Goal: Information Seeking & Learning: Find specific fact

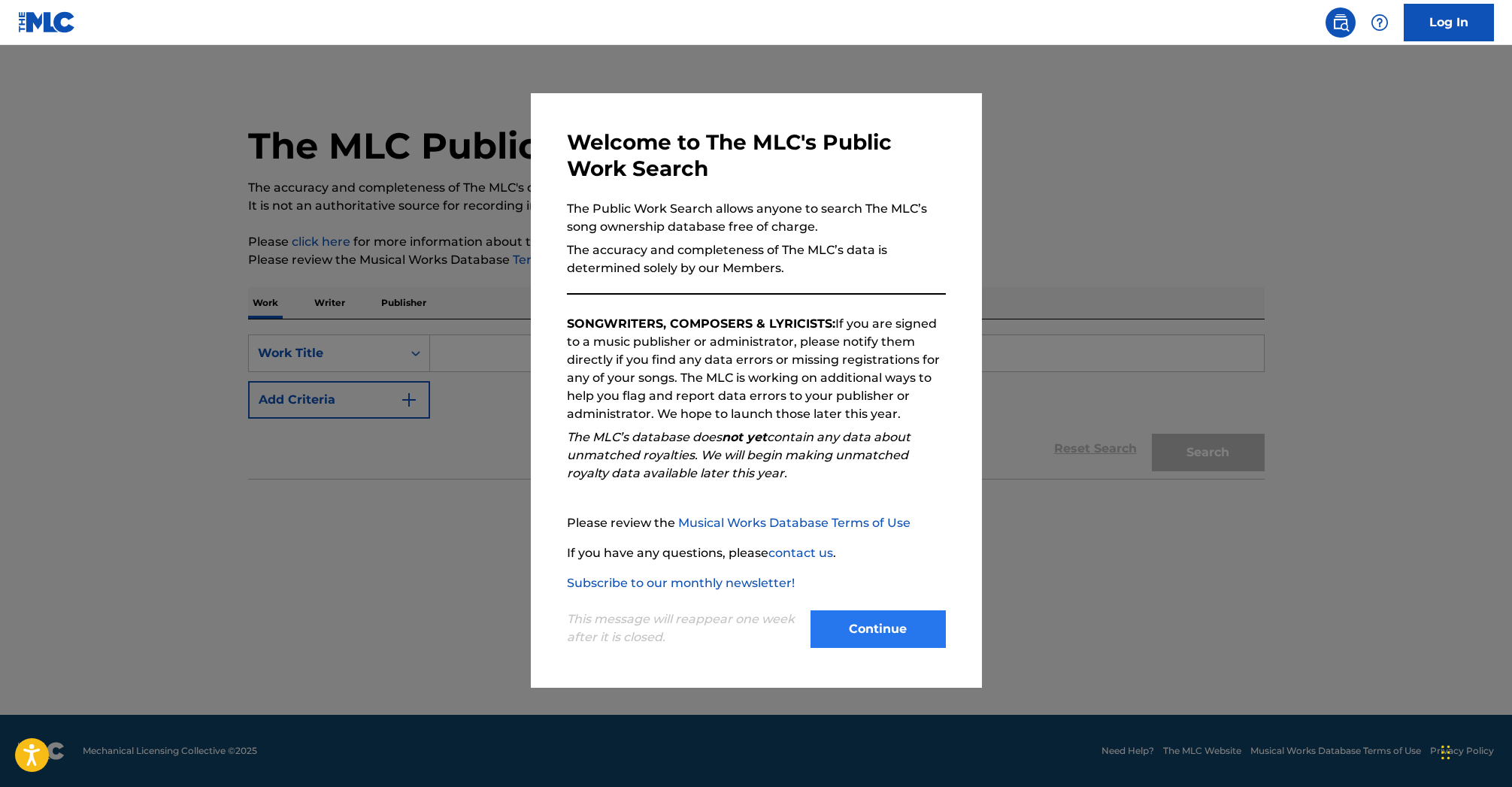
click at [874, 624] on button "Continue" at bounding box center [878, 629] width 135 height 38
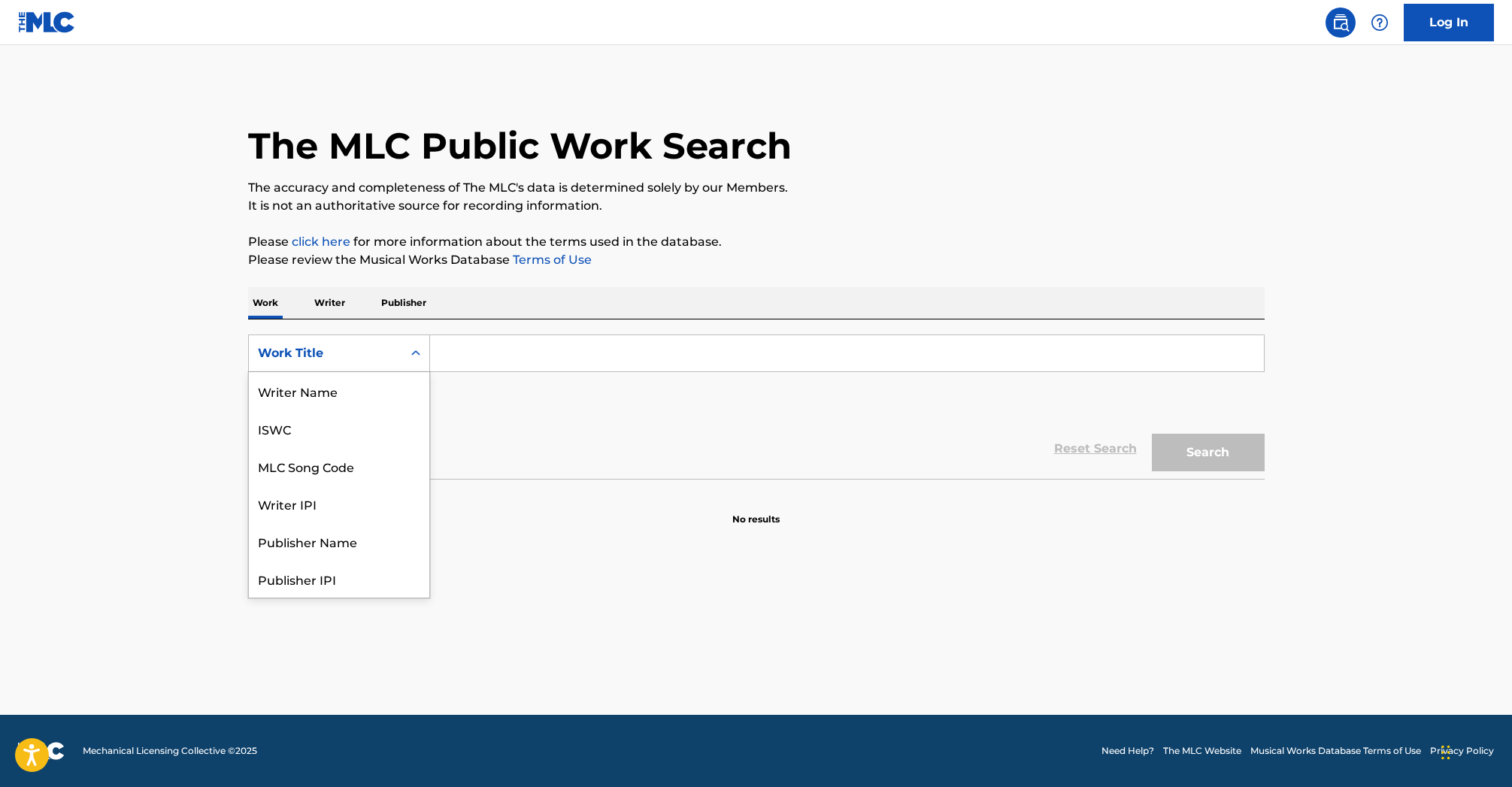
click at [418, 355] on icon "Search Form" at bounding box center [416, 353] width 15 height 15
click at [369, 431] on div "Writer IPI" at bounding box center [339, 428] width 180 height 38
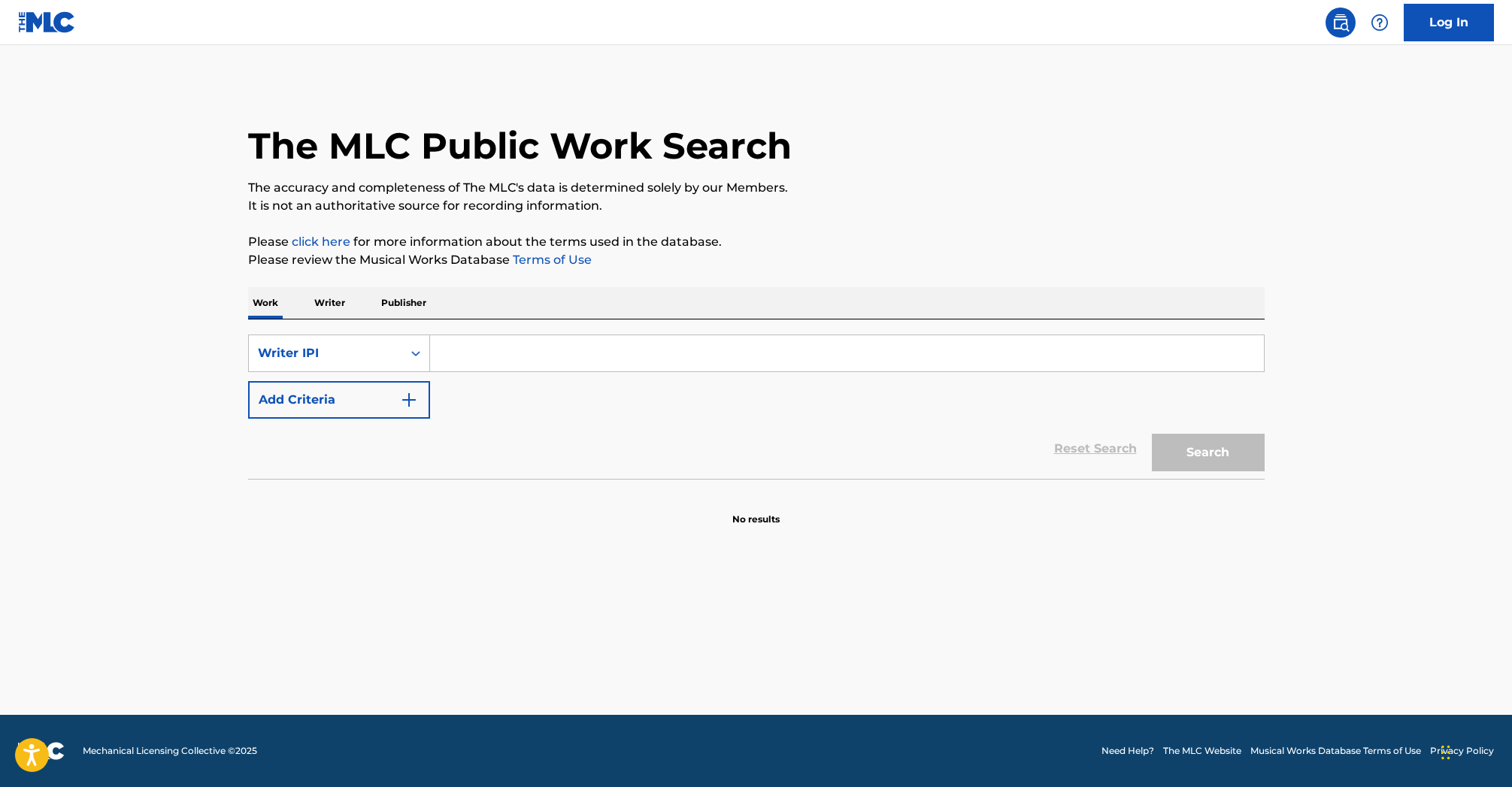
click at [464, 356] on input "Search Form" at bounding box center [847, 353] width 834 height 36
type input "Victor Santiago"
click at [1196, 447] on button "Search" at bounding box center [1208, 453] width 113 height 38
click at [1211, 449] on button "Search" at bounding box center [1208, 453] width 113 height 38
click at [412, 400] on img "Search Form" at bounding box center [409, 400] width 18 height 18
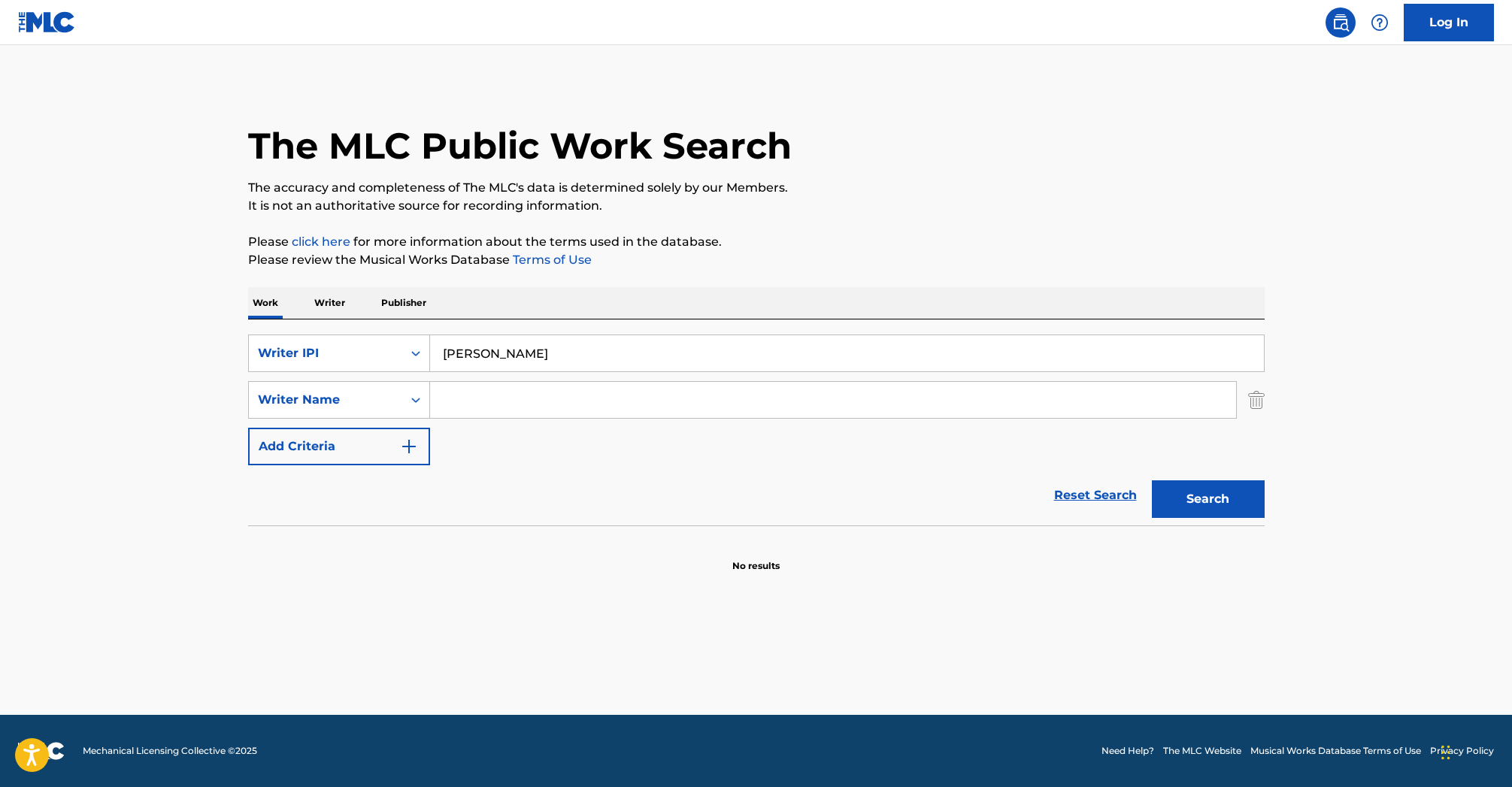
click at [457, 398] on input "Search Form" at bounding box center [833, 400] width 806 height 36
drag, startPoint x: 440, startPoint y: 353, endPoint x: 544, endPoint y: 356, distance: 104.0
click at [544, 355] on input "Victor Santiago" at bounding box center [847, 353] width 834 height 36
click at [450, 401] on input "Search Form" at bounding box center [833, 400] width 806 height 36
paste input "Victor Santiago"
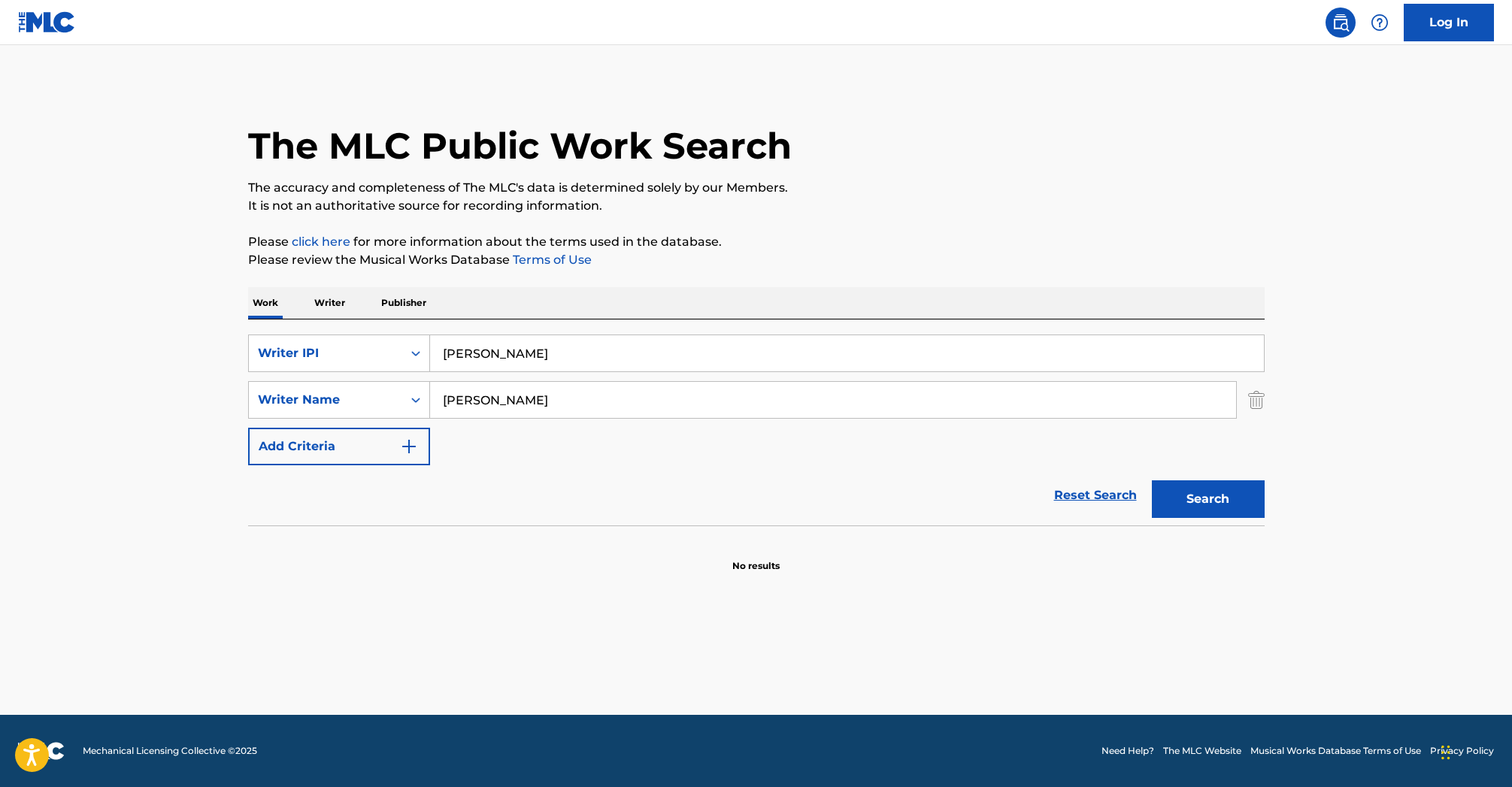
type input "Victor Santiago"
click at [540, 355] on input "Victor Santiago" at bounding box center [847, 353] width 834 height 36
type input "V"
drag, startPoint x: 626, startPoint y: 445, endPoint x: 636, endPoint y: 438, distance: 12.2
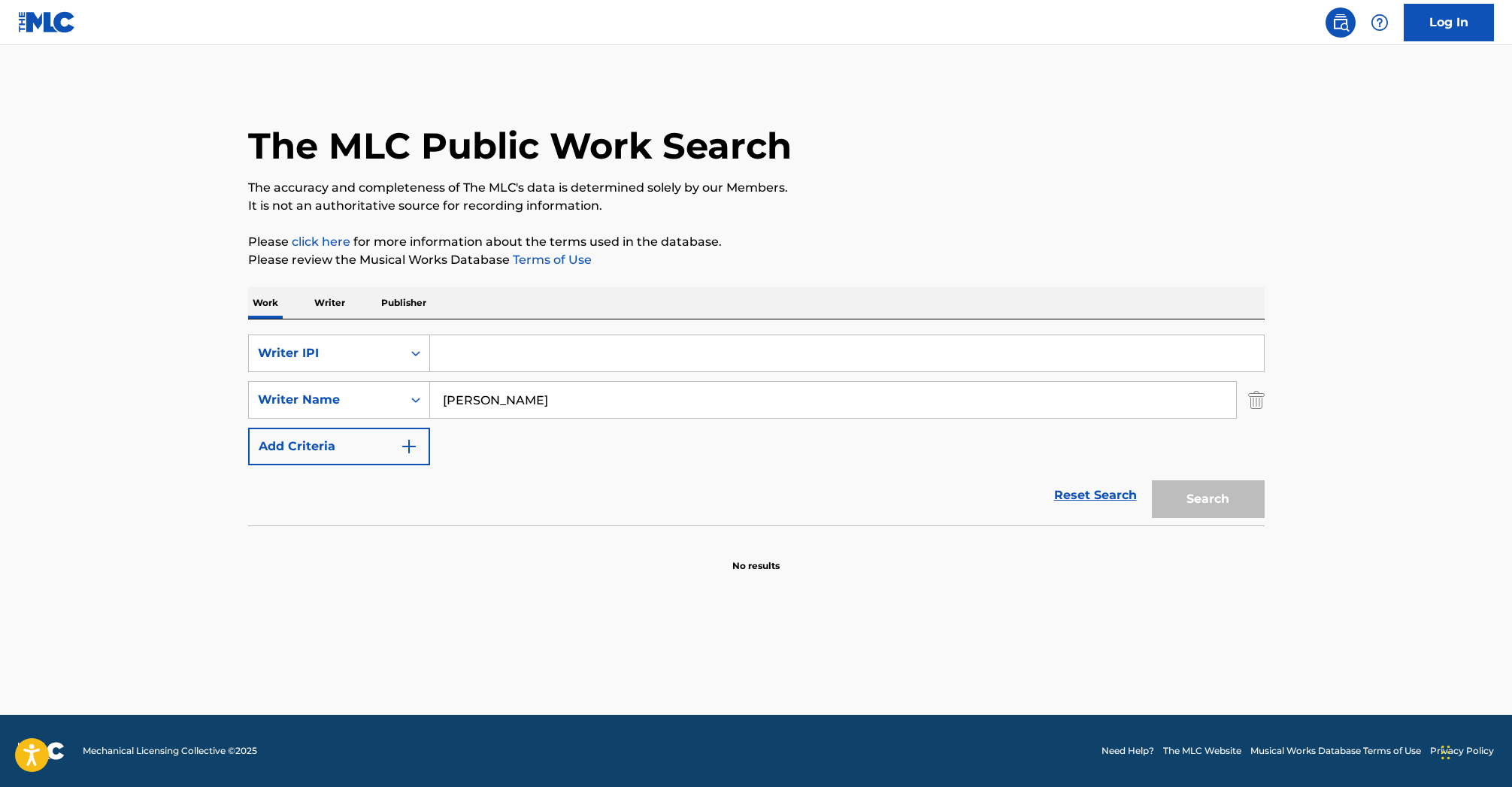
click at [628, 441] on div "SearchWithCriteriac132183e-8ec2-414a-9693-37a7e1936d20 Writer IPI SearchWithCri…" at bounding box center [756, 399] width 1016 height 131
click at [950, 450] on div "SearchWithCriteriac132183e-8ec2-414a-9693-37a7e1936d20 Writer IPI SearchWithCri…" at bounding box center [756, 399] width 1016 height 131
click at [554, 400] on input "Victor Santiago" at bounding box center [833, 400] width 806 height 36
click at [410, 445] on img "Search Form" at bounding box center [409, 446] width 18 height 18
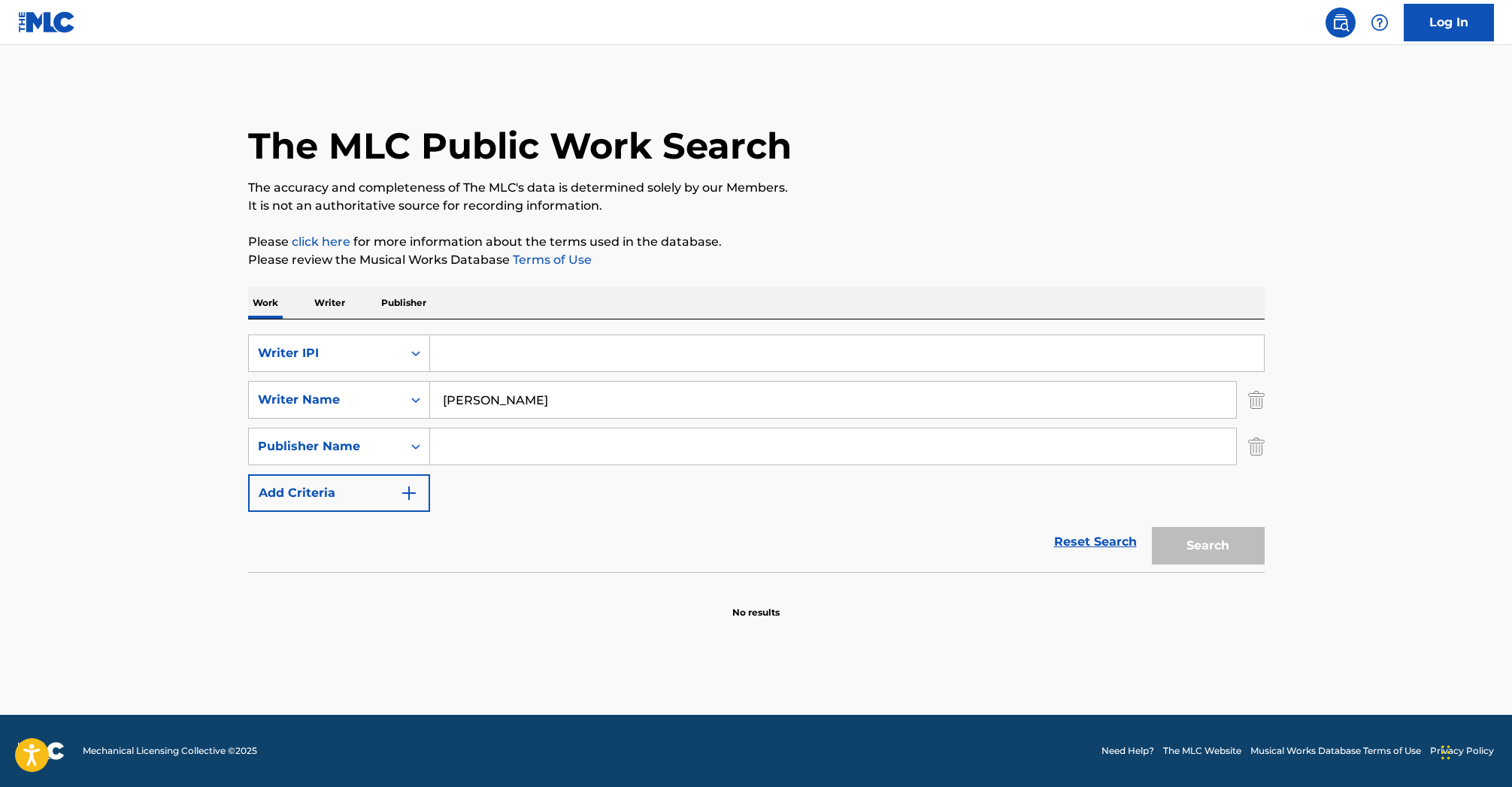
click at [450, 358] on input "Search Form" at bounding box center [847, 353] width 834 height 36
click at [409, 498] on img "Search Form" at bounding box center [409, 493] width 18 height 18
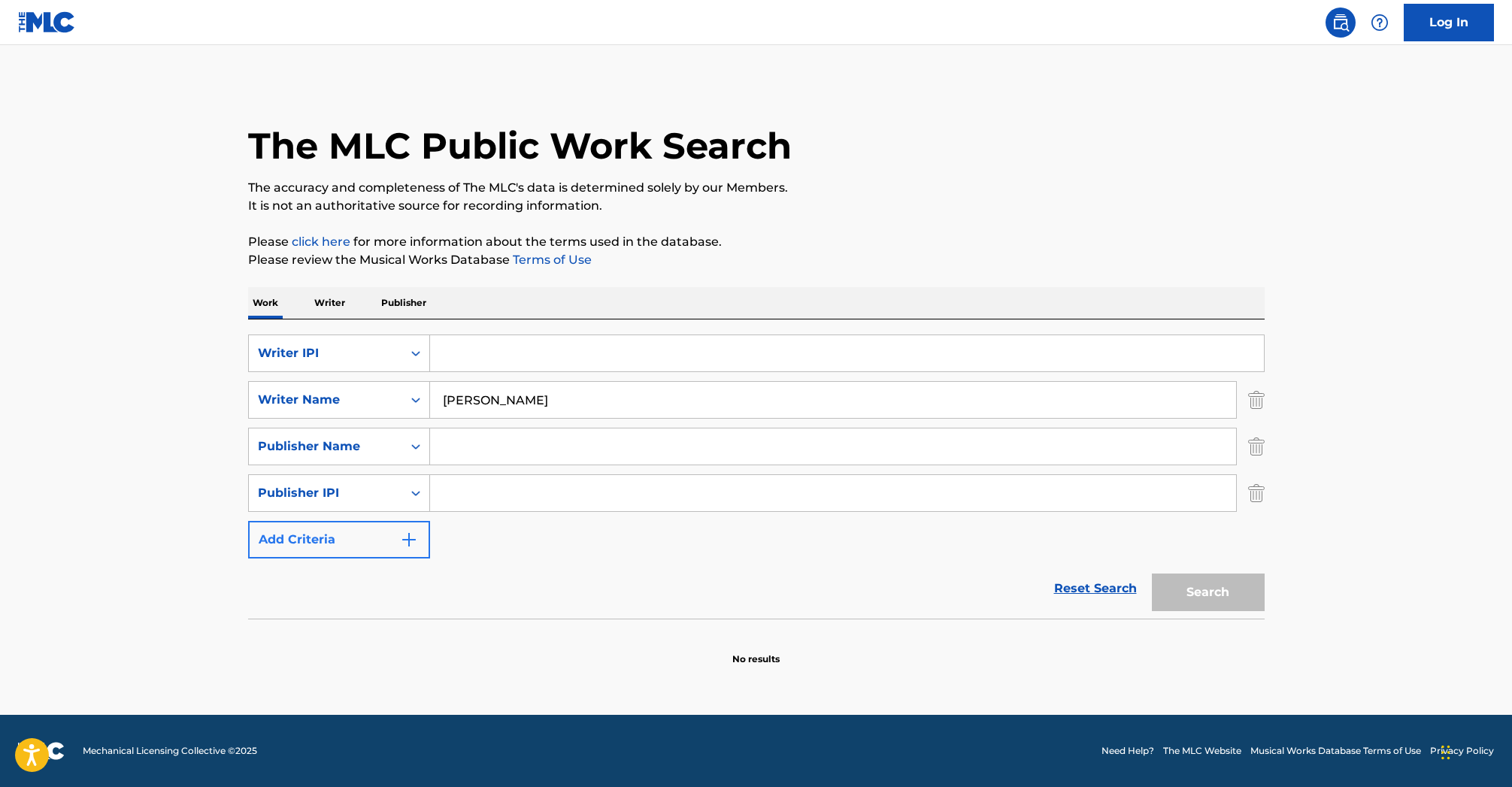
scroll to position [1, 0]
click at [409, 538] on img "Search Form" at bounding box center [409, 540] width 18 height 18
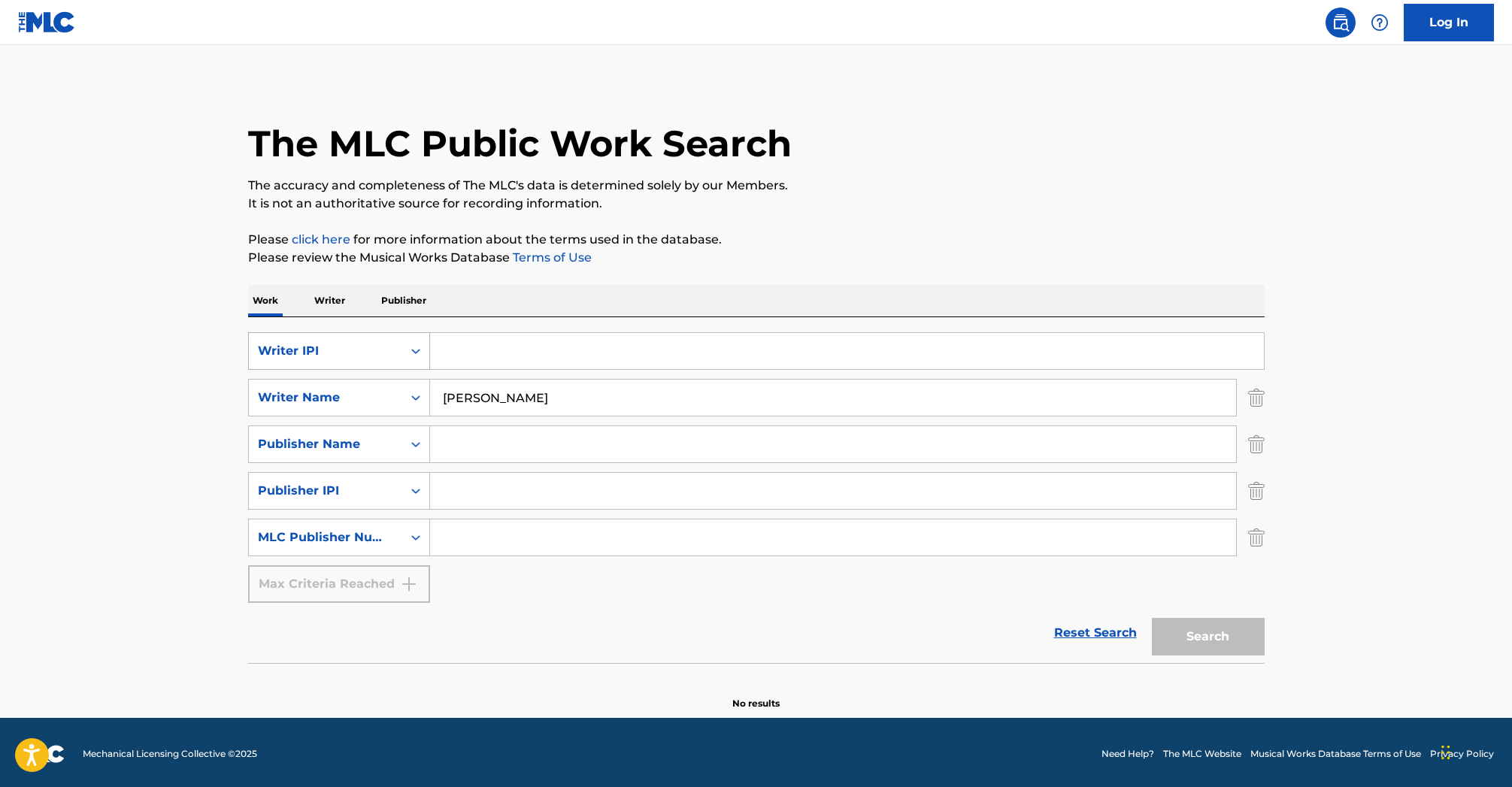
scroll to position [3, 0]
click at [418, 346] on icon "Search Form" at bounding box center [416, 351] width 15 height 15
click at [501, 527] on input "Search Form" at bounding box center [833, 537] width 806 height 36
click at [414, 445] on icon "Search Form" at bounding box center [416, 444] width 15 height 15
click at [389, 483] on div "Publisher Name" at bounding box center [339, 482] width 180 height 38
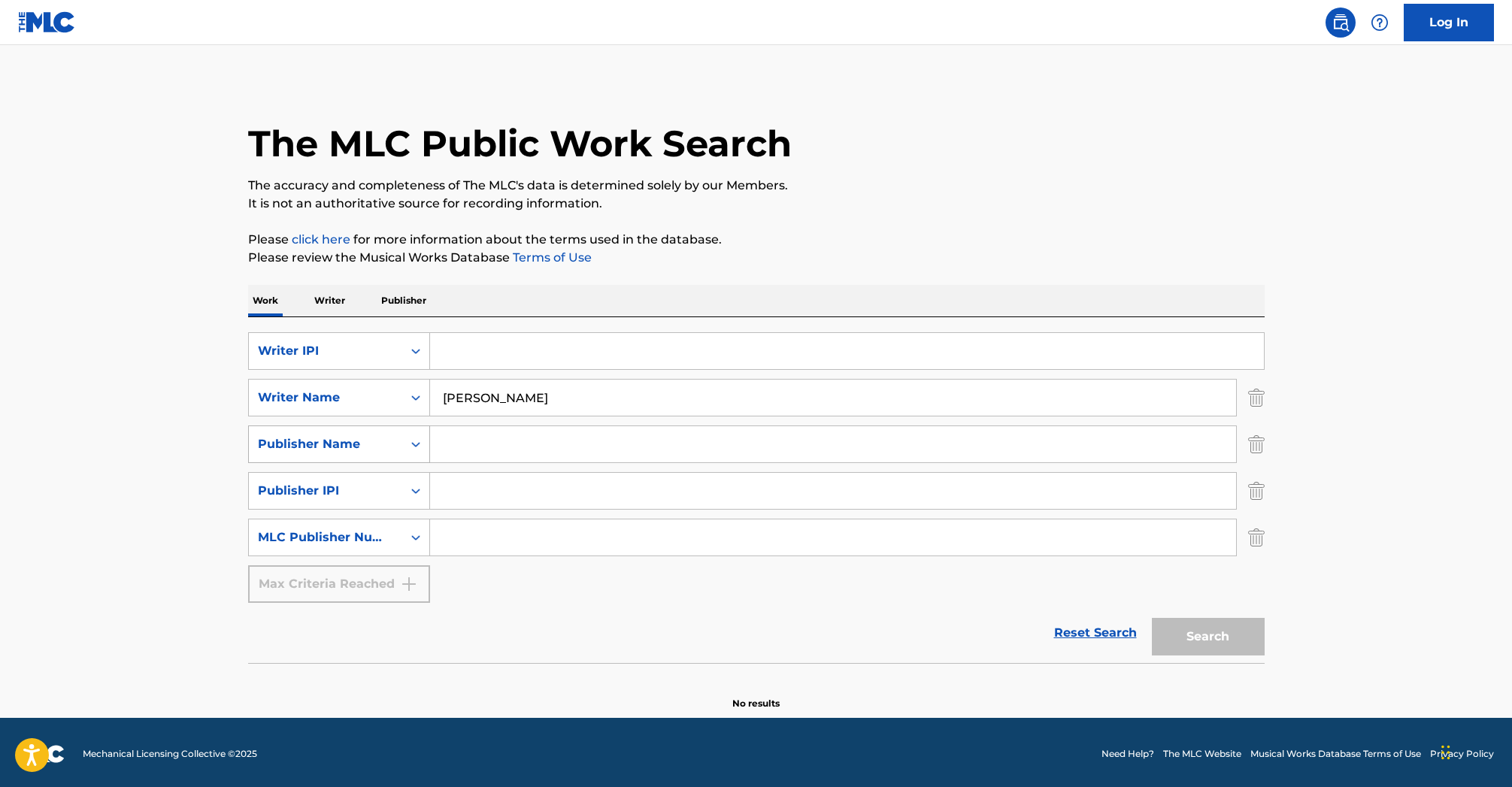
click at [416, 445] on icon "Search Form" at bounding box center [416, 444] width 15 height 15
click at [471, 442] on input "Search Form" at bounding box center [833, 444] width 806 height 36
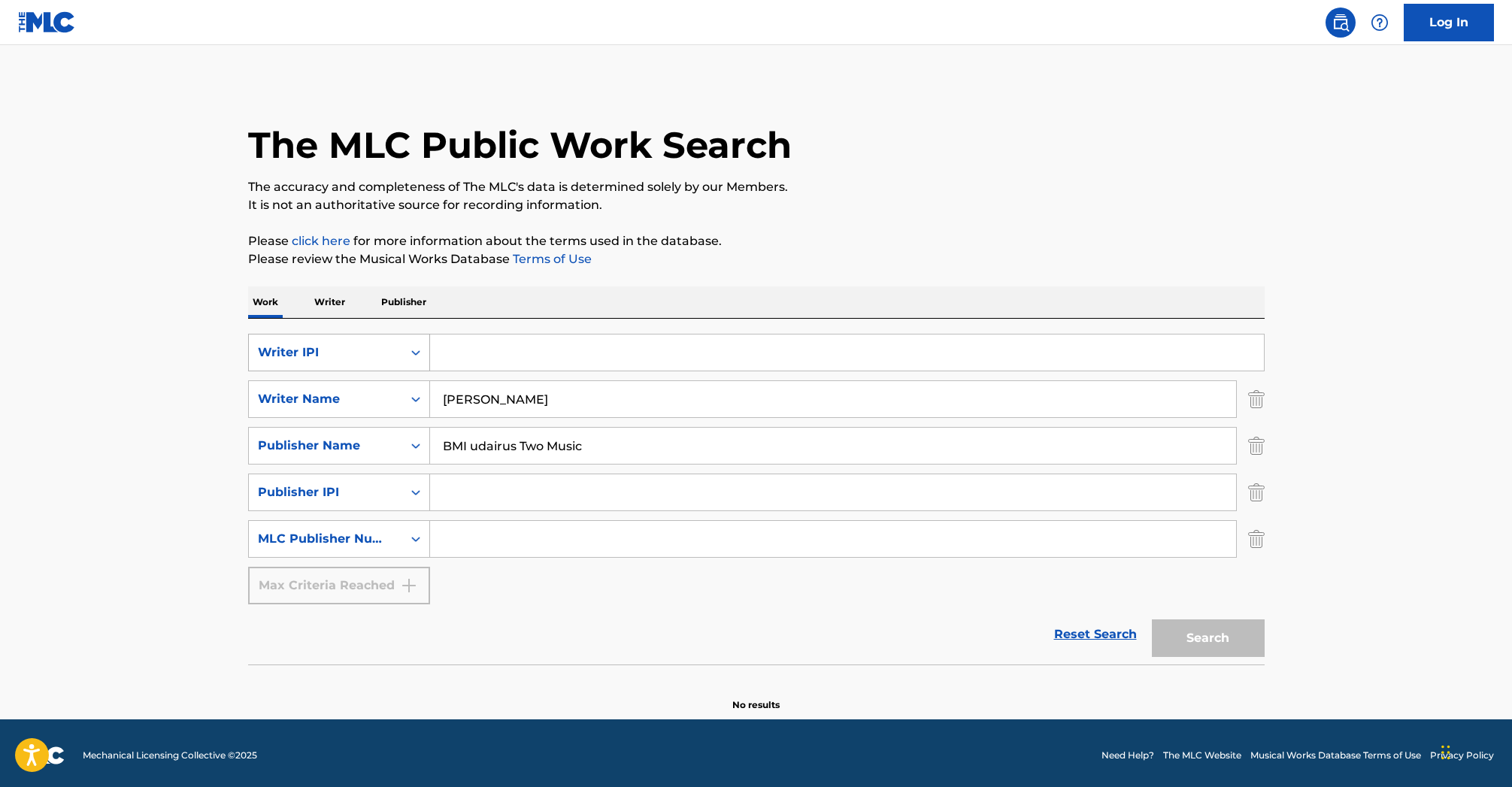
scroll to position [0, 0]
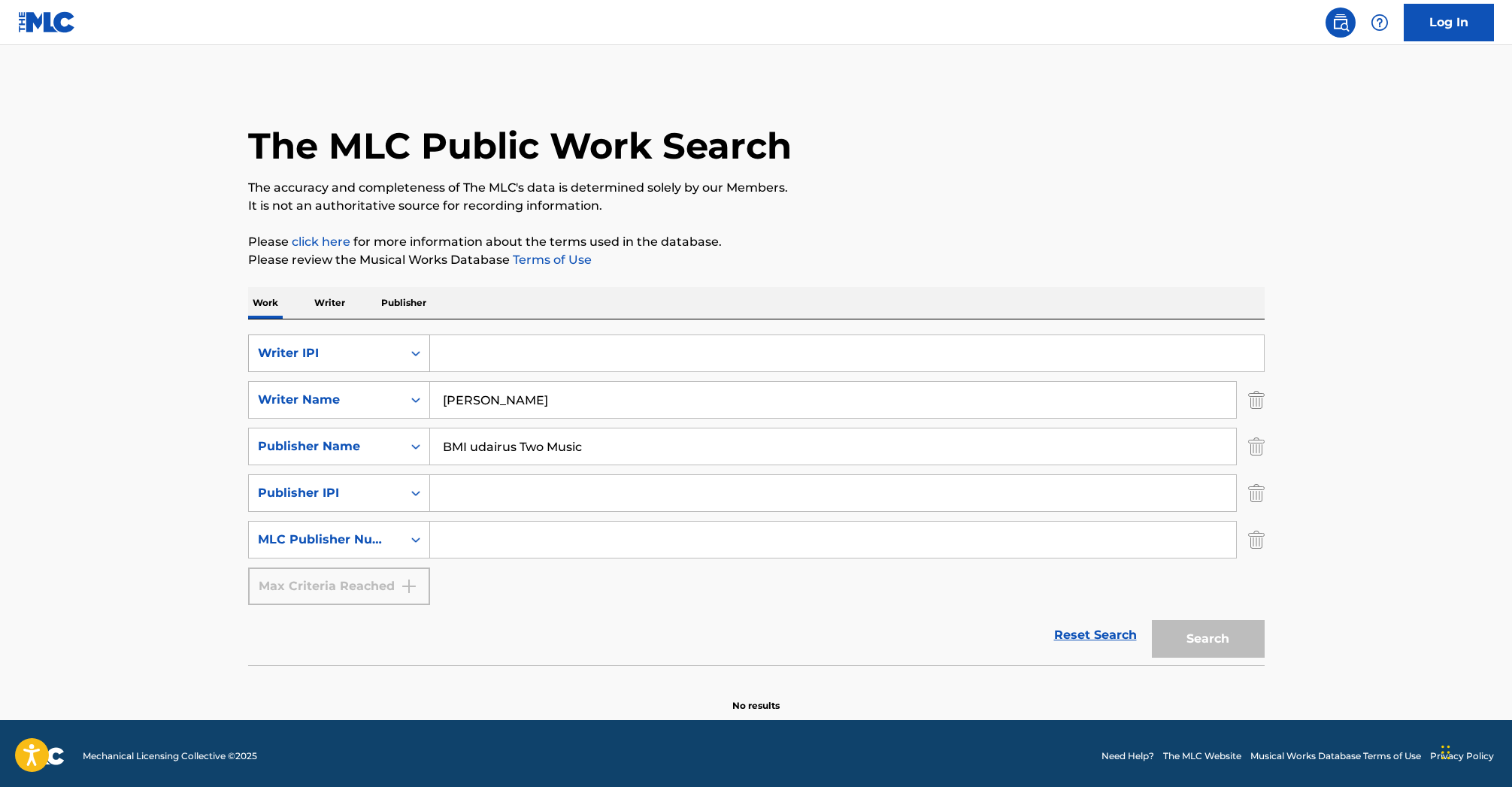
type input "BMI udairus Two Music"
click at [417, 356] on icon "Search Form" at bounding box center [416, 353] width 15 height 15
click at [450, 354] on input "Search Form" at bounding box center [847, 353] width 834 height 36
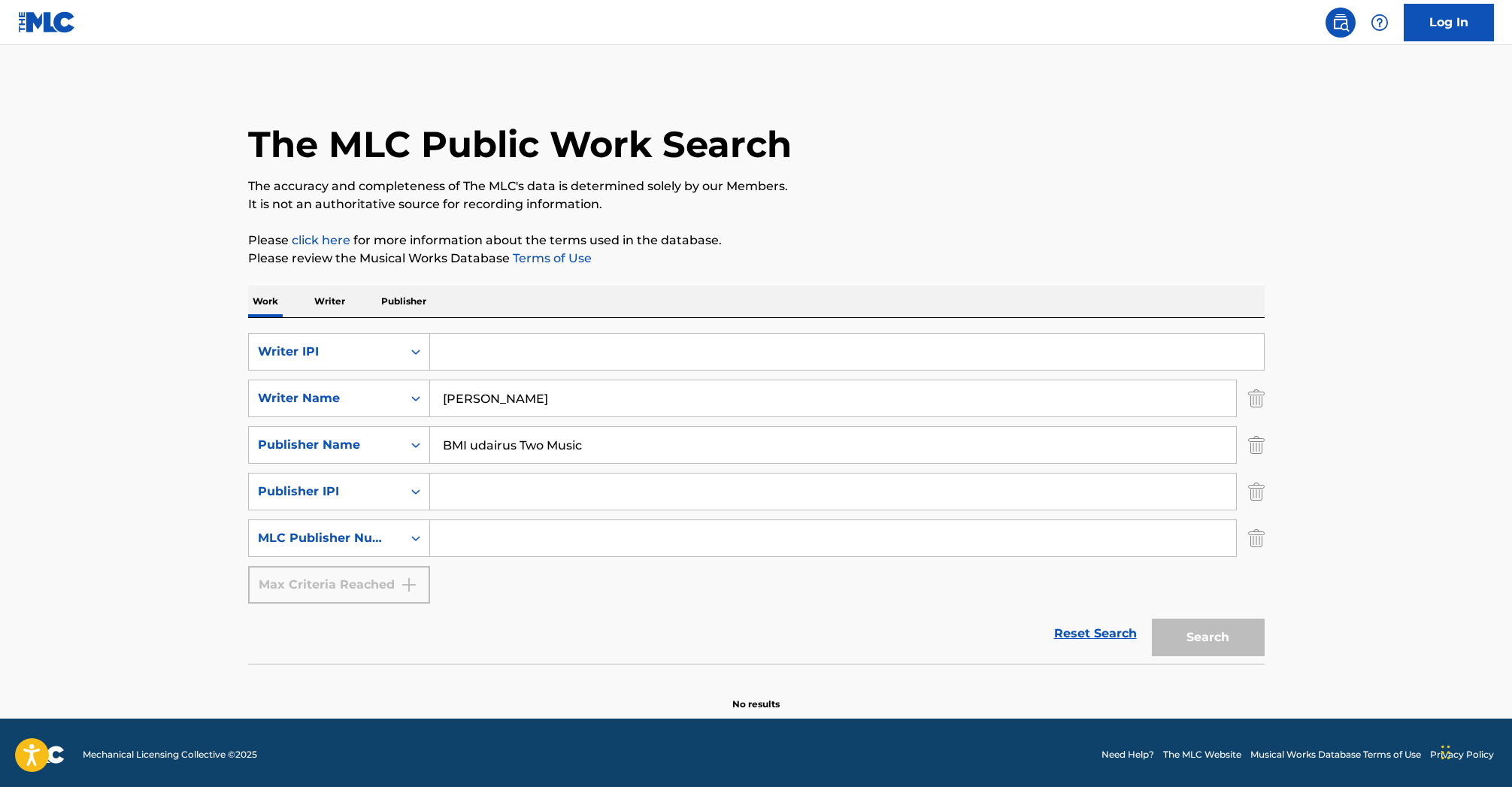
click at [445, 352] on input "Search Form" at bounding box center [847, 352] width 834 height 36
paste input "SRU001019160 / 2011-04-27"
type input "SRU001019160 / 2011-04-27"
click at [1210, 638] on button "Search" at bounding box center [1208, 637] width 113 height 38
click at [416, 536] on icon "Search Form" at bounding box center [416, 538] width 15 height 15
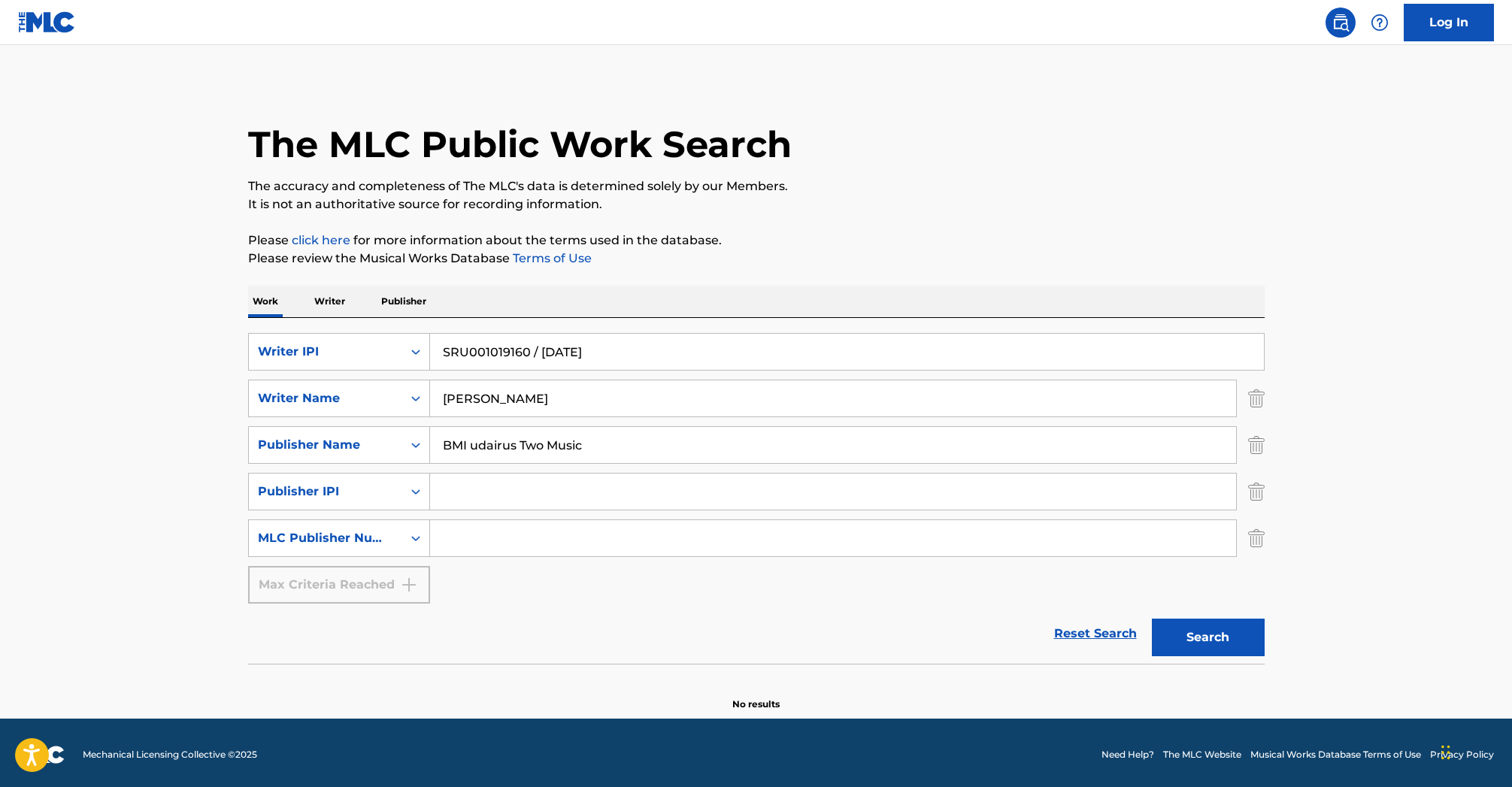
click at [334, 305] on p "Writer" at bounding box center [330, 301] width 40 height 32
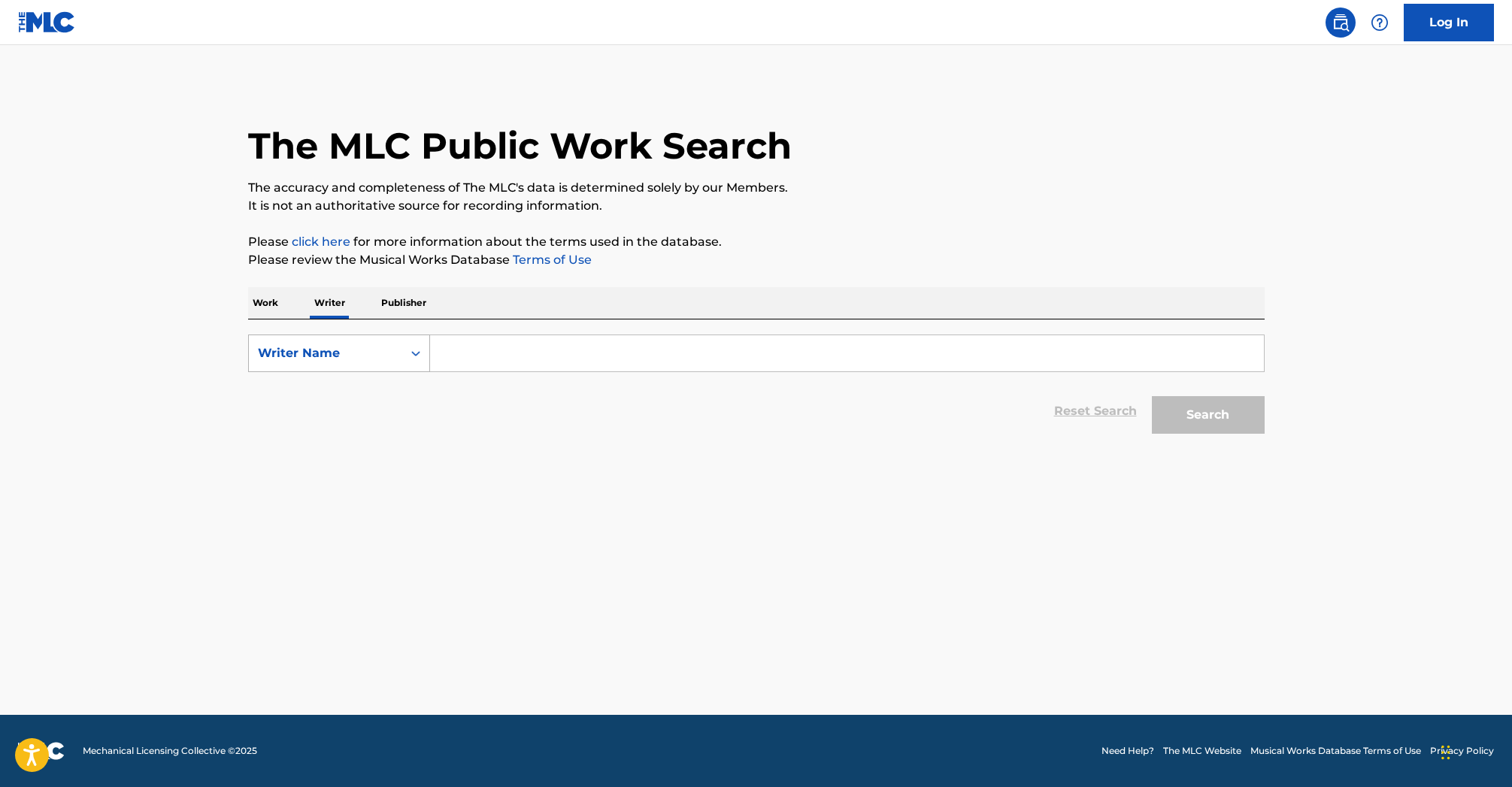
click at [414, 358] on icon "Search Form" at bounding box center [416, 353] width 15 height 15
click at [378, 427] on div "Writer Name" at bounding box center [339, 428] width 180 height 38
click at [508, 360] on input "Search Form" at bounding box center [847, 353] width 834 height 36
type input "VICTOR T. SANTIAGO"
click at [1215, 416] on button "Search" at bounding box center [1208, 415] width 113 height 38
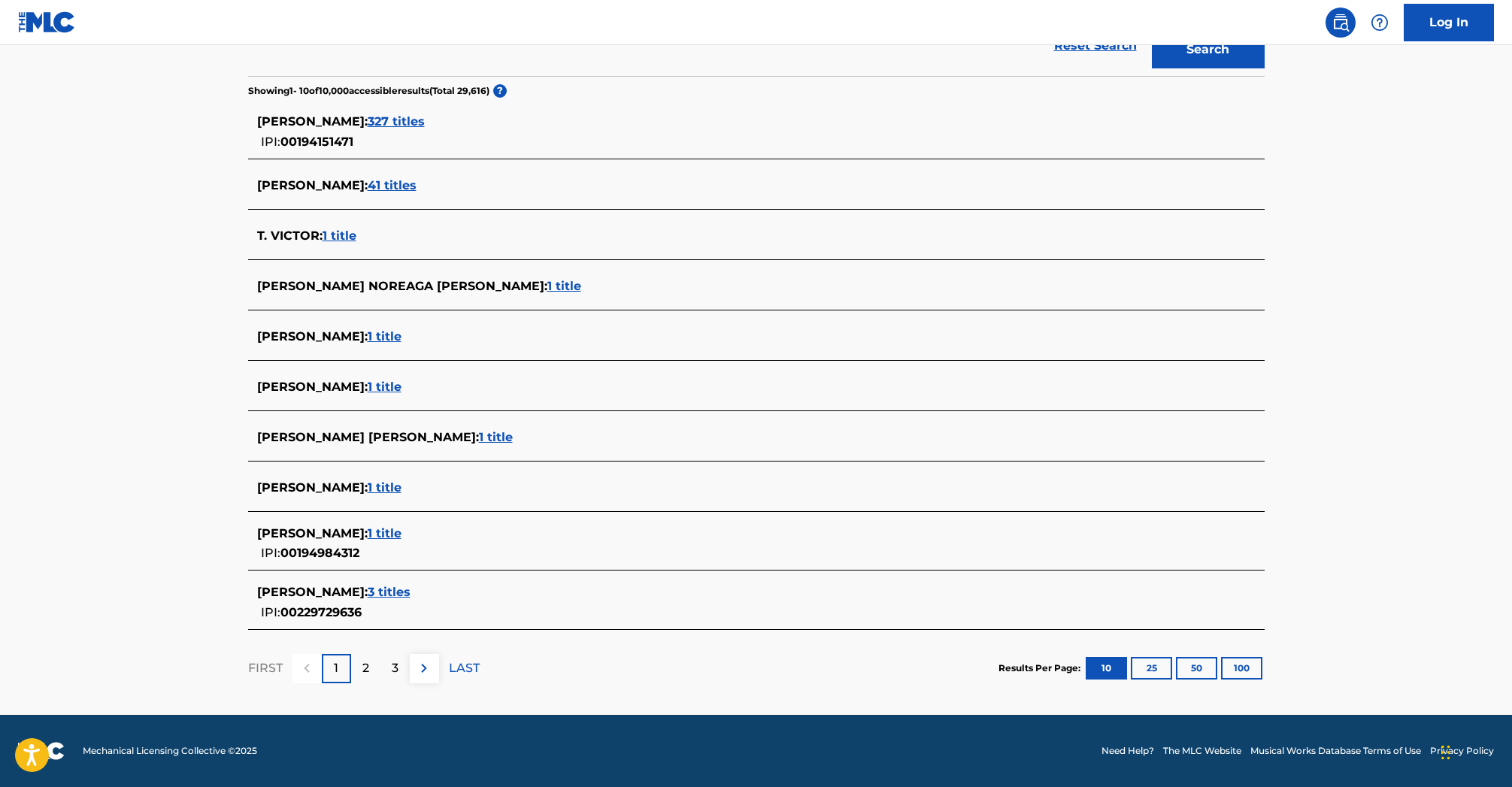
scroll to position [365, 0]
click at [1151, 668] on button "25" at bounding box center [1151, 668] width 41 height 23
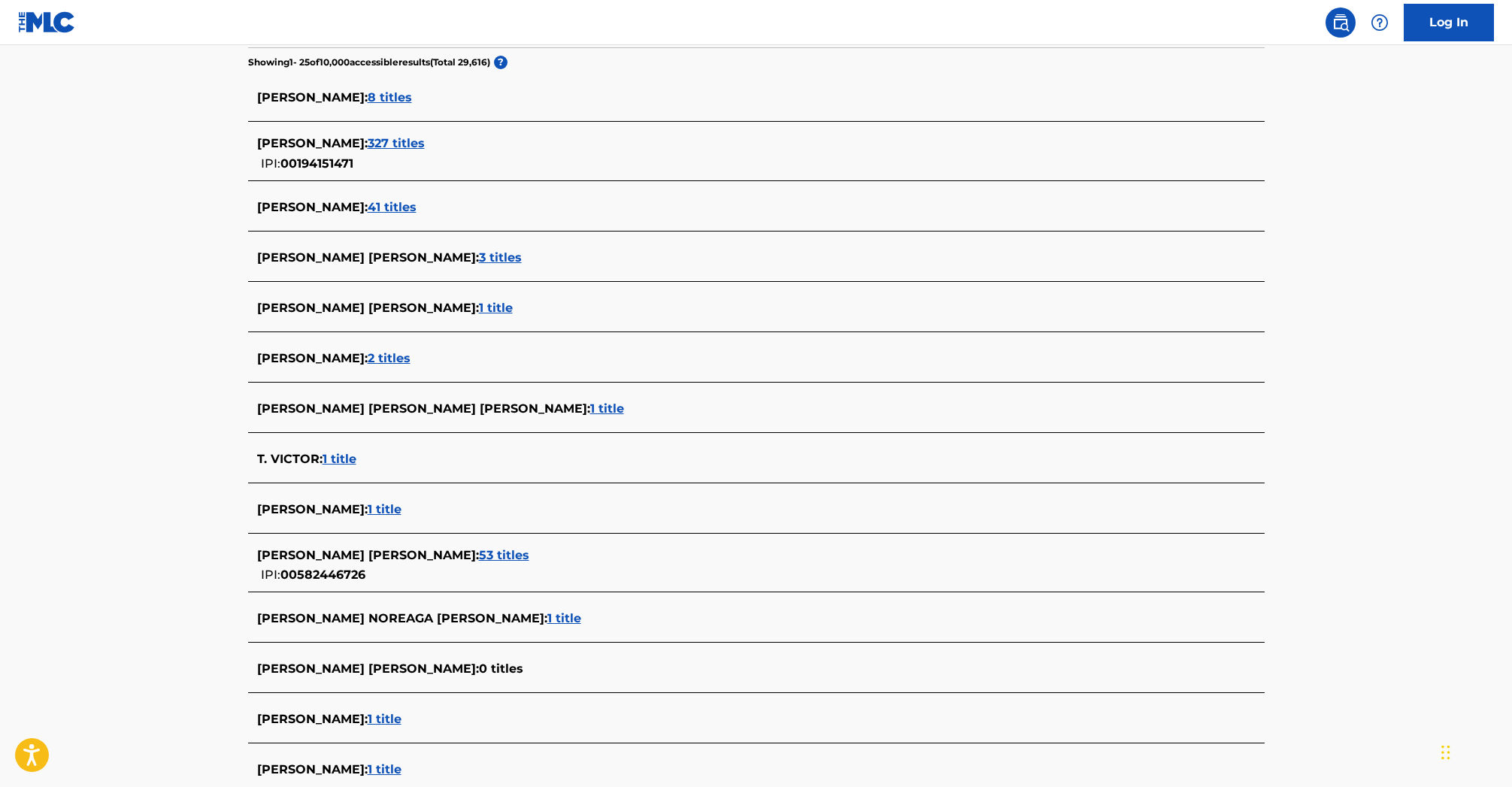
scroll to position [396, 0]
click at [338, 455] on span "1 title" at bounding box center [340, 457] width 34 height 14
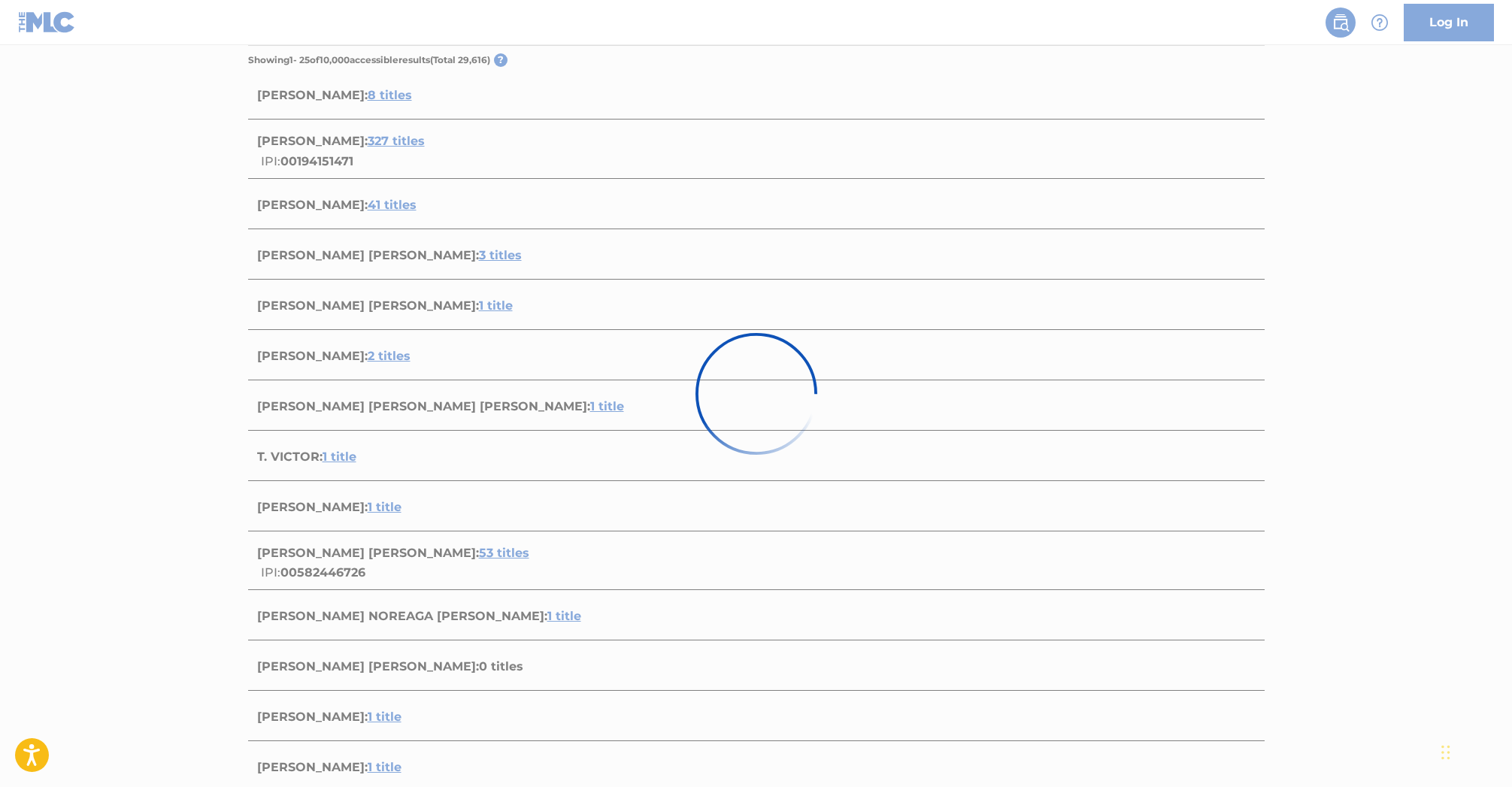
scroll to position [0, 0]
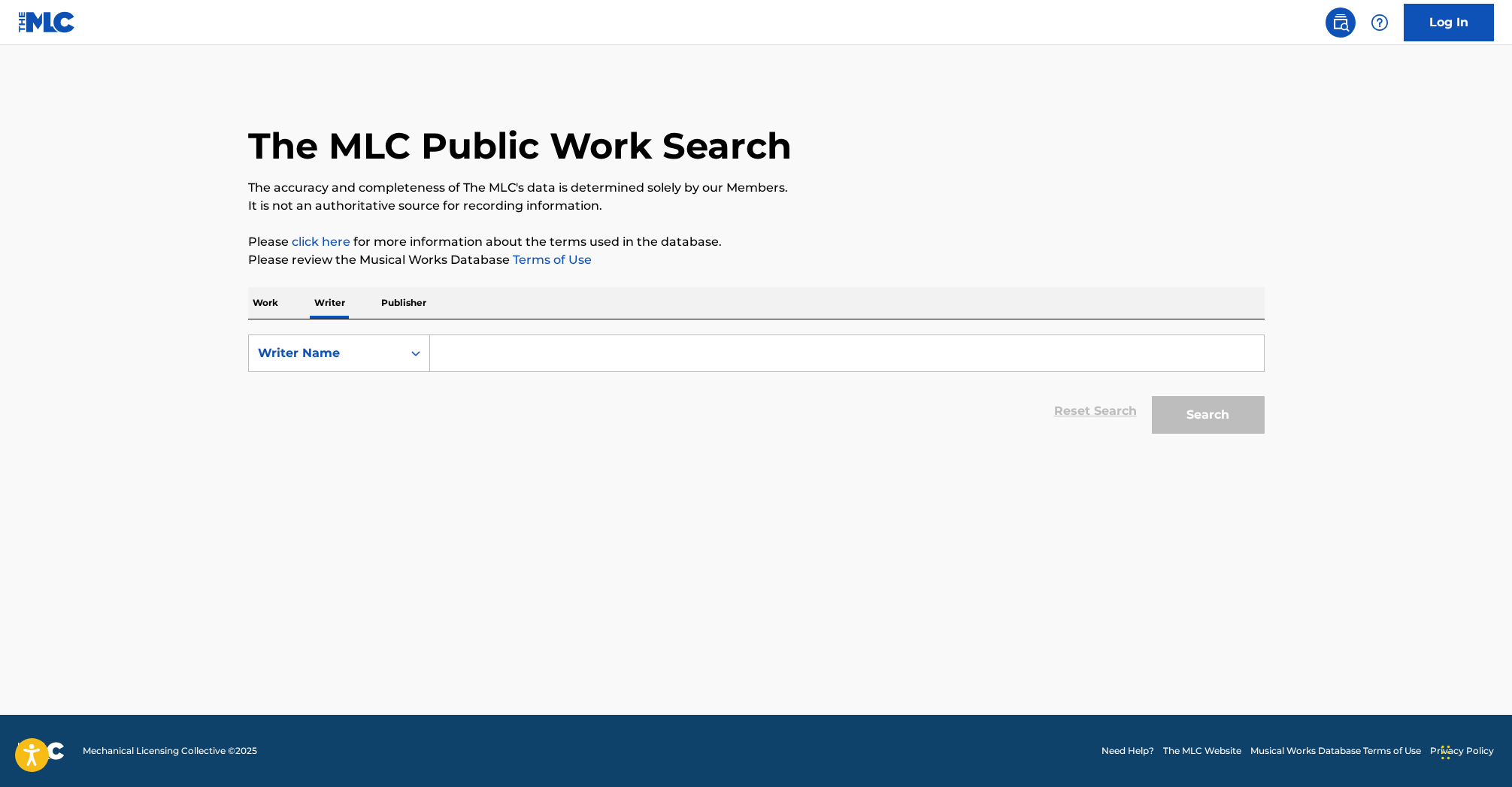
click at [441, 352] on input "Search Form" at bounding box center [847, 353] width 834 height 36
type input "[PERSON_NAME]"
click at [1187, 417] on button "Search" at bounding box center [1208, 415] width 113 height 38
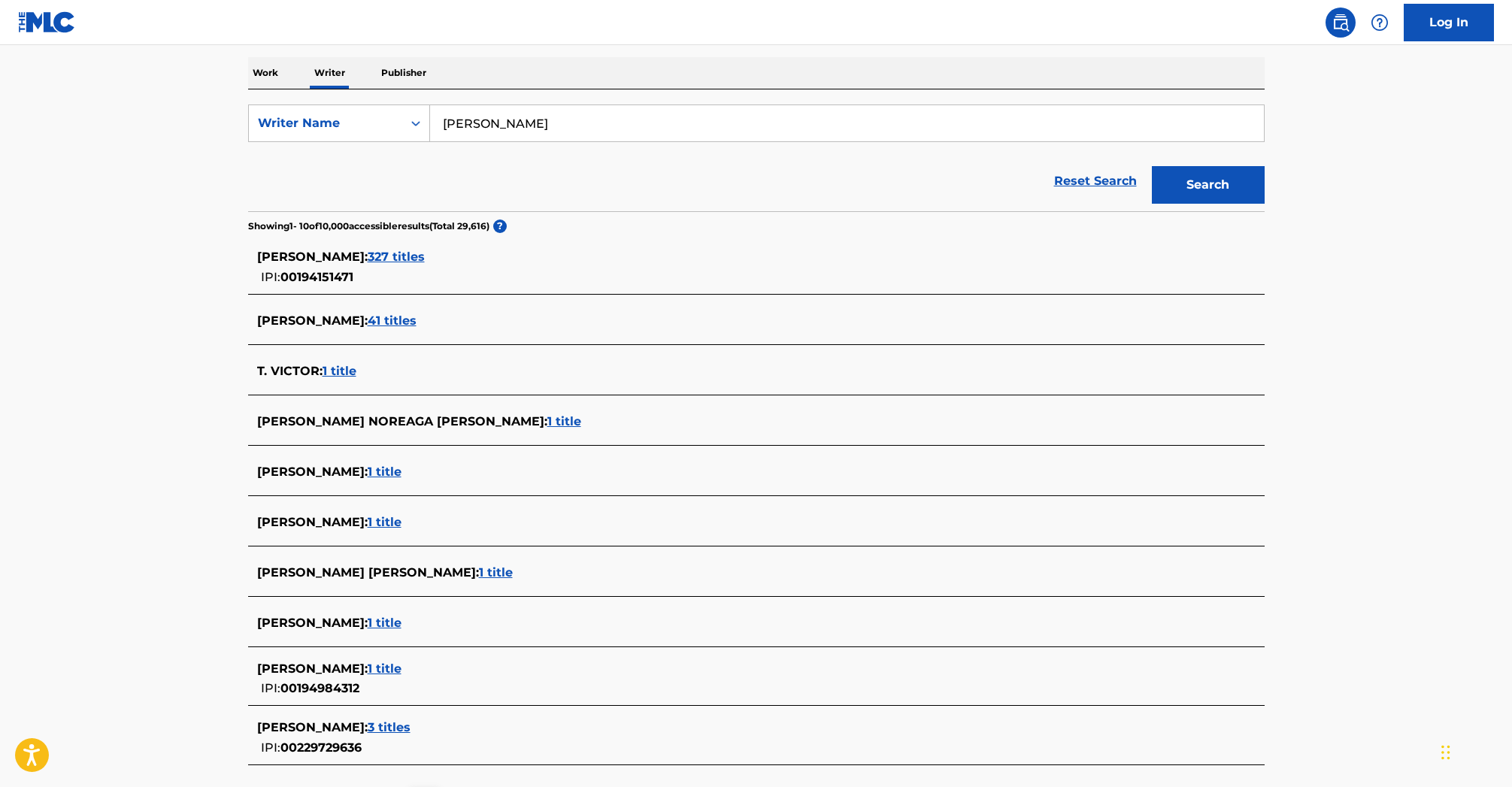
scroll to position [230, 2]
click at [393, 257] on span "327 titles" at bounding box center [396, 257] width 57 height 14
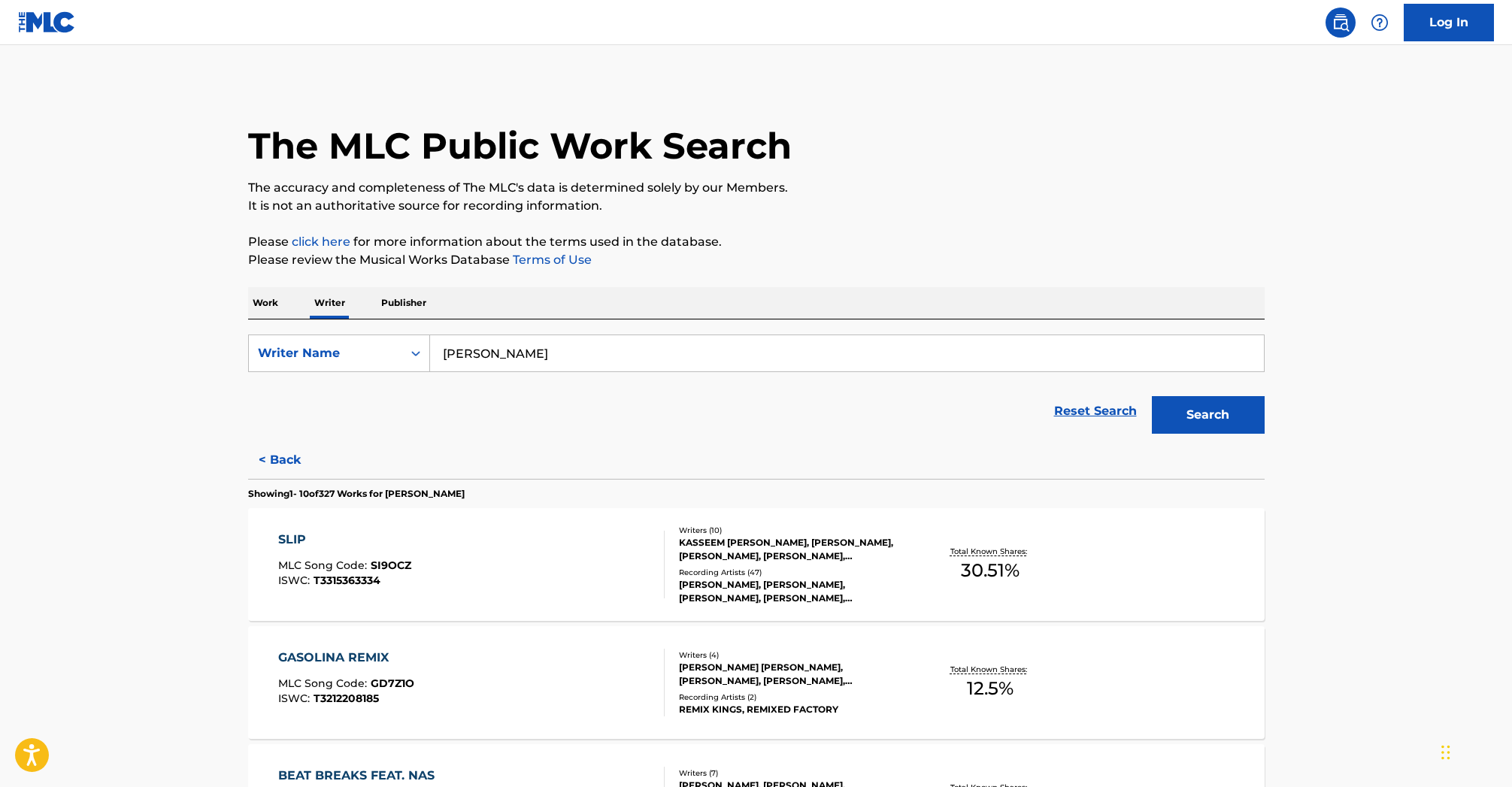
scroll to position [0, 0]
click at [1089, 414] on link "Reset Search" at bounding box center [1095, 411] width 97 height 33
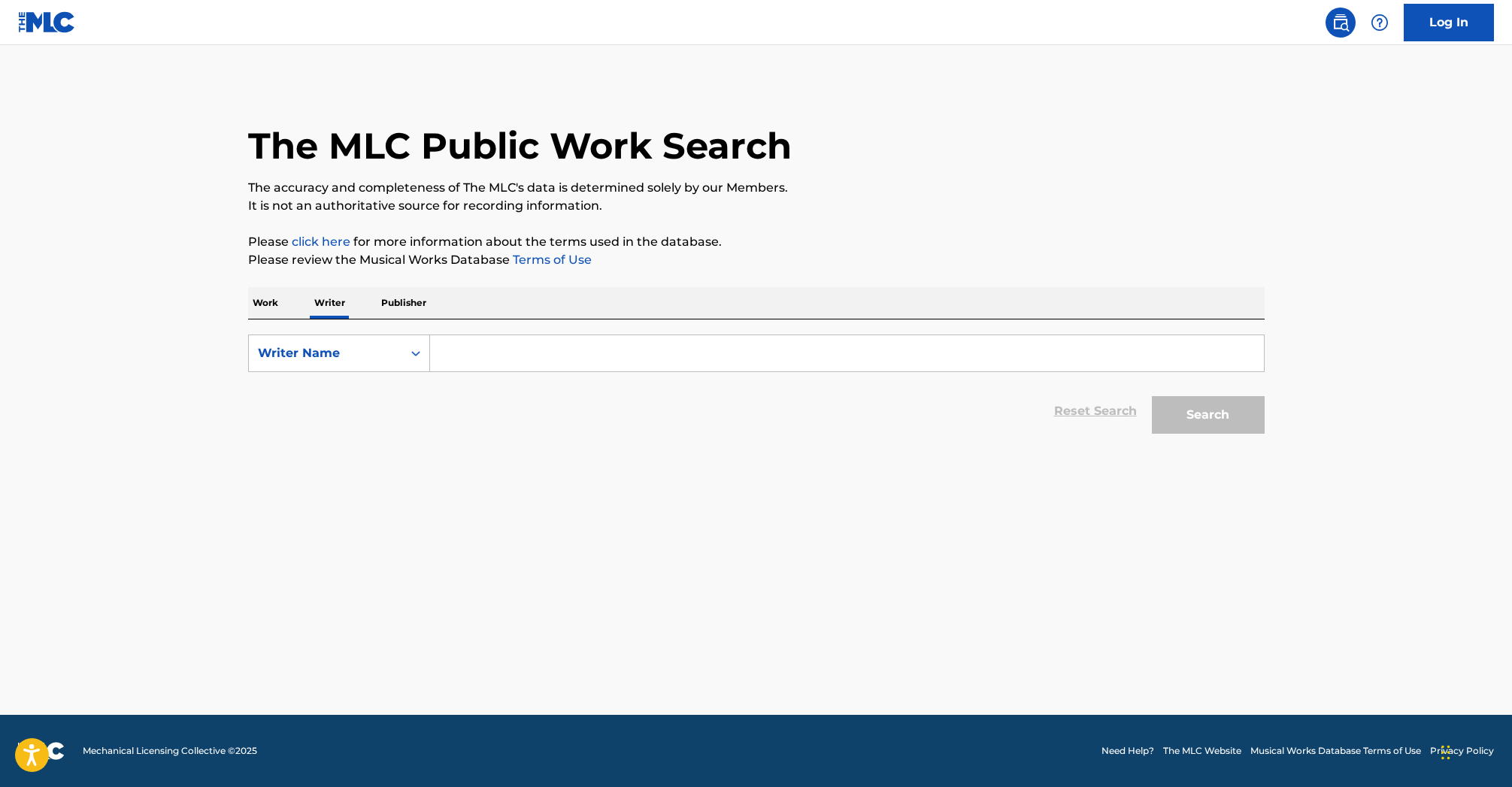
click at [494, 358] on input "Search Form" at bounding box center [847, 353] width 834 height 36
type input "[PERSON_NAME]"
click at [1187, 409] on button "Search" at bounding box center [1208, 415] width 113 height 38
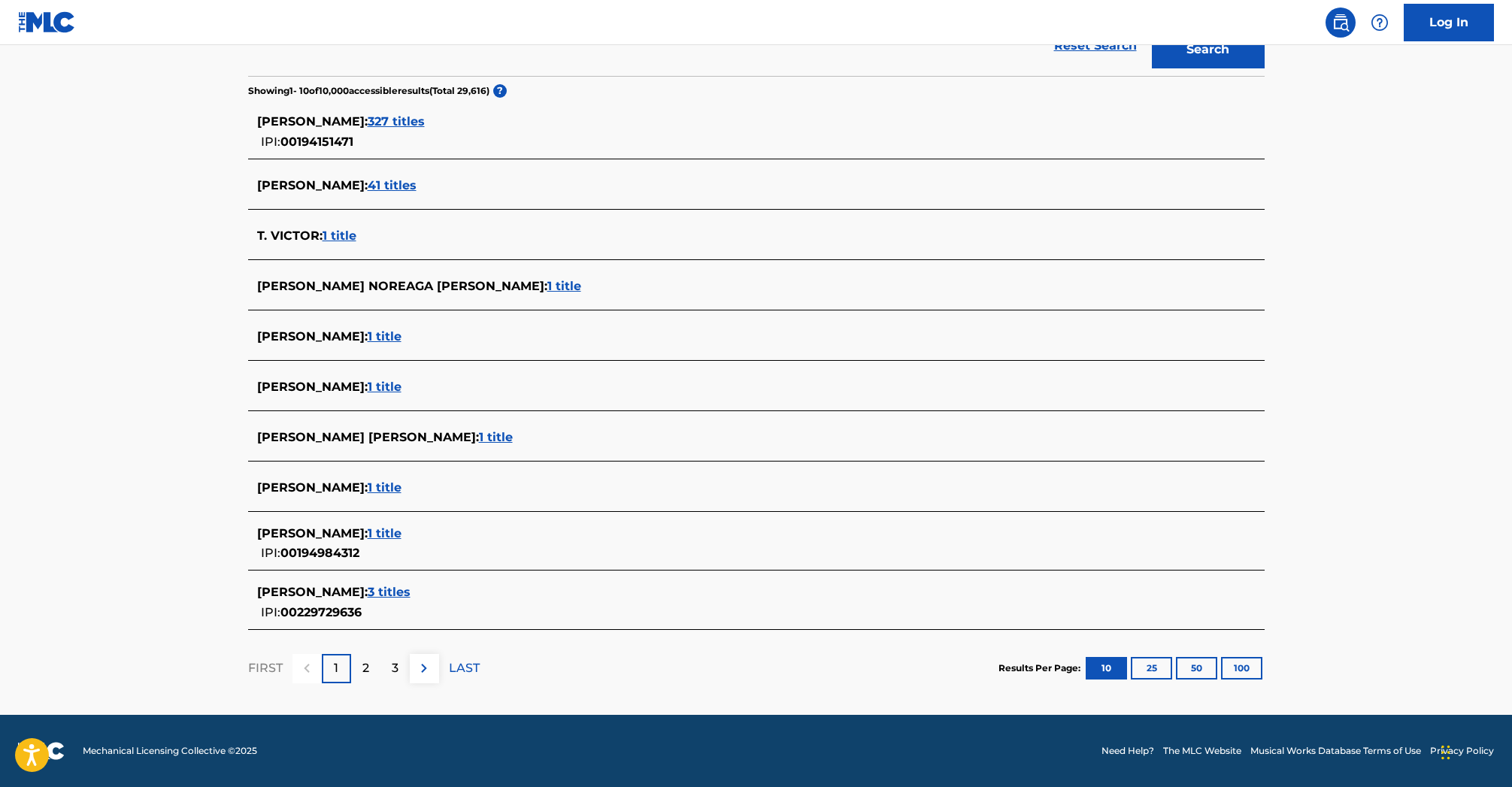
scroll to position [366, 0]
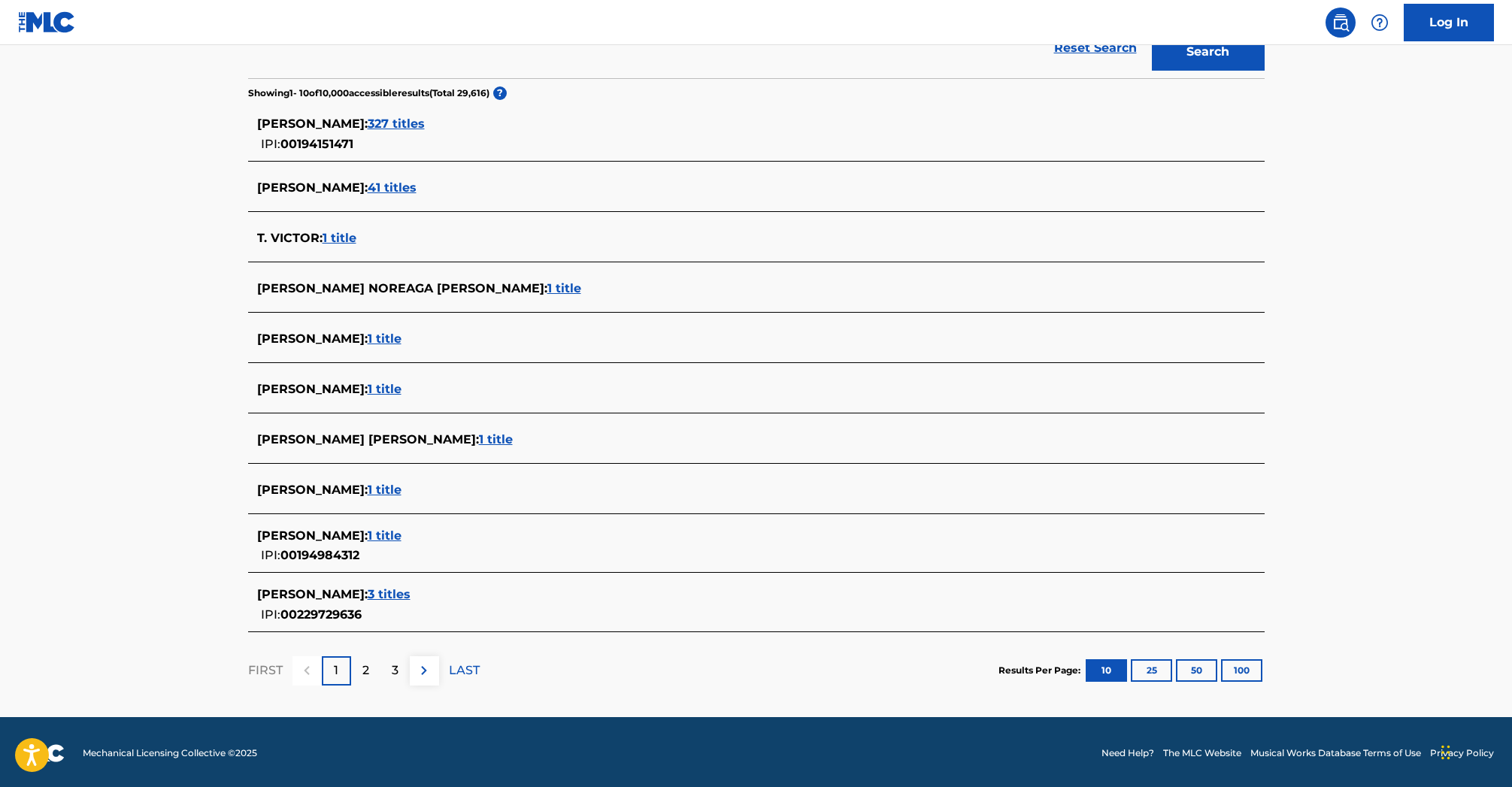
click at [401, 188] on span "41 titles" at bounding box center [392, 188] width 49 height 14
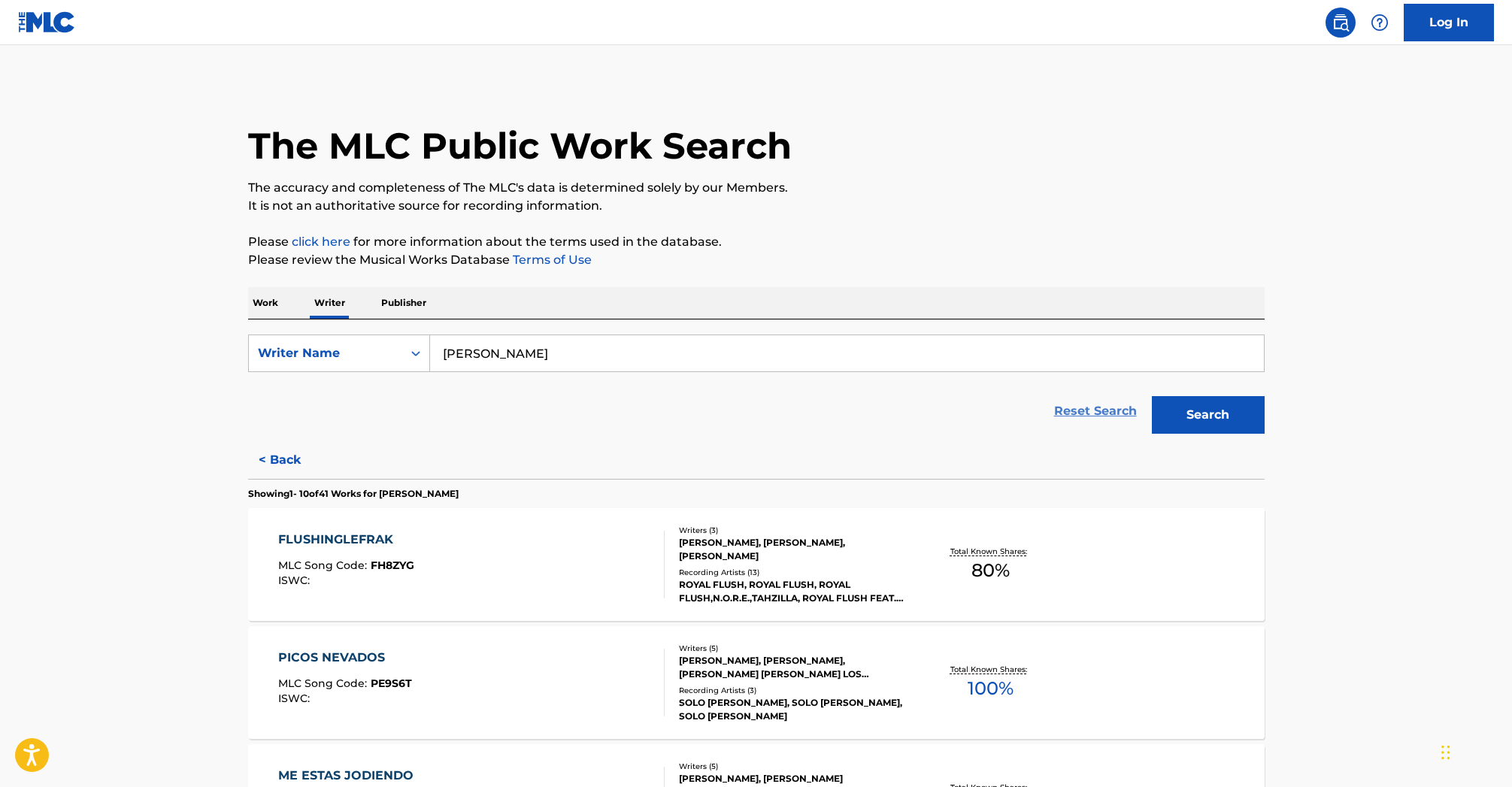
scroll to position [0, 0]
click at [1107, 414] on link "Reset Search" at bounding box center [1095, 411] width 97 height 33
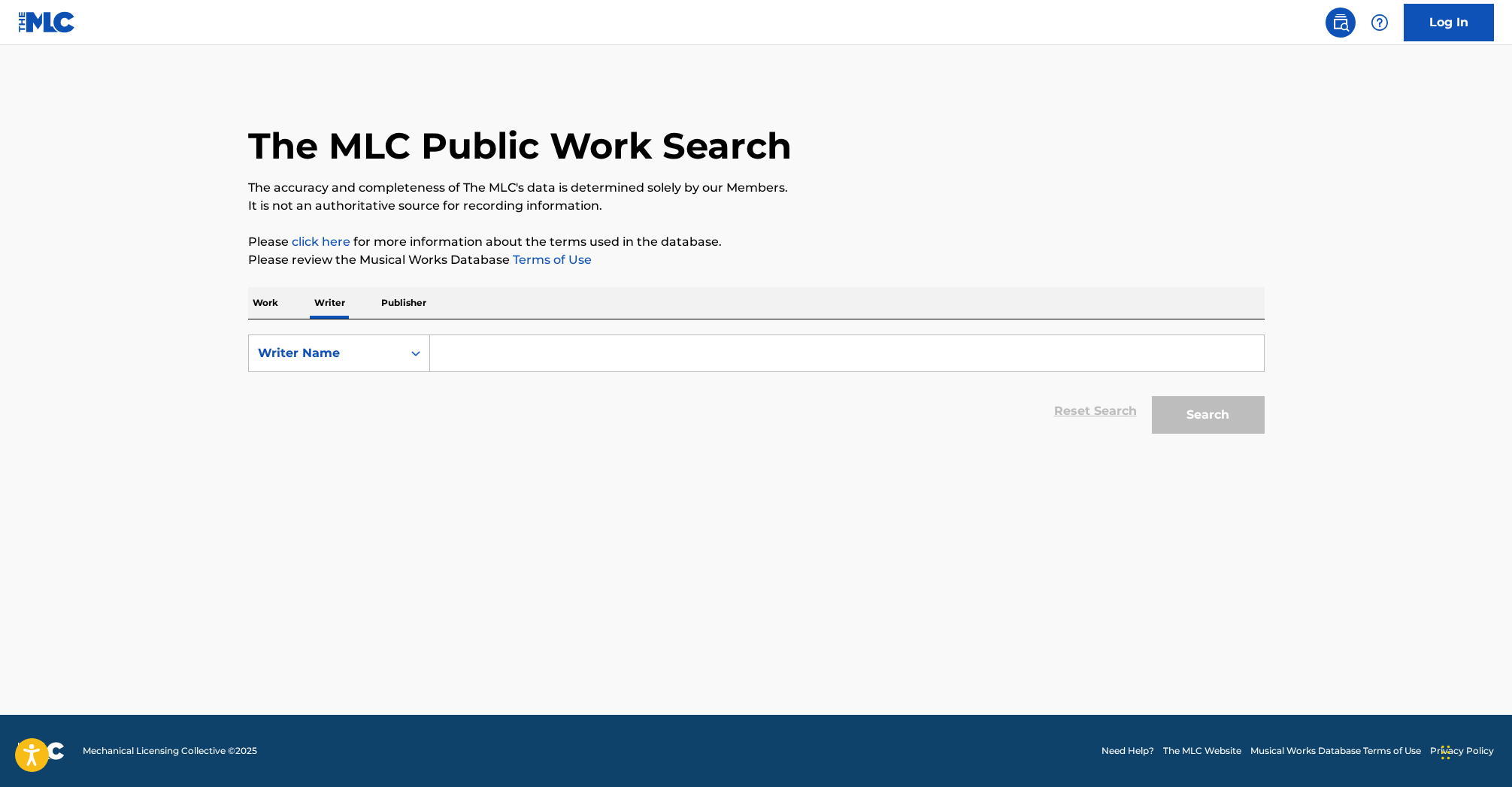
click at [471, 360] on input "Search Form" at bounding box center [847, 353] width 834 height 36
type input "VICTOR T. SANTIAGO"
click at [1202, 422] on button "Search" at bounding box center [1208, 415] width 113 height 38
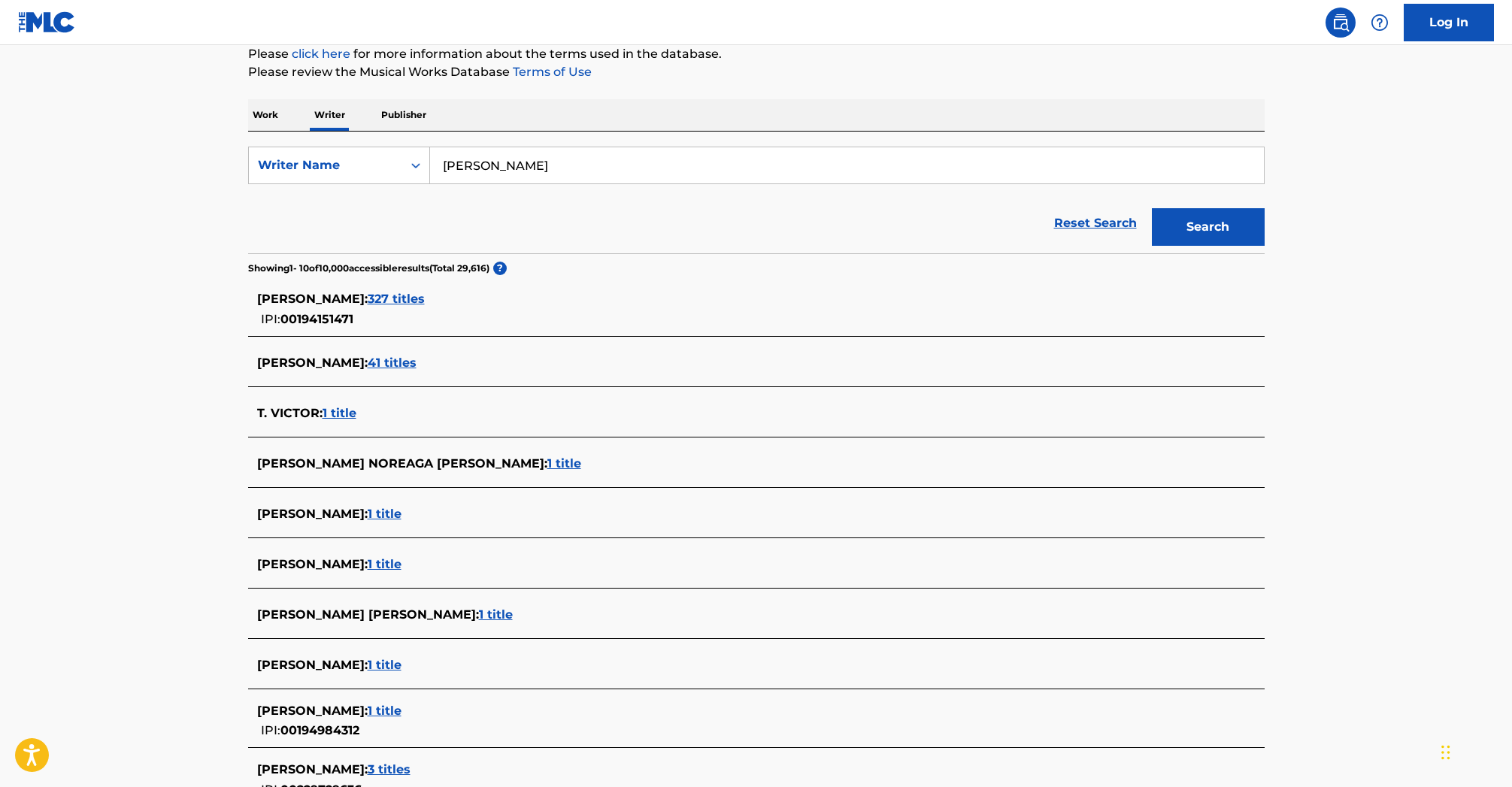
scroll to position [232, 0]
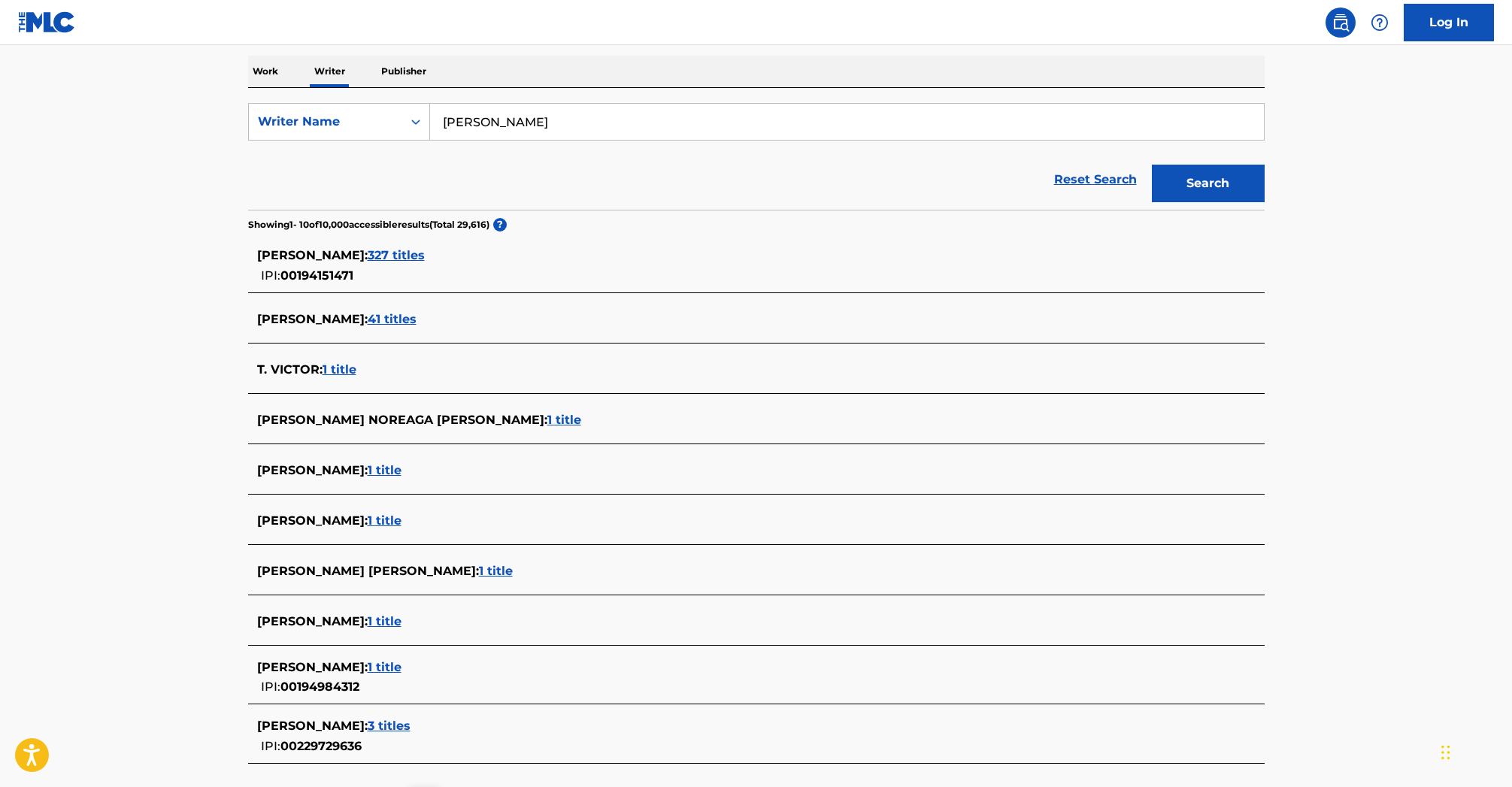
click at [401, 521] on span "1 title" at bounding box center [385, 521] width 34 height 14
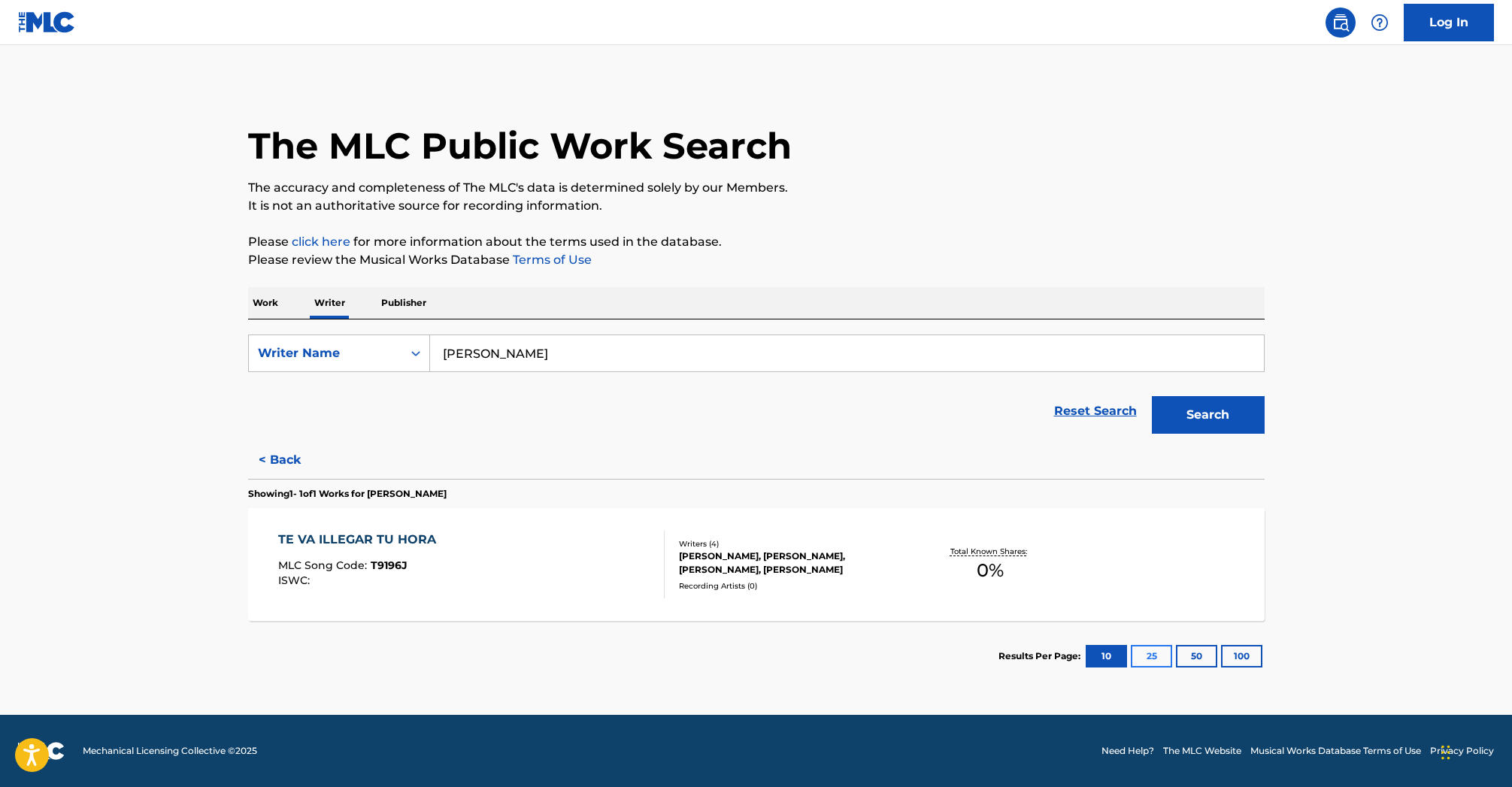
scroll to position [1, 0]
click at [1150, 655] on button "25" at bounding box center [1151, 655] width 41 height 23
click at [1193, 655] on button "50" at bounding box center [1196, 655] width 41 height 23
click at [1077, 406] on link "Reset Search" at bounding box center [1095, 411] width 97 height 33
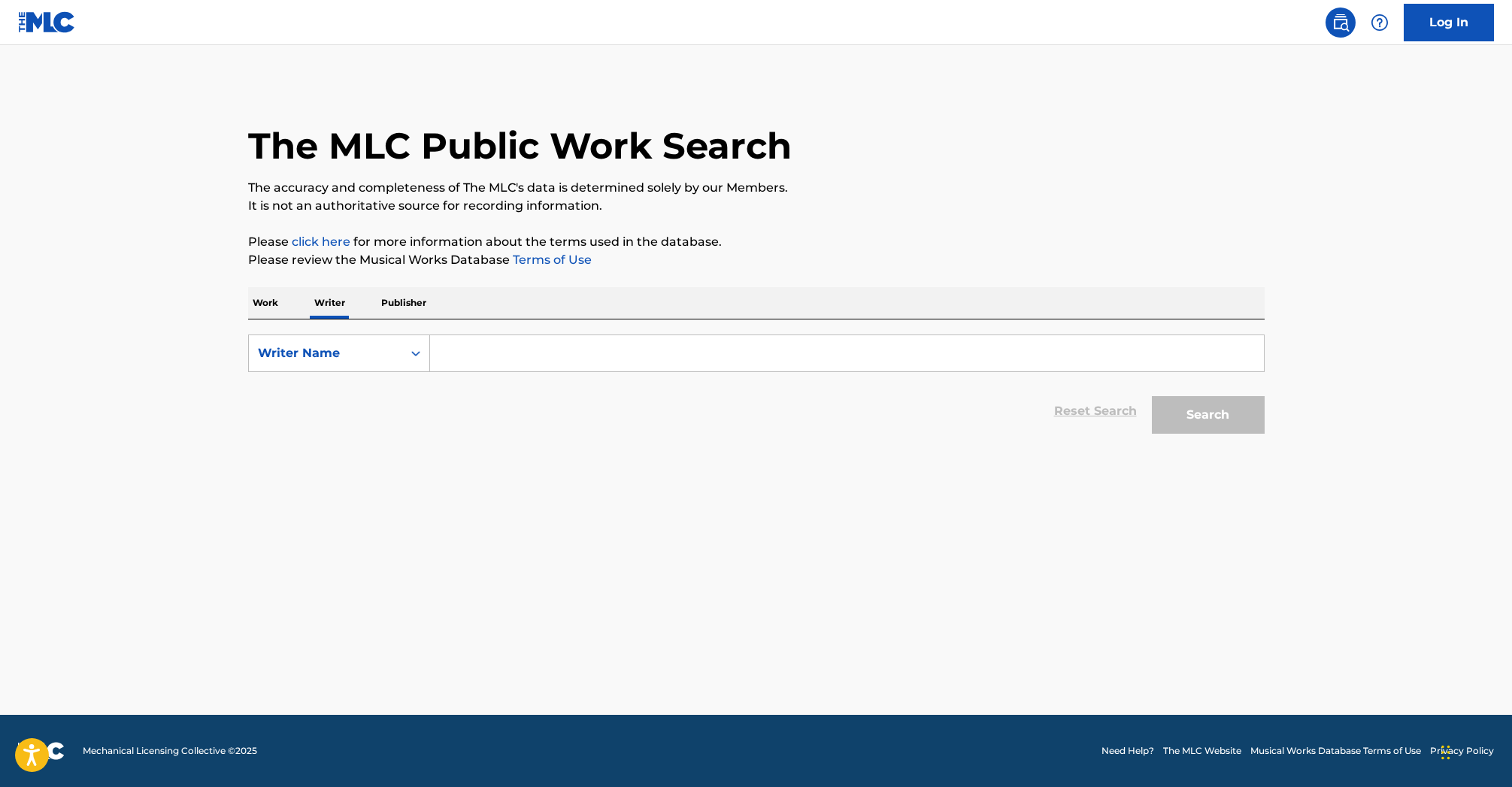
click at [514, 361] on input "Search Form" at bounding box center [847, 353] width 834 height 36
drag, startPoint x: 441, startPoint y: 354, endPoint x: 609, endPoint y: 351, distance: 168.0
click at [609, 351] on input "VICTOR T. SANTIAGO" at bounding box center [847, 353] width 834 height 36
type input "VICTOR T. SANTIAGO"
click at [1193, 407] on button "Search" at bounding box center [1208, 415] width 113 height 38
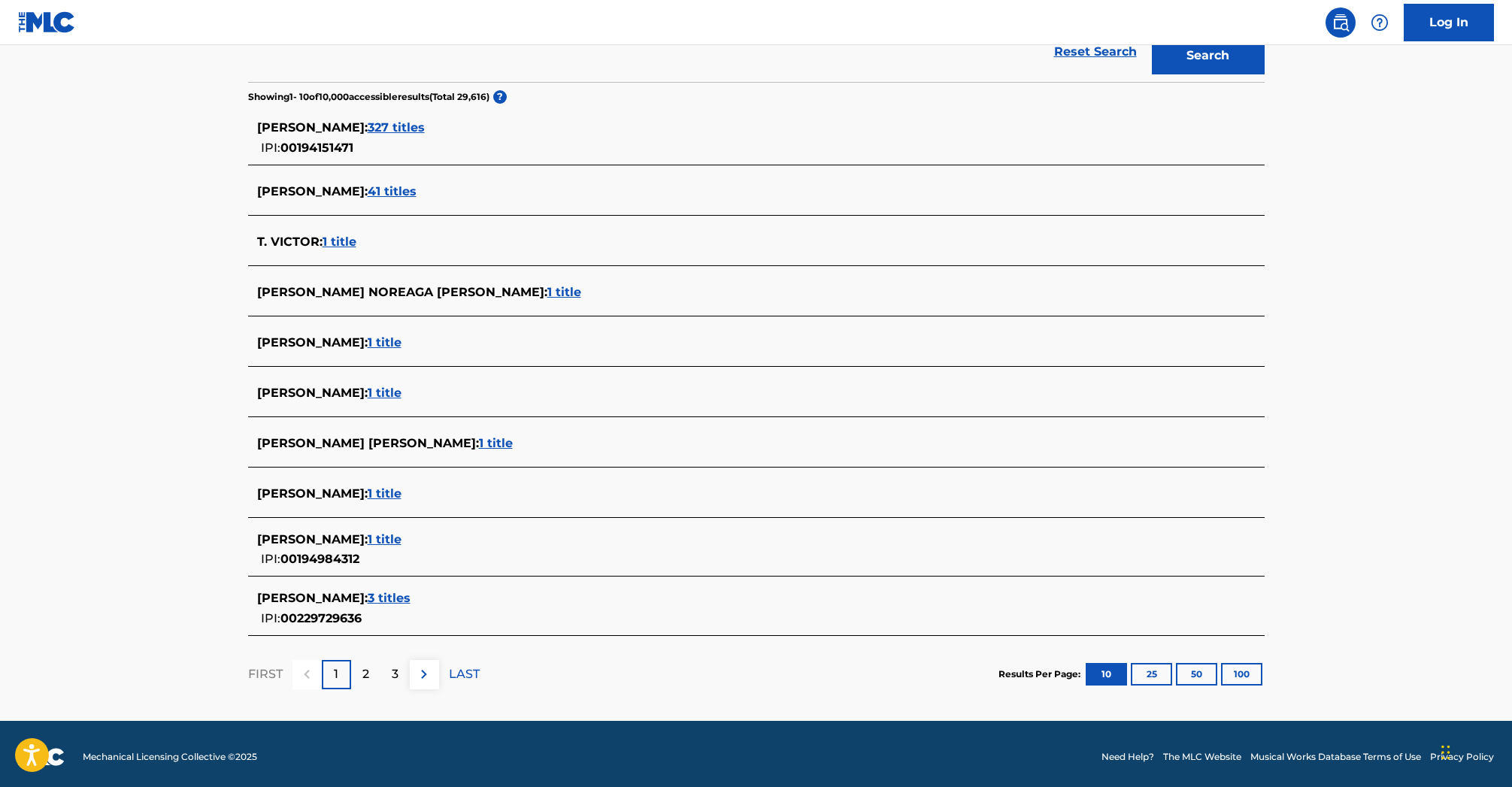
scroll to position [360, 0]
click at [348, 391] on span "SANTIAGO VICTOR :" at bounding box center [312, 393] width 111 height 14
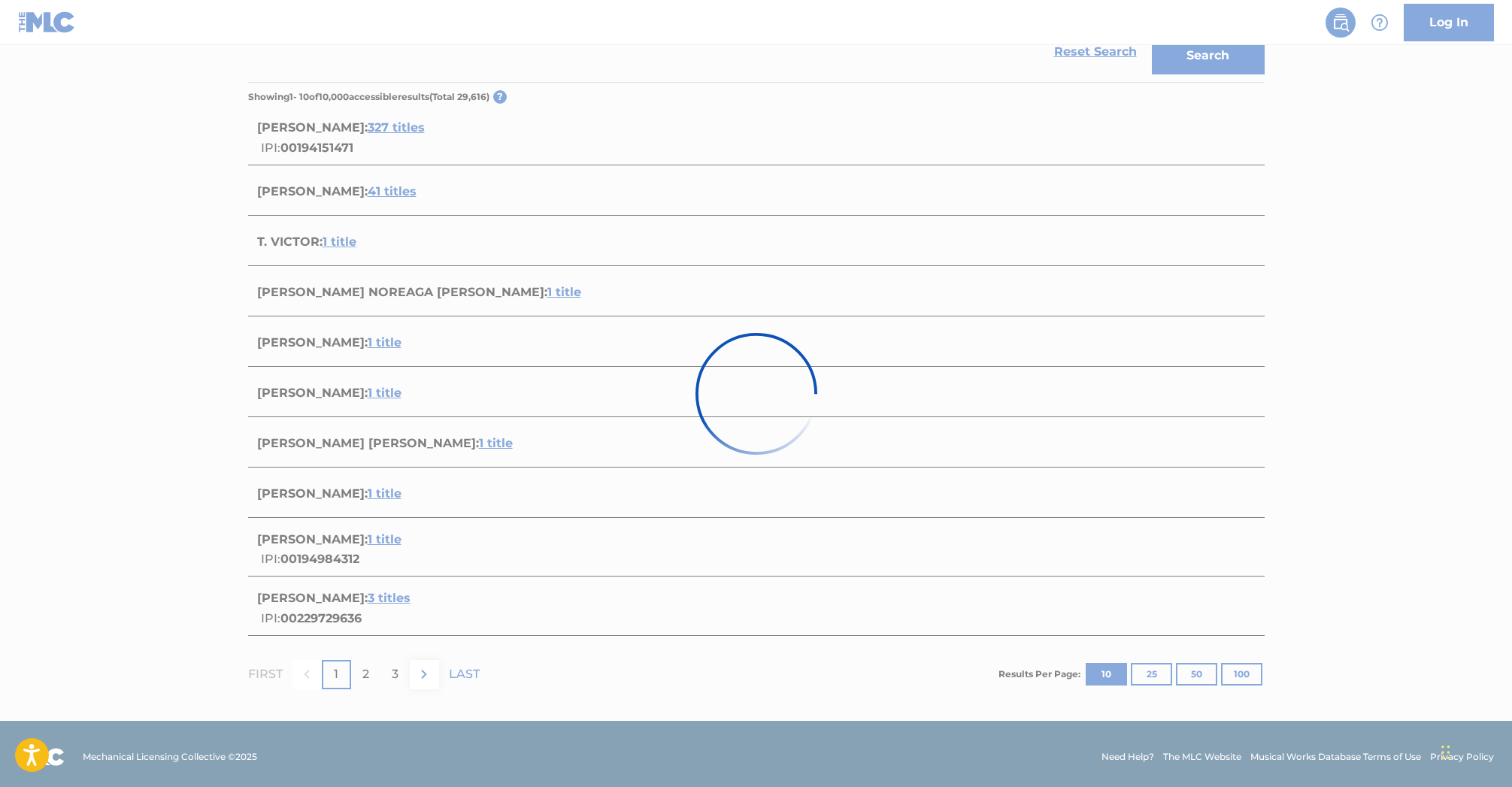
scroll to position [0, 0]
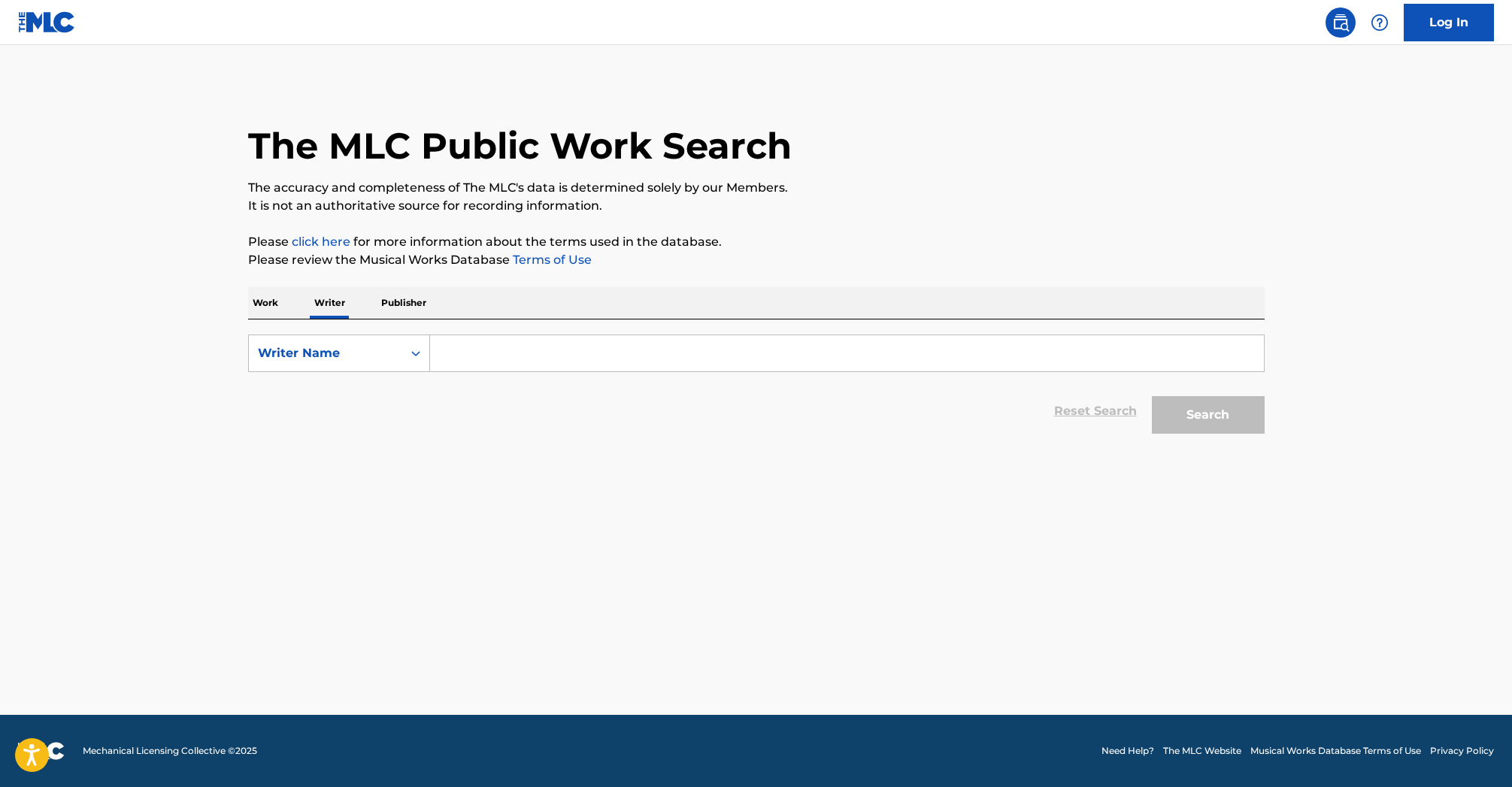
click at [491, 348] on input "Search Form" at bounding box center [847, 353] width 834 height 36
paste input "[PERSON_NAME]"
type input "[PERSON_NAME]"
click at [1214, 416] on button "Search" at bounding box center [1208, 415] width 113 height 38
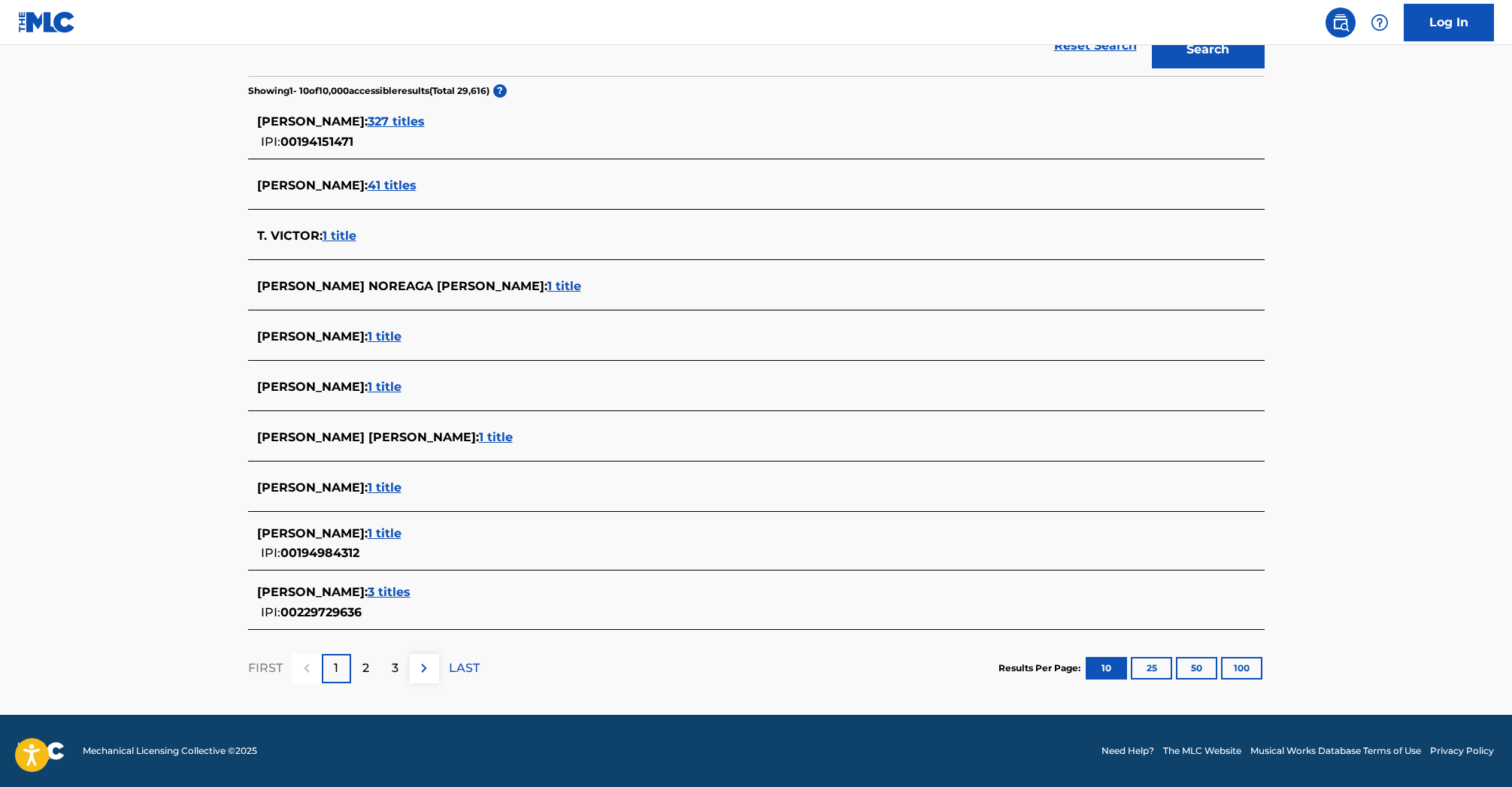
scroll to position [365, 0]
click at [399, 589] on span "3 titles" at bounding box center [389, 592] width 43 height 14
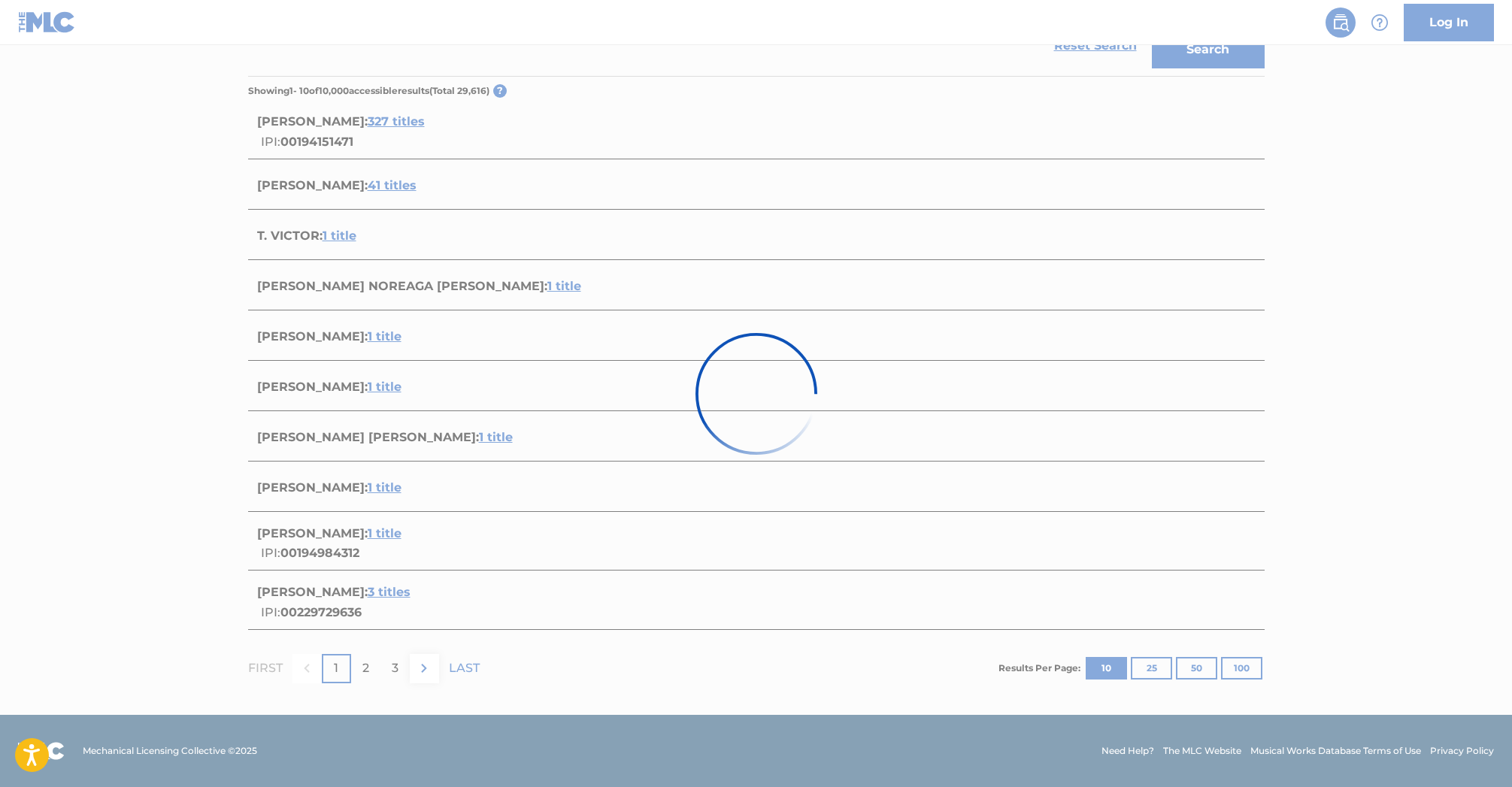
scroll to position [220, 0]
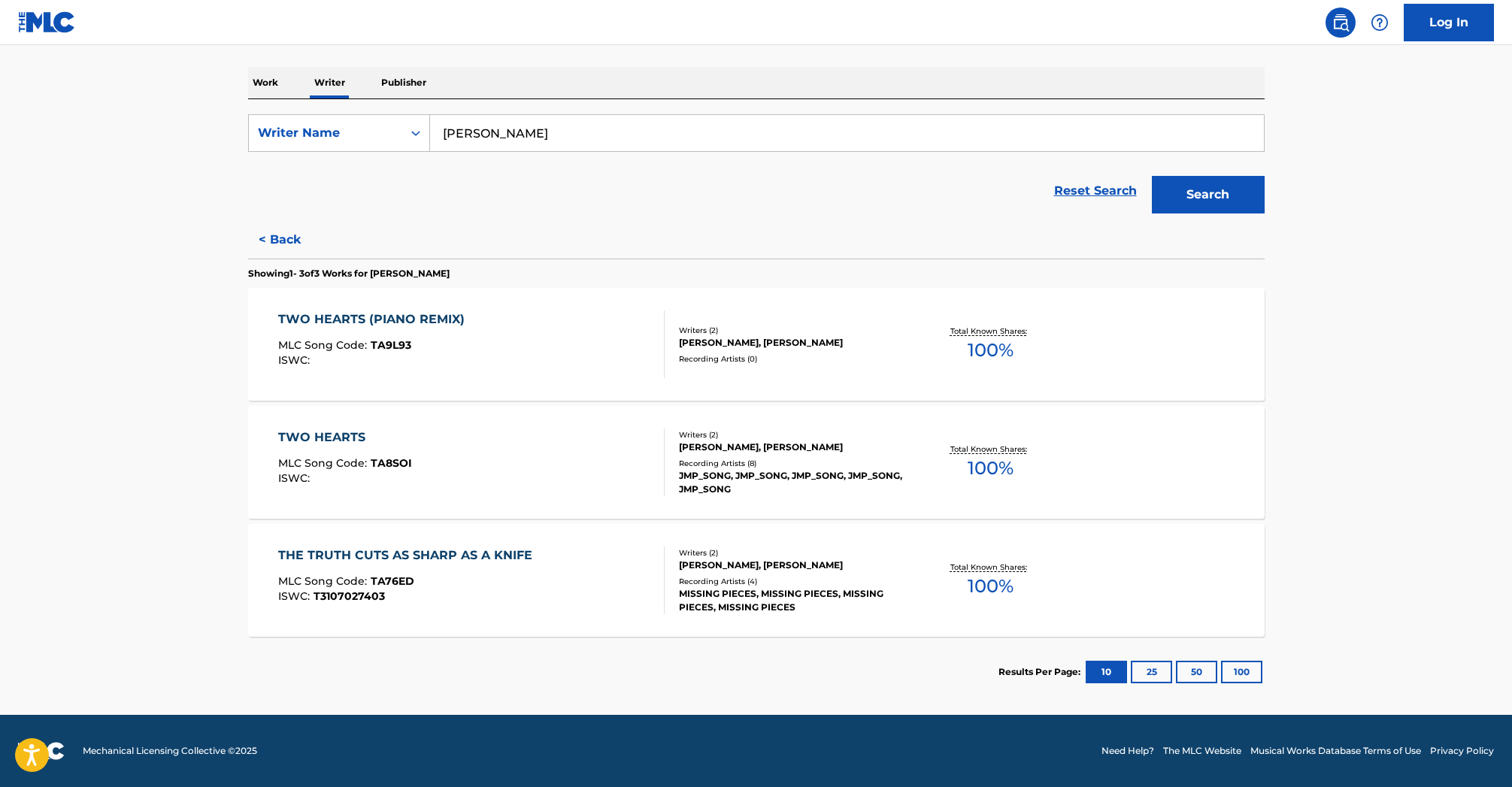
click at [407, 81] on p "Publisher" at bounding box center [404, 82] width 54 height 32
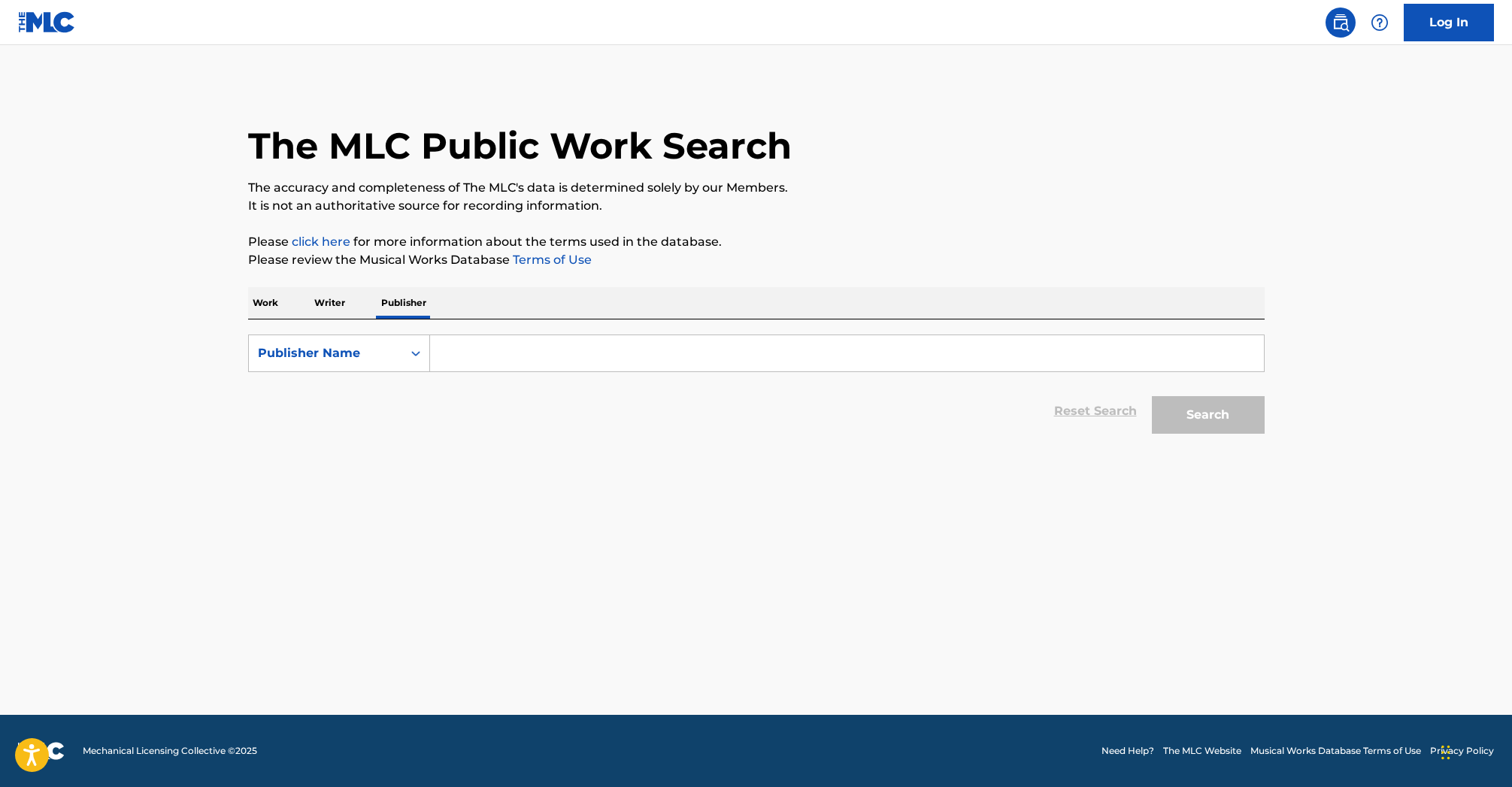
click at [464, 363] on input "Search Form" at bounding box center [847, 353] width 834 height 36
paste input "[PERSON_NAME]"
type input "[PERSON_NAME]"
click at [1182, 414] on button "Search" at bounding box center [1208, 415] width 113 height 38
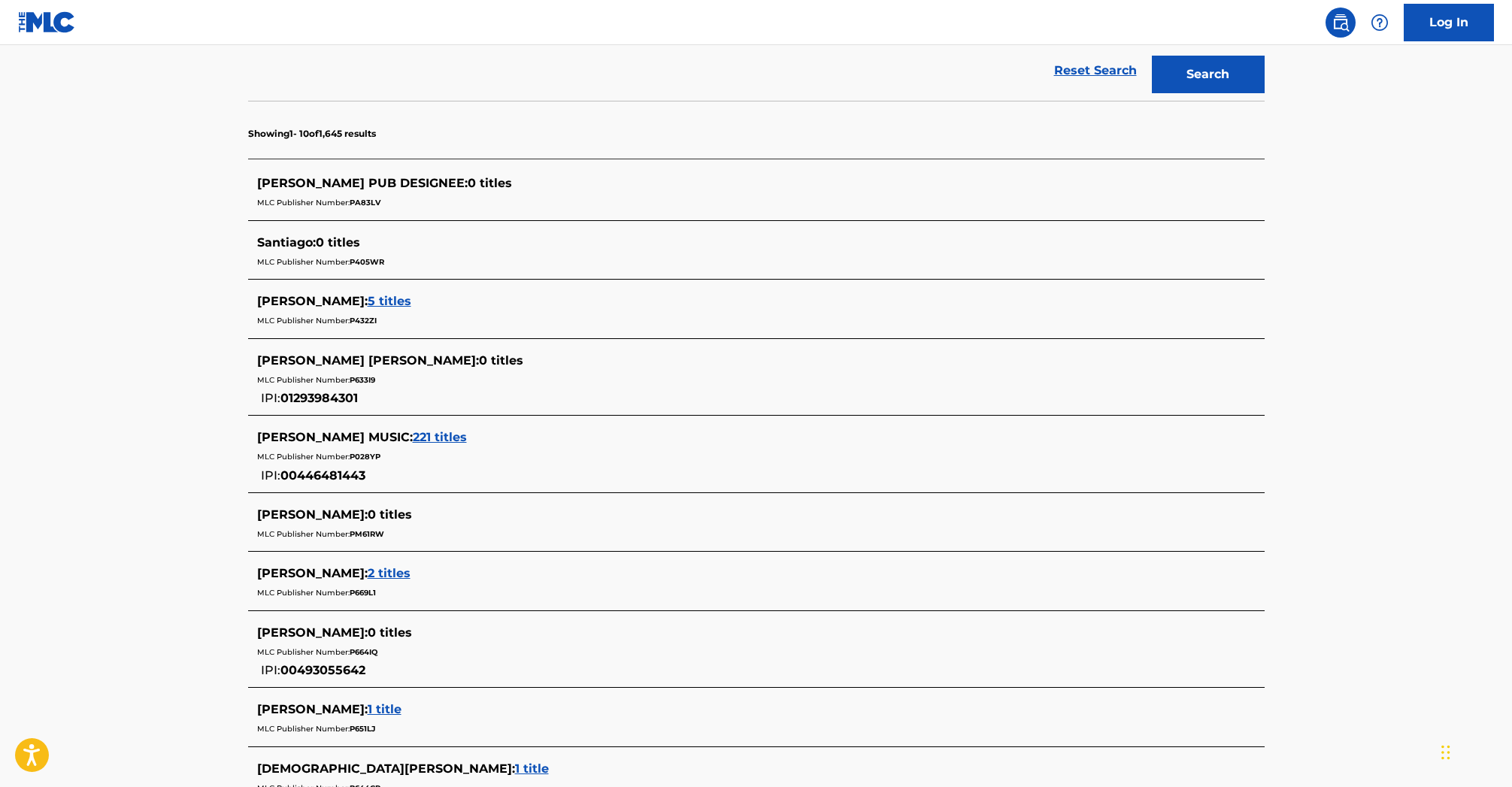
scroll to position [339, 0]
click at [1087, 74] on link "Reset Search" at bounding box center [1095, 72] width 97 height 33
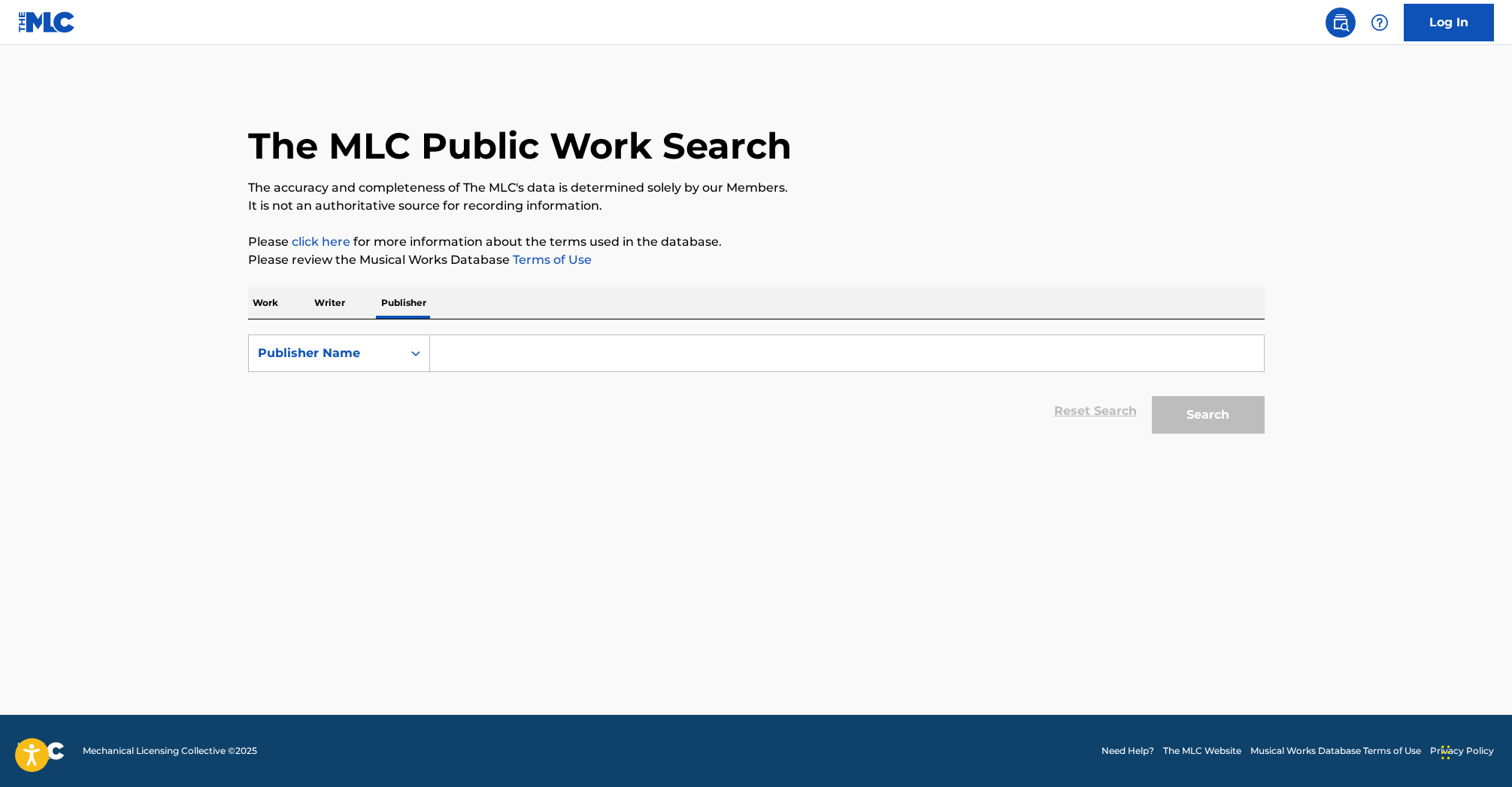
click at [460, 352] on input "Search Form" at bounding box center [847, 353] width 834 height 36
click at [417, 360] on icon "Search Form" at bounding box center [416, 353] width 15 height 15
click at [496, 396] on div "Reset Search Search" at bounding box center [756, 411] width 1016 height 60
click at [333, 305] on p "Writer" at bounding box center [330, 303] width 40 height 32
click at [336, 304] on p "Writer" at bounding box center [330, 303] width 40 height 32
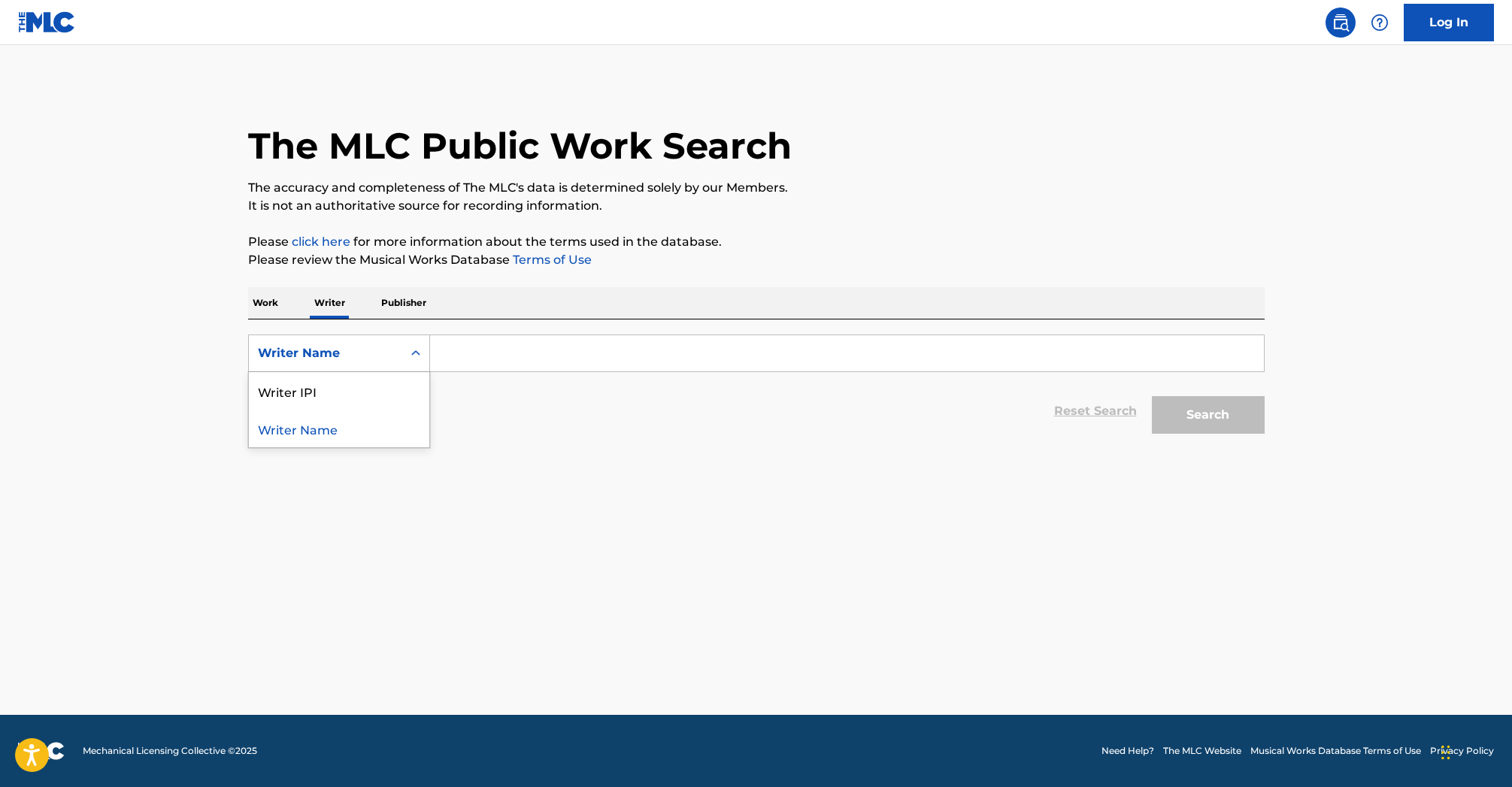
click at [418, 352] on icon "Search Form" at bounding box center [416, 353] width 15 height 15
click at [405, 426] on div "Writer Name" at bounding box center [339, 428] width 180 height 38
click at [469, 360] on input "Search Form" at bounding box center [847, 353] width 834 height 36
paste input "[PERSON_NAME]"
type input "[PERSON_NAME]"
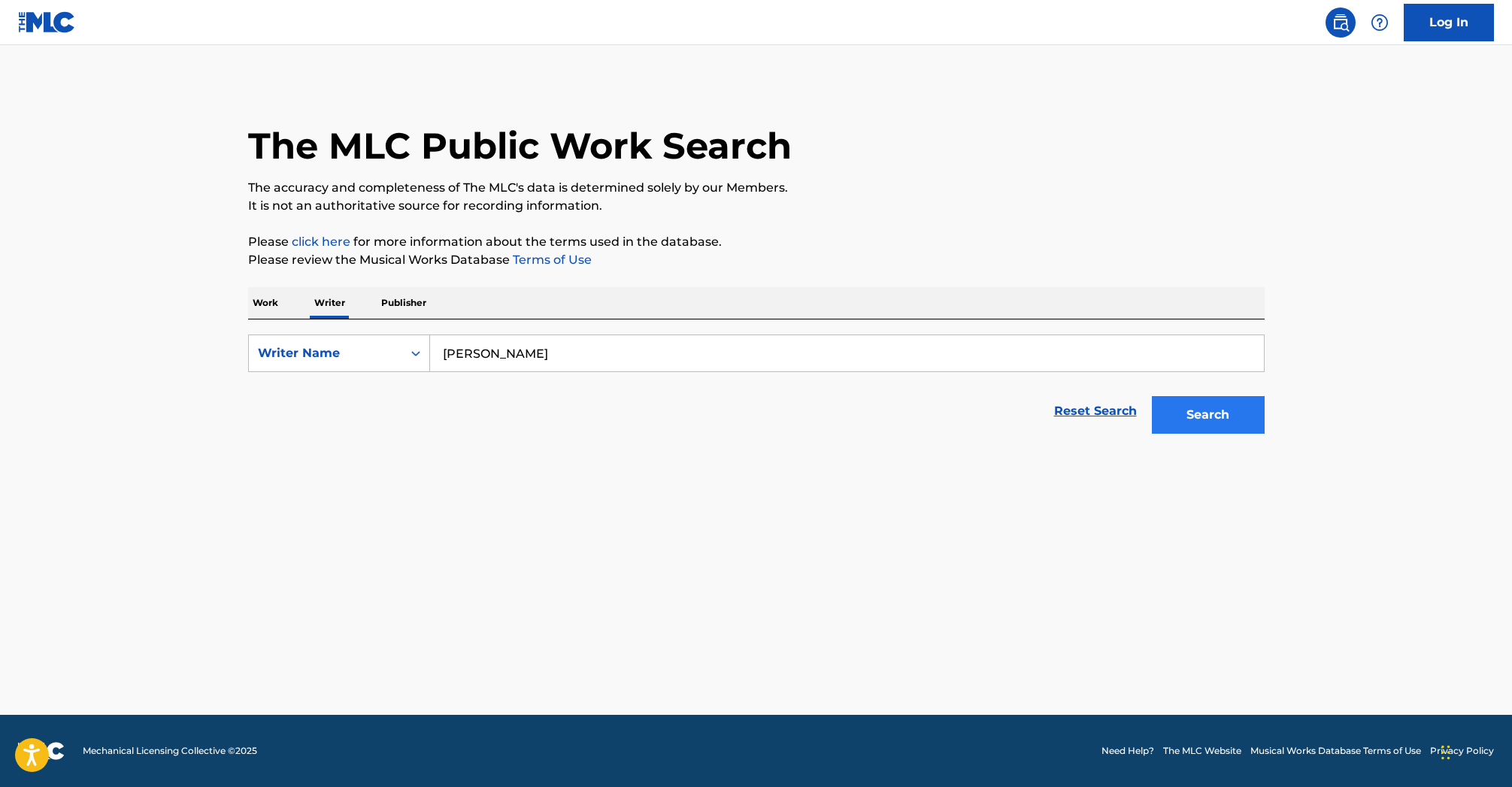
click at [1210, 410] on button "Search" at bounding box center [1208, 415] width 113 height 38
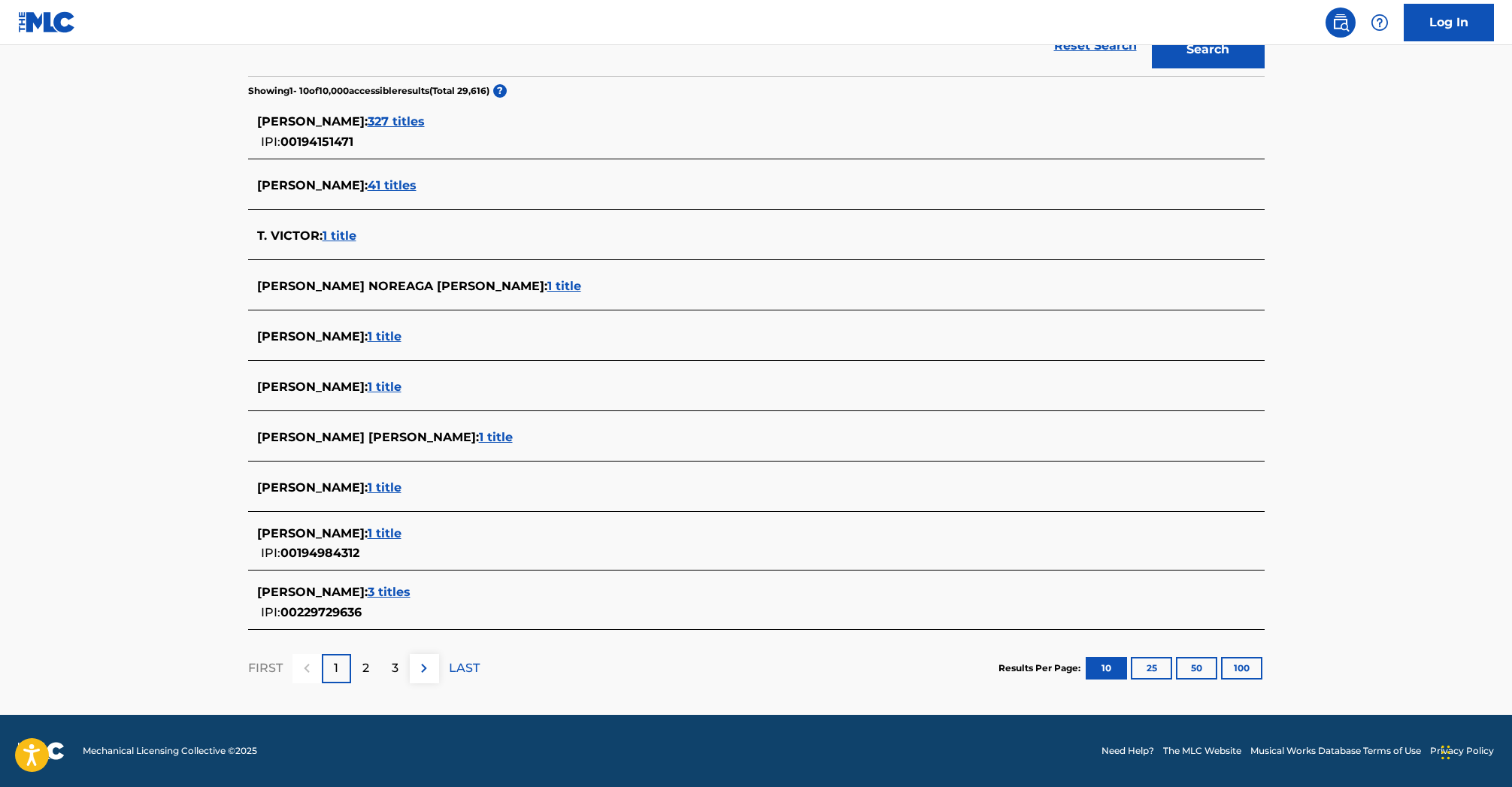
scroll to position [365, 0]
click at [399, 591] on span "3 titles" at bounding box center [389, 592] width 43 height 14
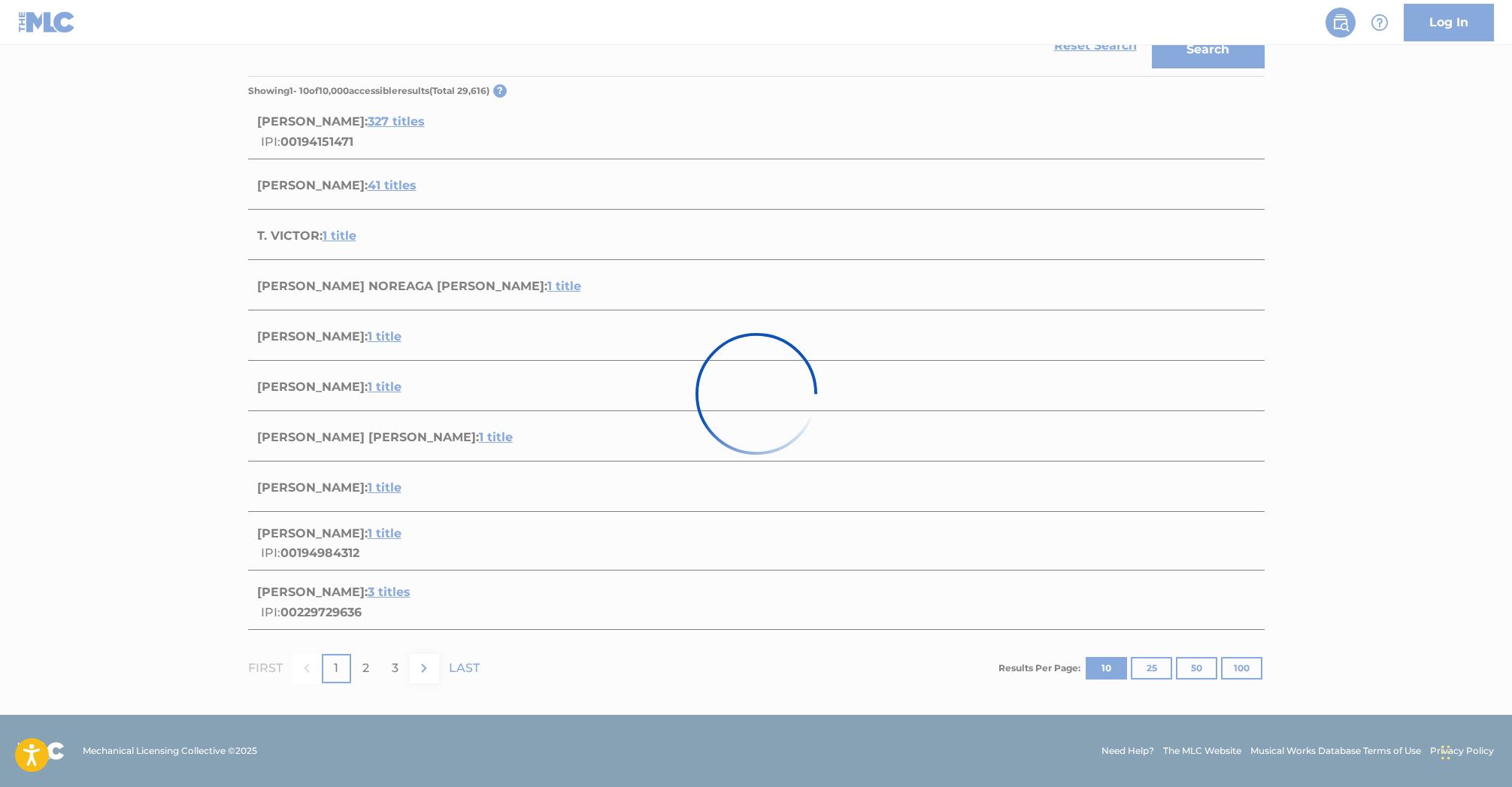
scroll to position [220, 0]
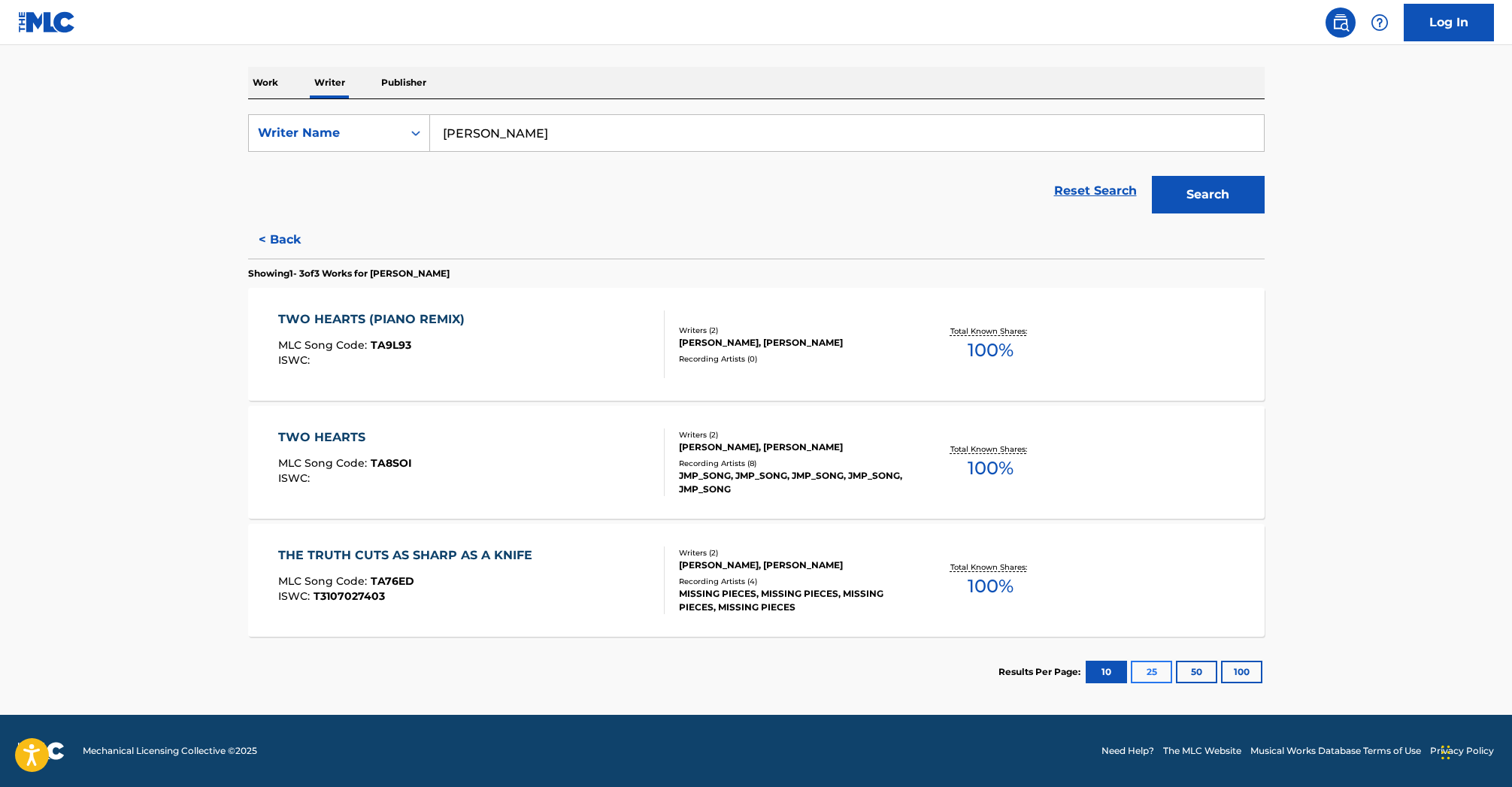
click at [1148, 669] on button "25" at bounding box center [1151, 672] width 41 height 23
click at [1193, 671] on button "50" at bounding box center [1196, 672] width 41 height 23
click at [1241, 673] on button "100" at bounding box center [1242, 672] width 41 height 23
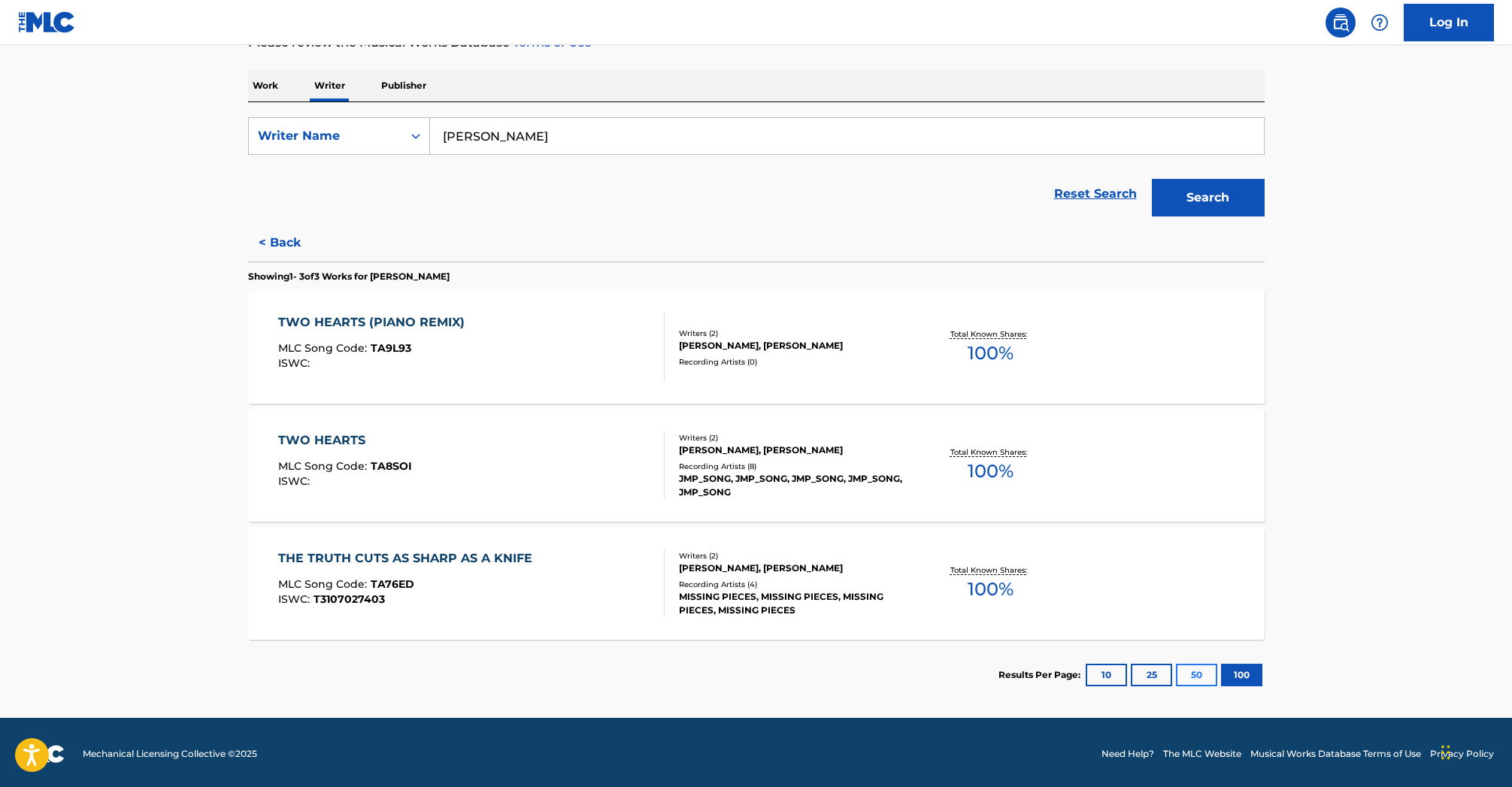
scroll to position [217, 0]
click at [1194, 675] on button "50" at bounding box center [1196, 674] width 41 height 23
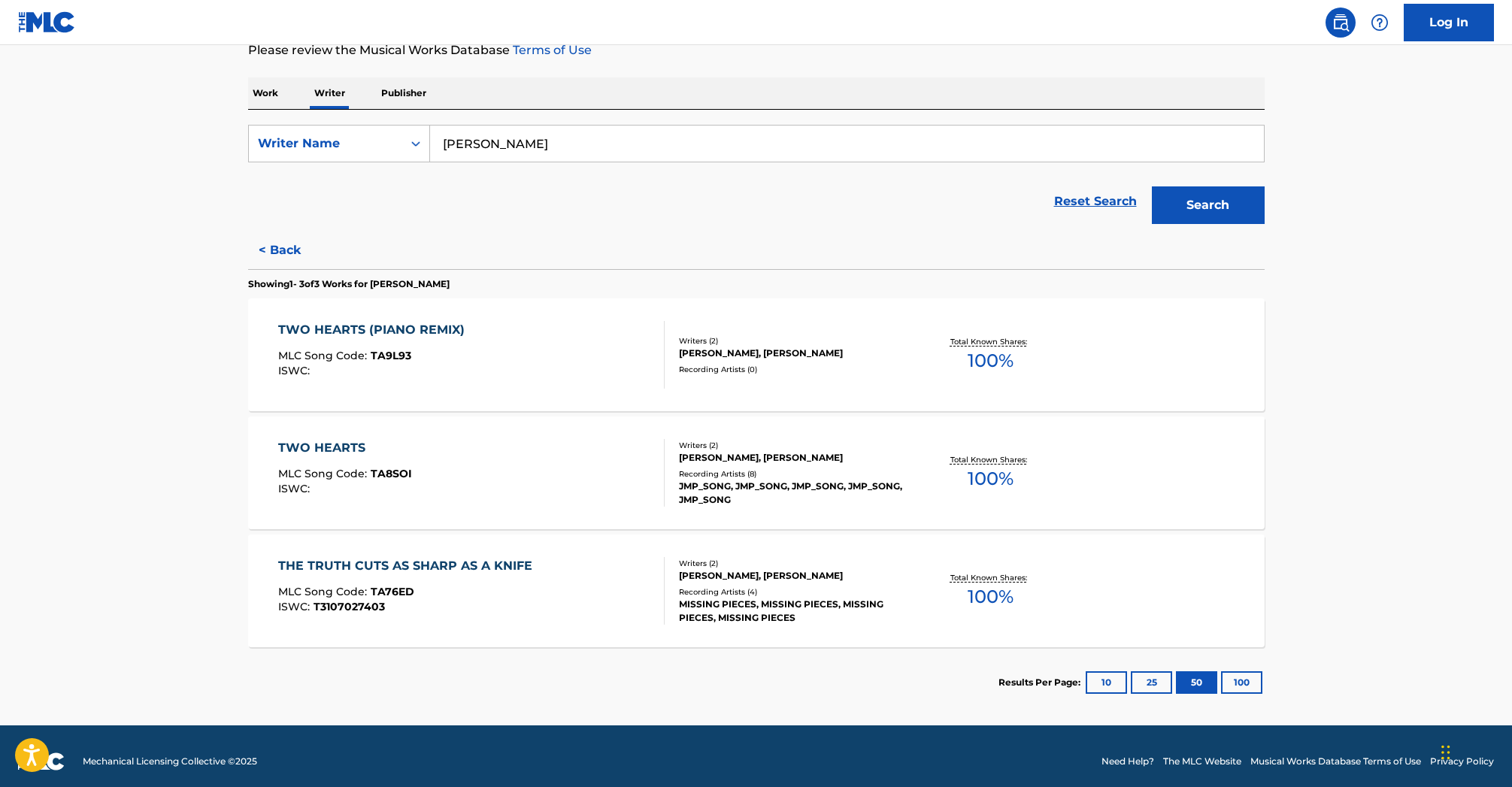
scroll to position [208, 0]
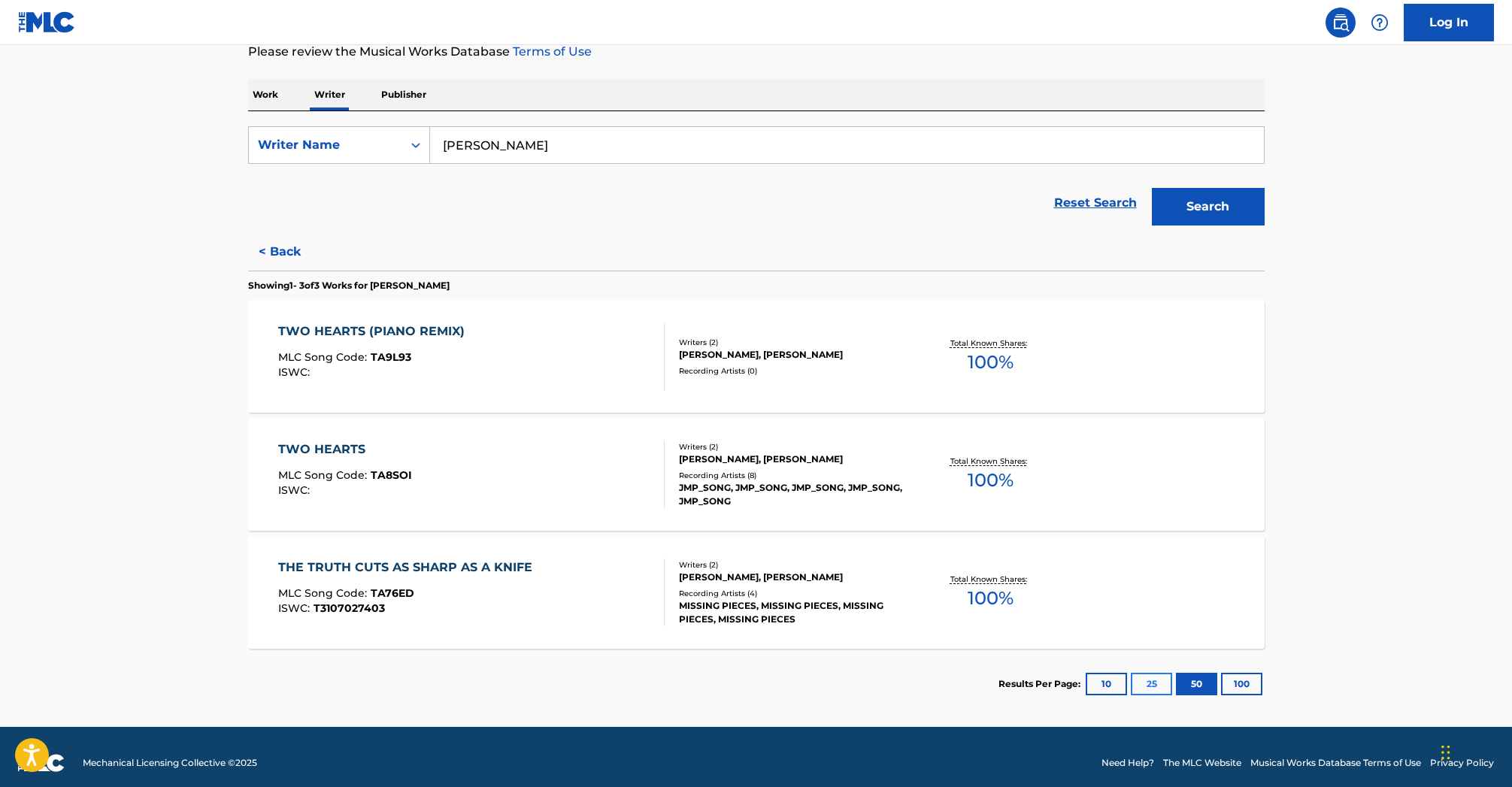
click at [1152, 688] on button "25" at bounding box center [1151, 683] width 41 height 23
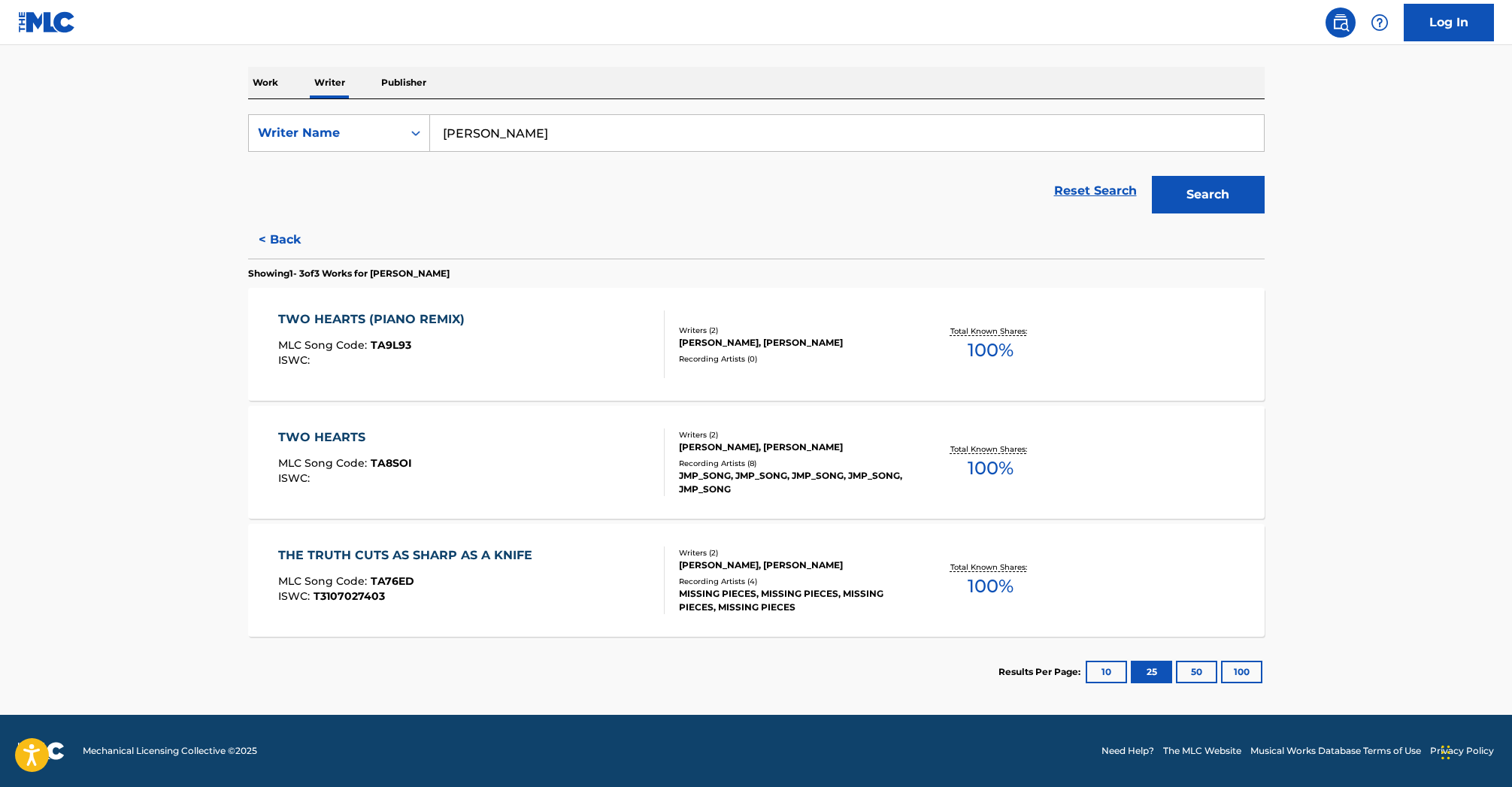
scroll to position [220, 0]
click at [1102, 674] on button "10" at bounding box center [1106, 672] width 41 height 23
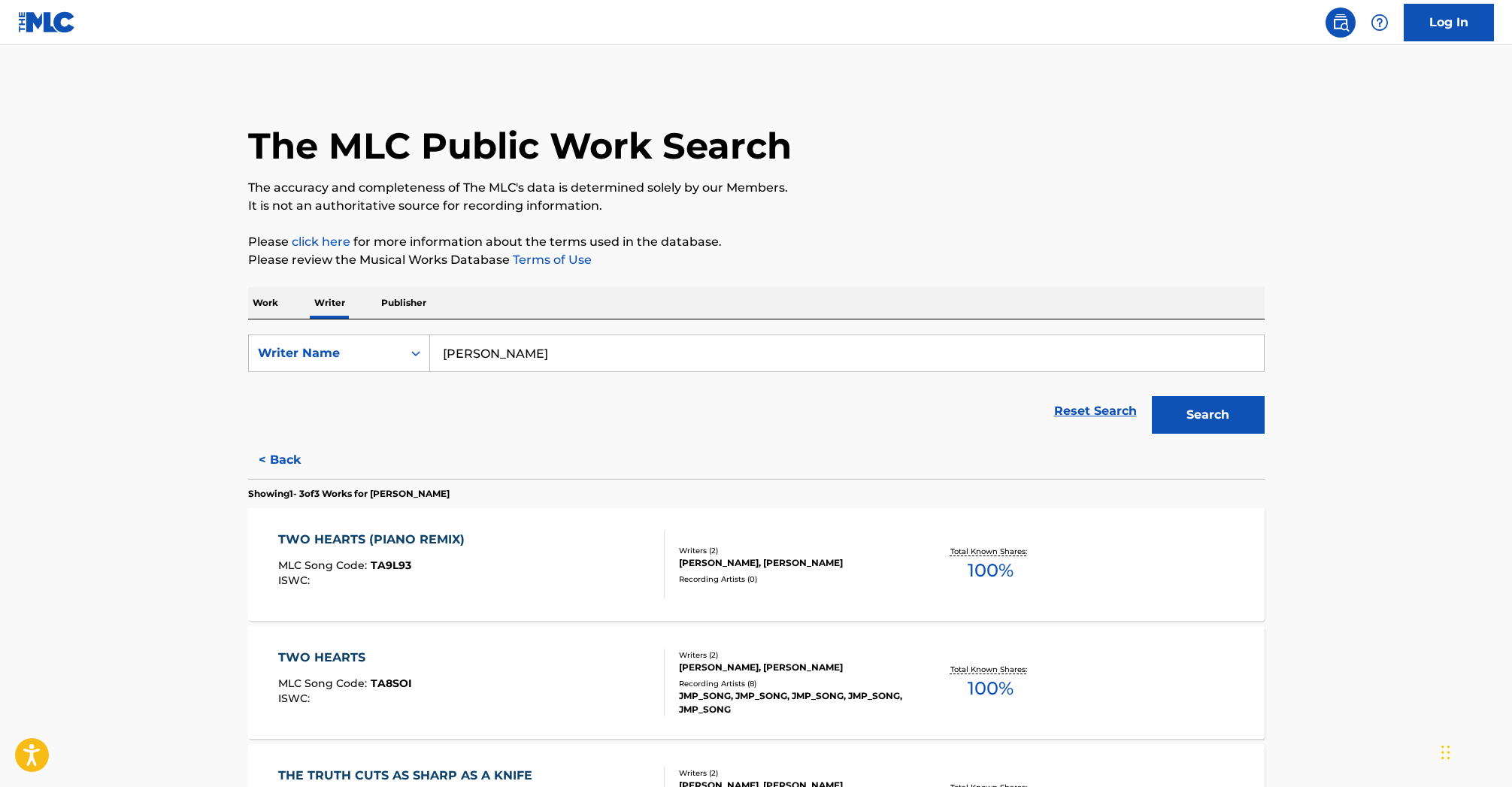
scroll to position [0, 0]
click at [1097, 413] on link "Reset Search" at bounding box center [1095, 411] width 97 height 33
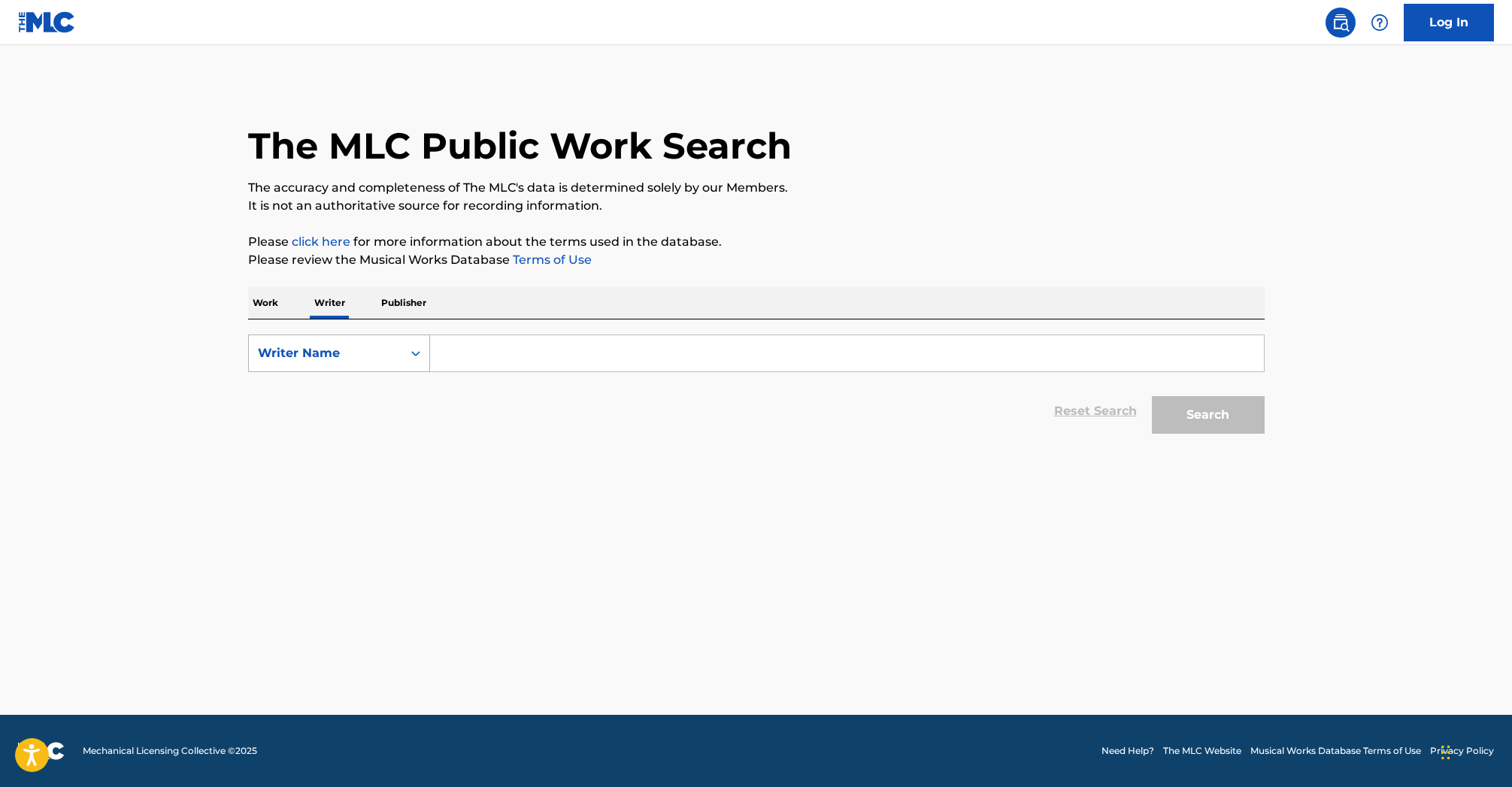
click at [417, 354] on icon "Search Form" at bounding box center [416, 353] width 15 height 15
click at [269, 304] on p "Work" at bounding box center [265, 303] width 34 height 32
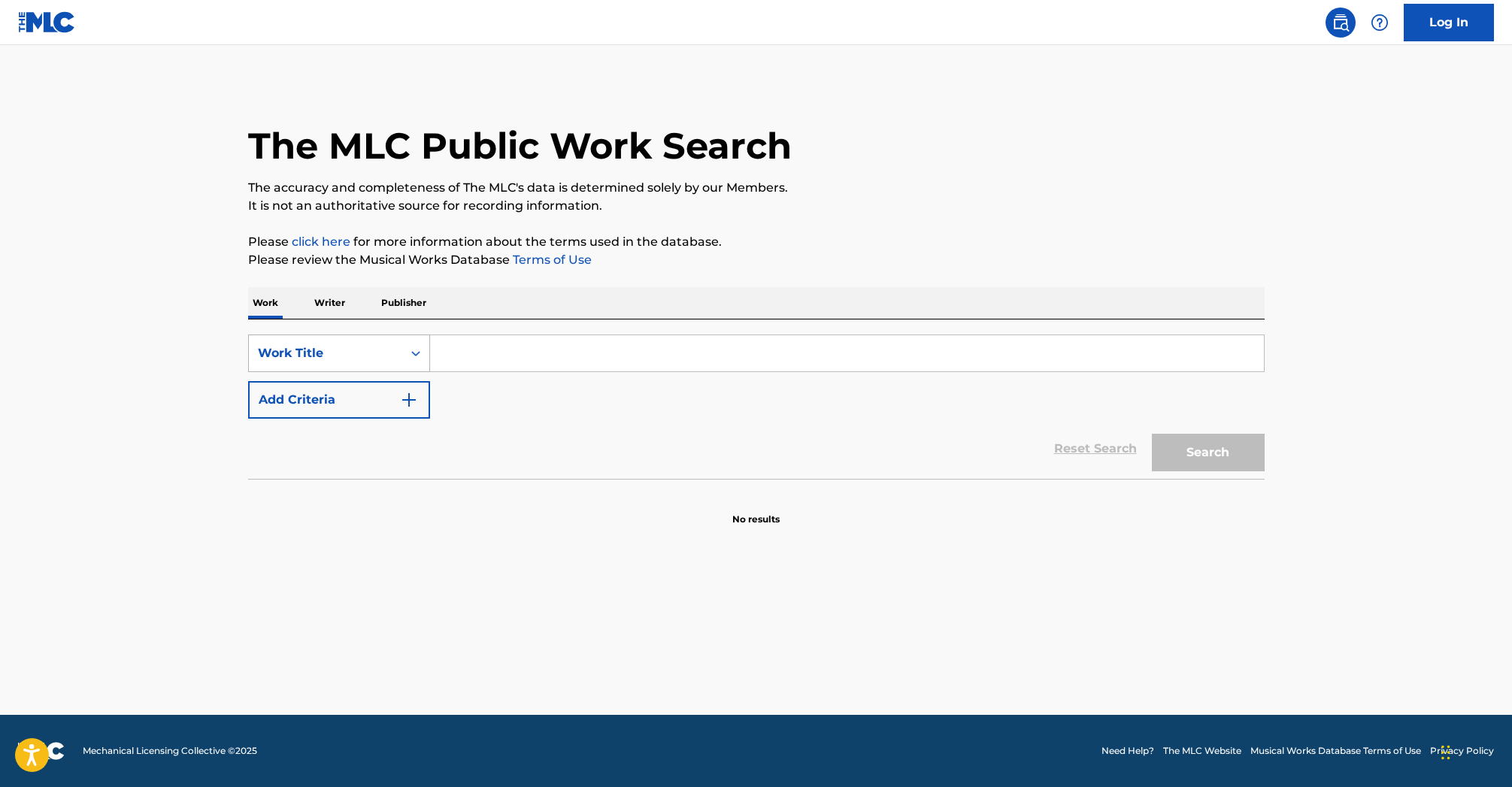
click at [407, 352] on div "Search Form" at bounding box center [416, 353] width 27 height 27
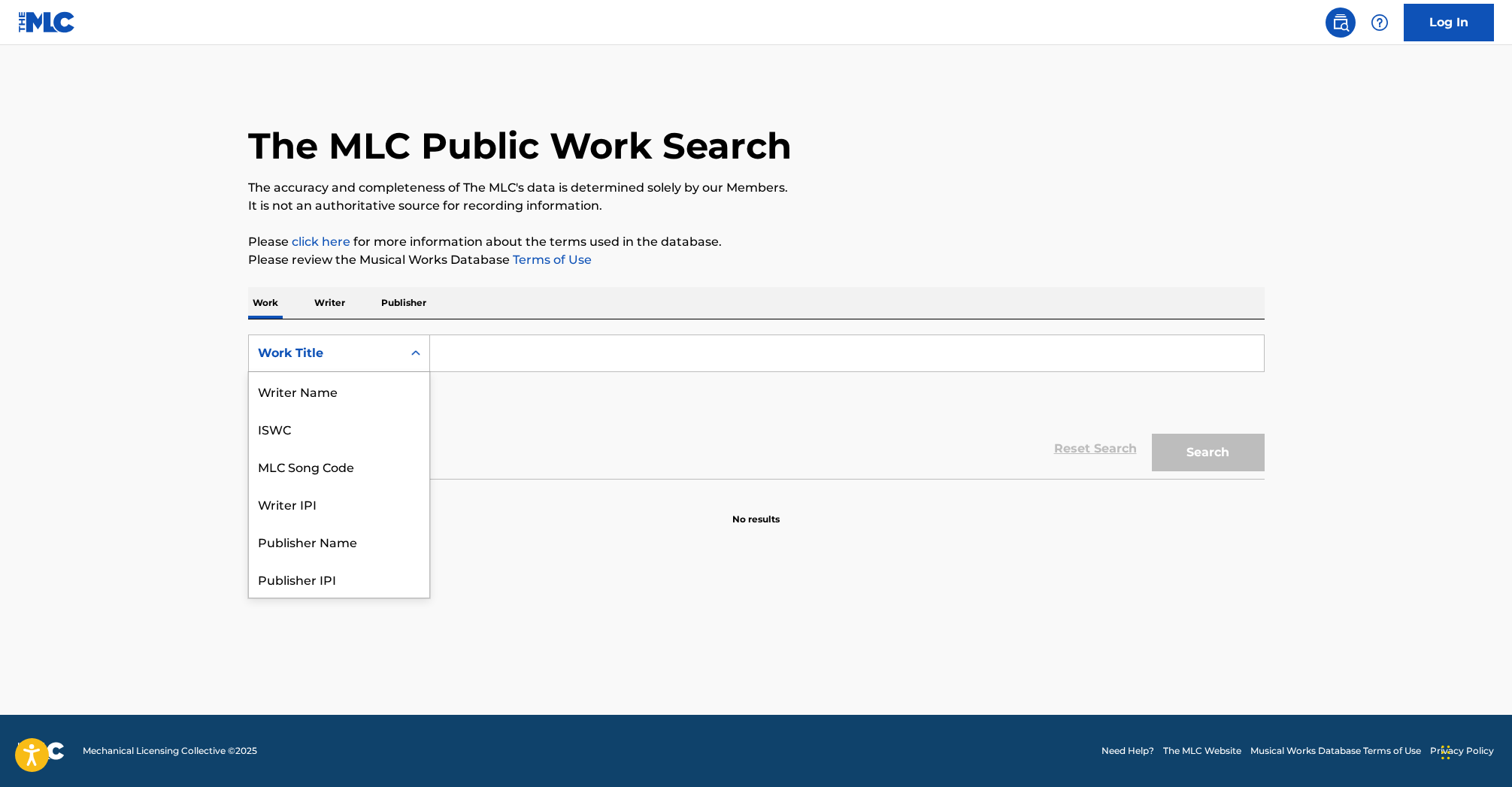
scroll to position [75, 0]
click at [313, 577] on div "Work Title" at bounding box center [339, 579] width 180 height 38
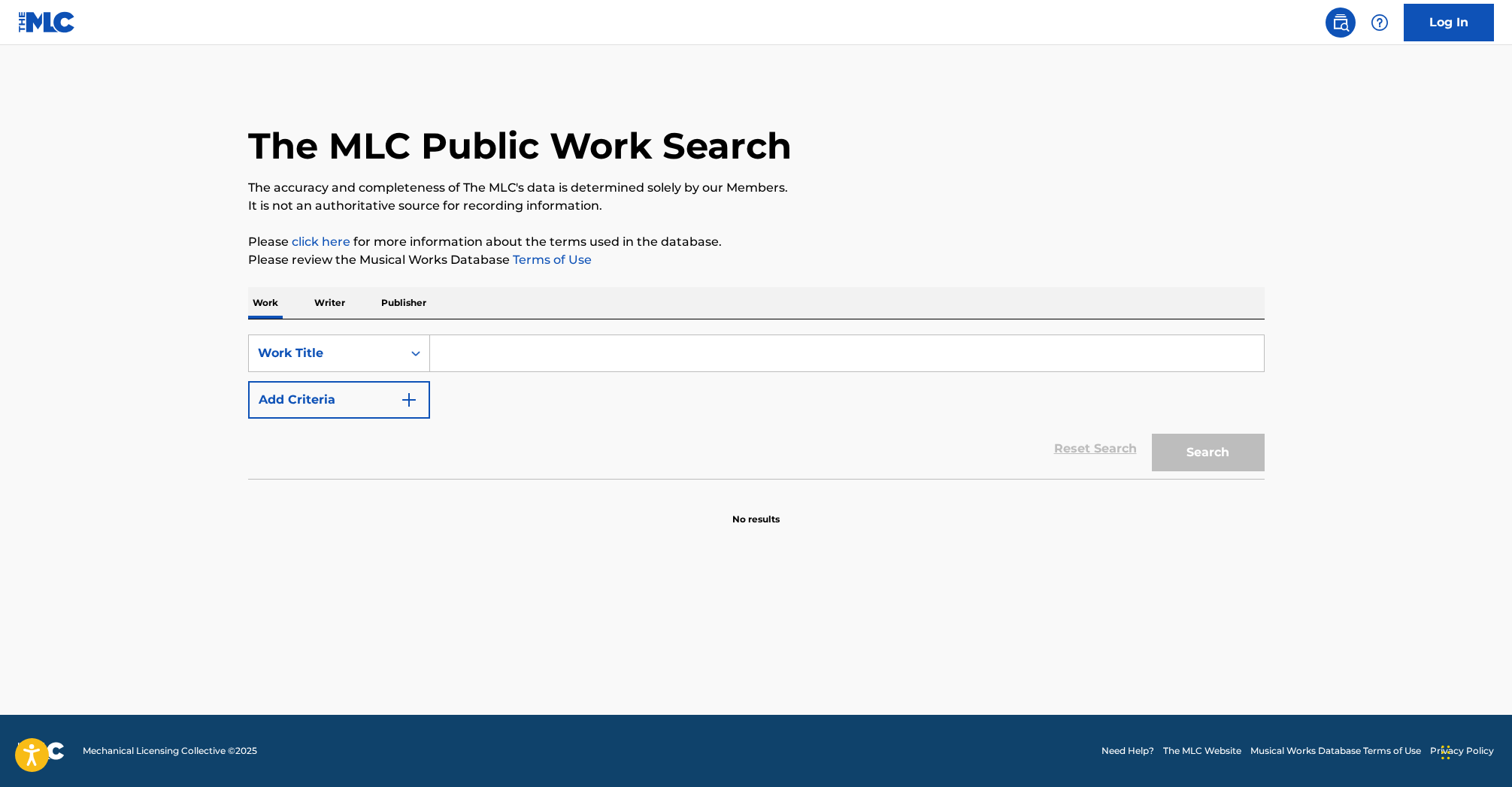
click at [446, 362] on input "Search Form" at bounding box center [847, 353] width 834 height 36
type input "Despierta Te Herida"
click at [1214, 455] on button "Search" at bounding box center [1208, 453] width 113 height 38
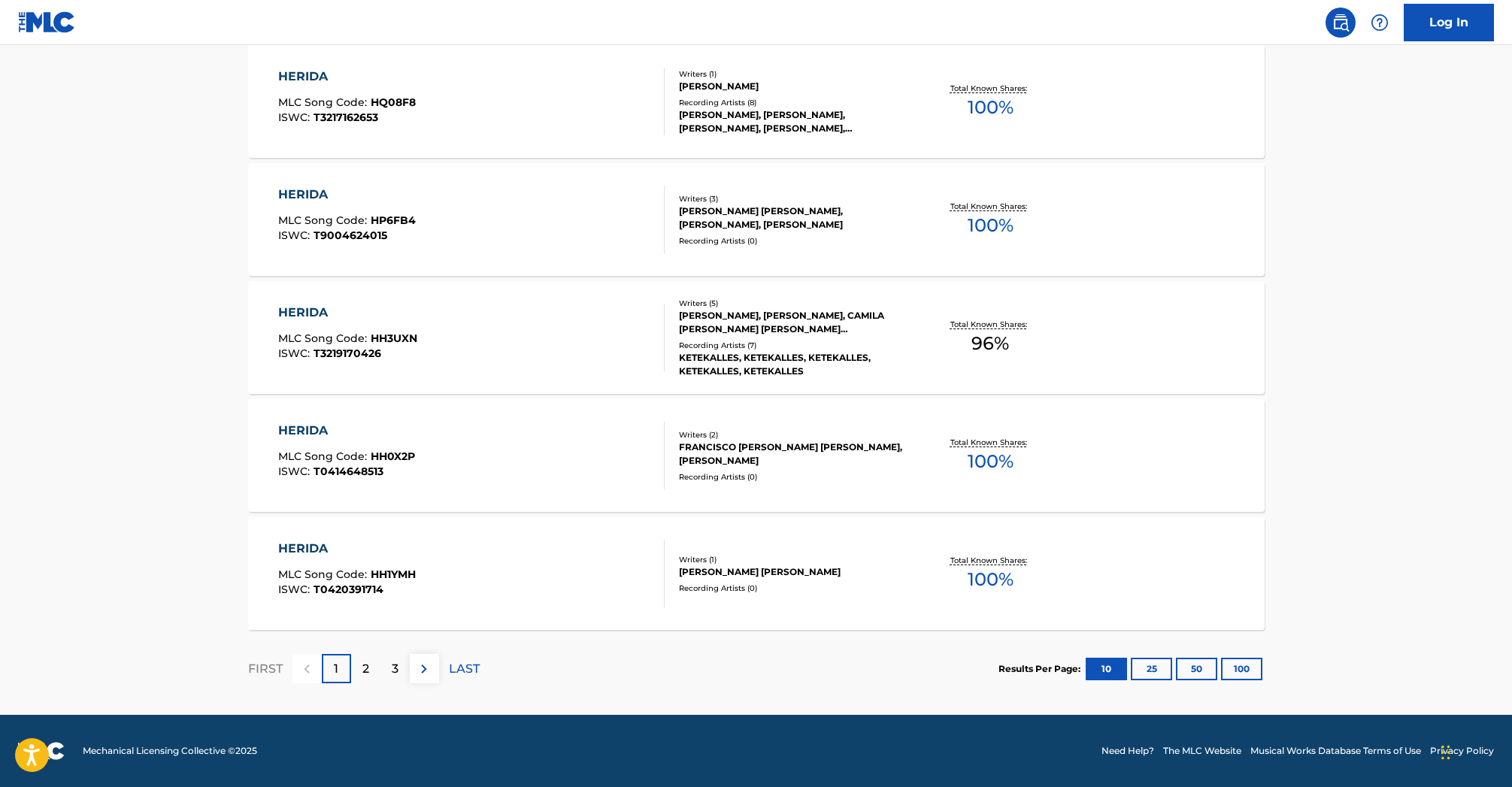
scroll to position [1053, 0]
click at [1152, 672] on button "25" at bounding box center [1151, 669] width 41 height 23
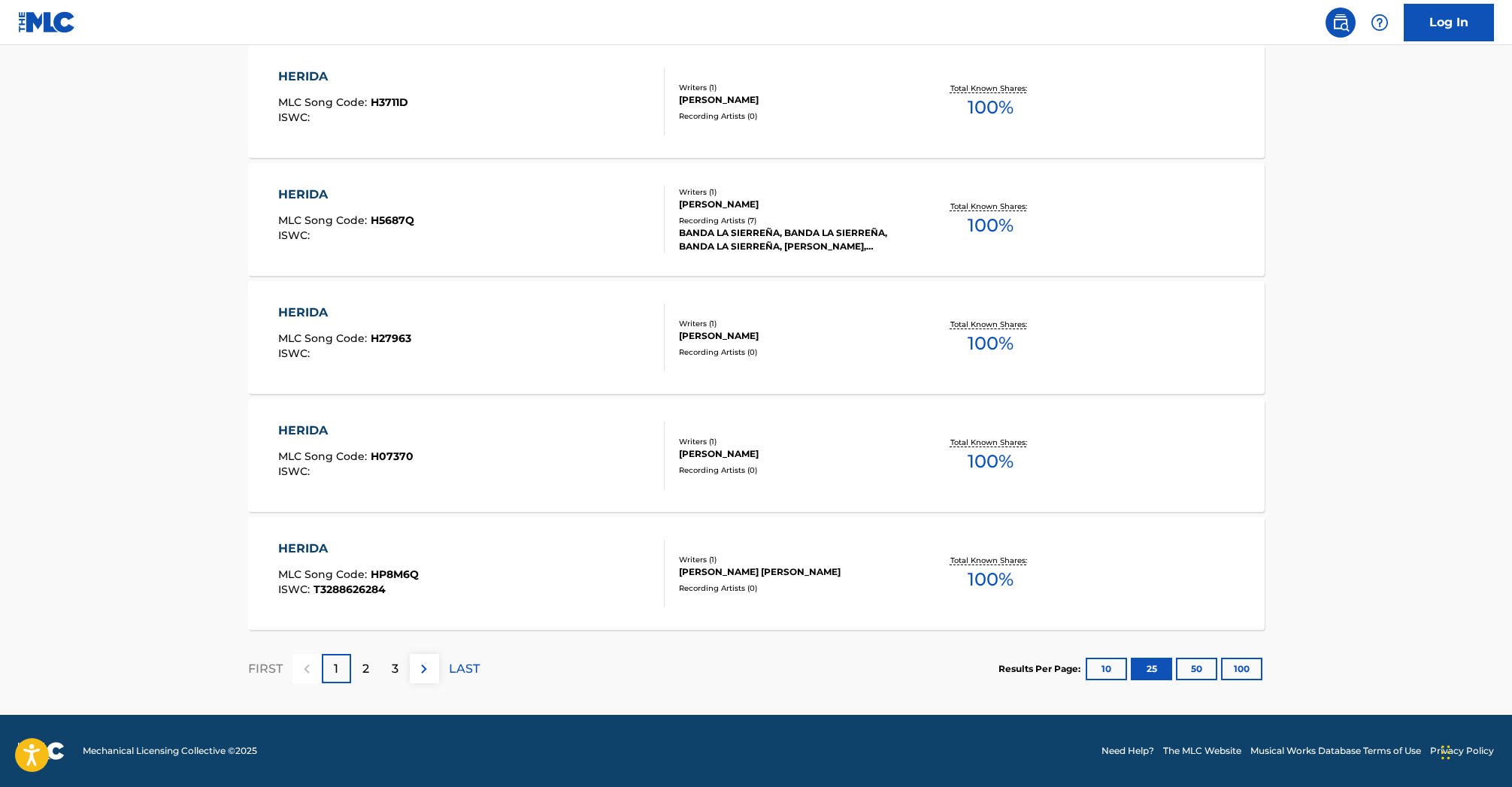
scroll to position [2823, 0]
click at [1193, 670] on button "50" at bounding box center [1196, 669] width 41 height 23
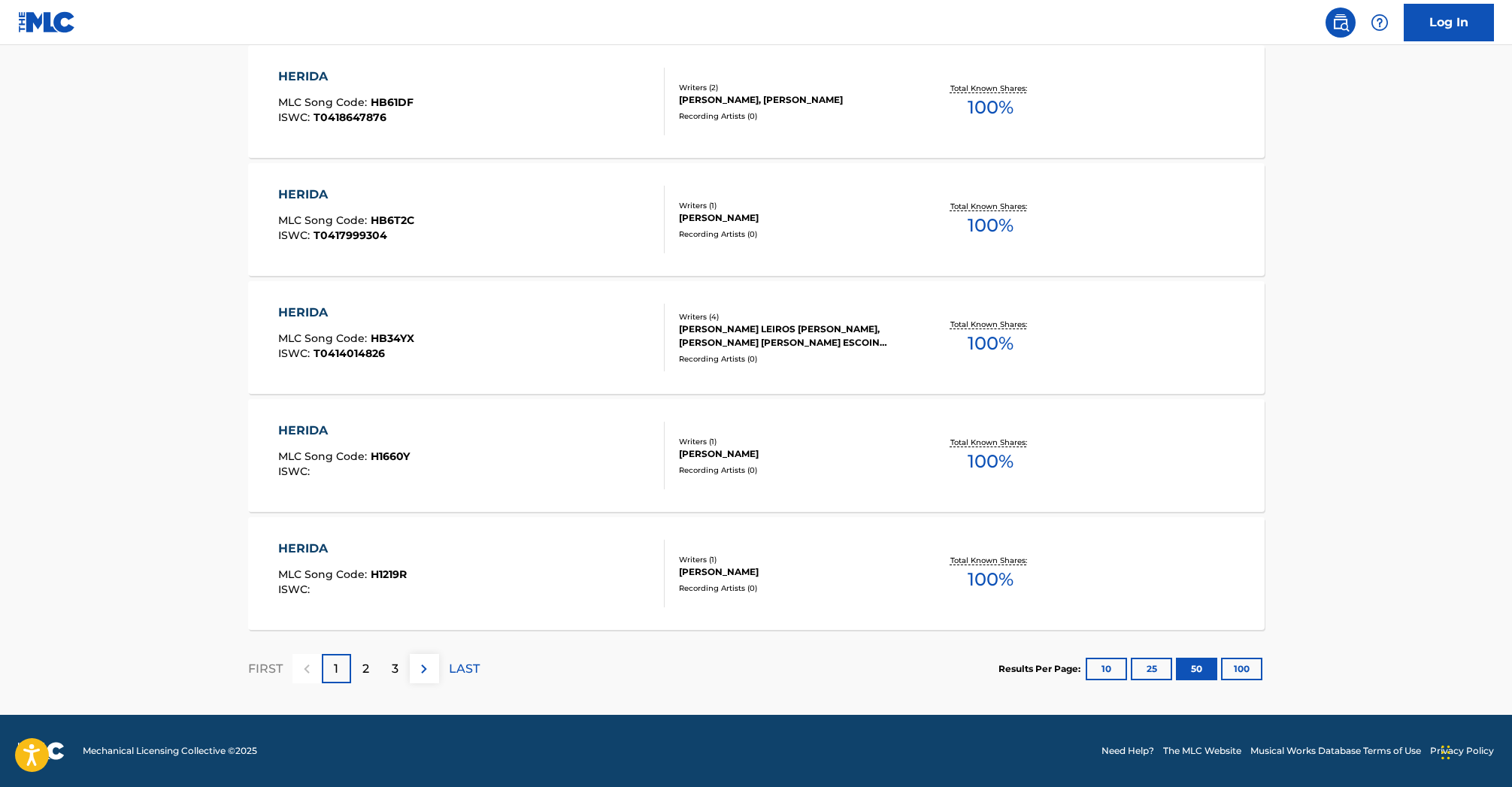
scroll to position [5774, 1]
click at [1240, 667] on button "100" at bounding box center [1242, 669] width 41 height 23
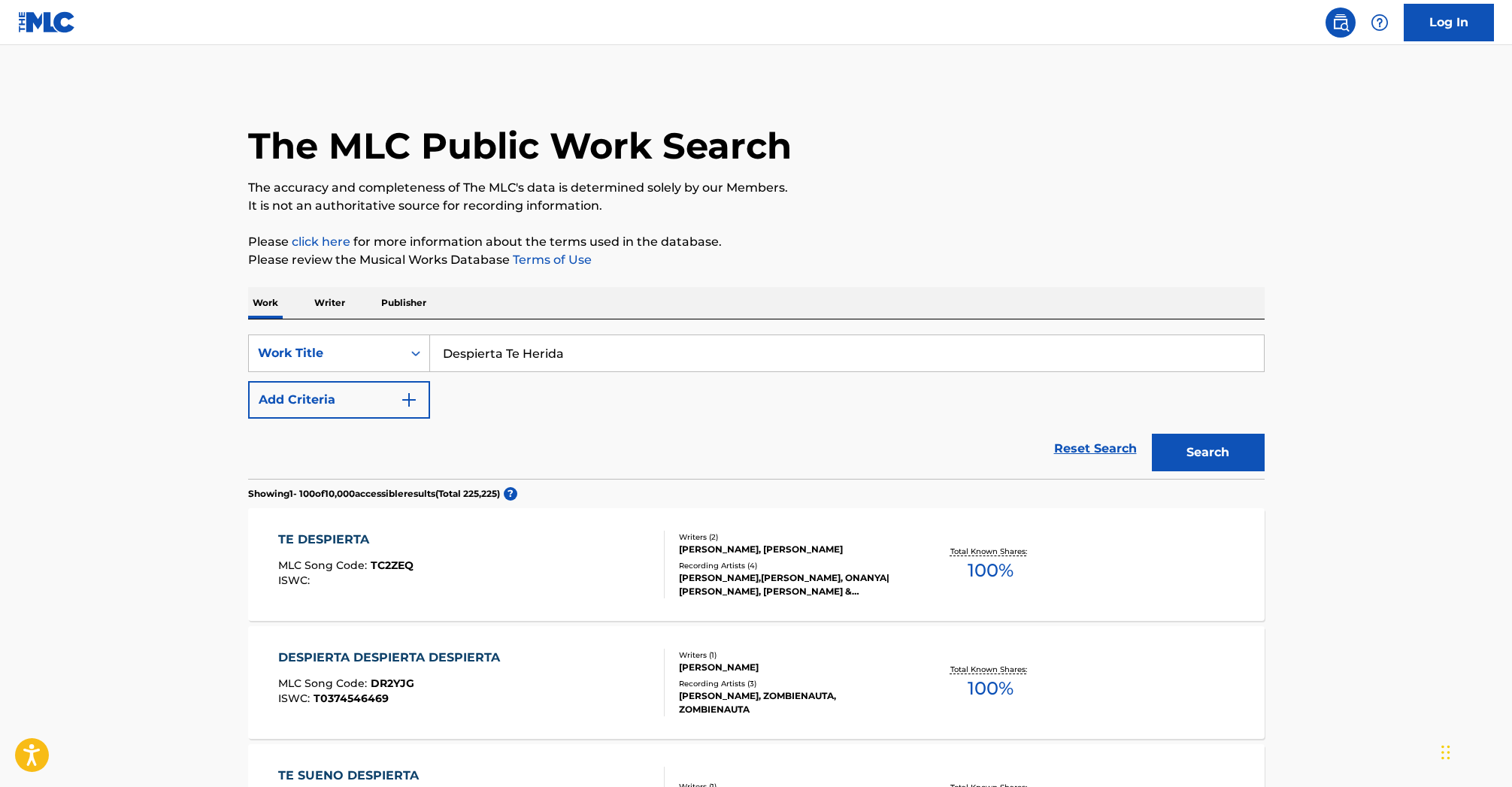
scroll to position [0, 0]
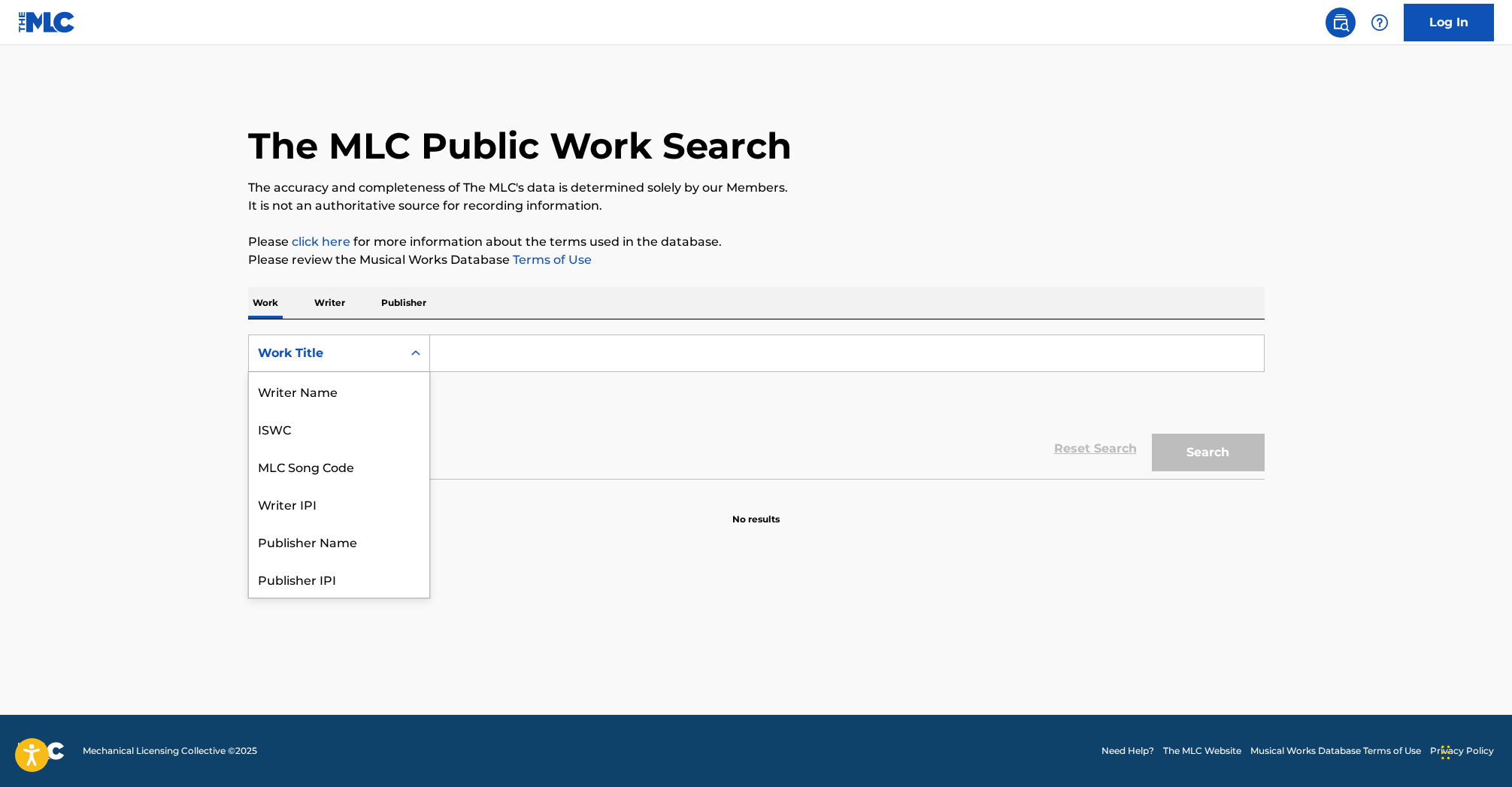
click at [412, 352] on icon "Search Form" at bounding box center [416, 353] width 15 height 15
click at [351, 579] on div "Work Title" at bounding box center [339, 579] width 180 height 38
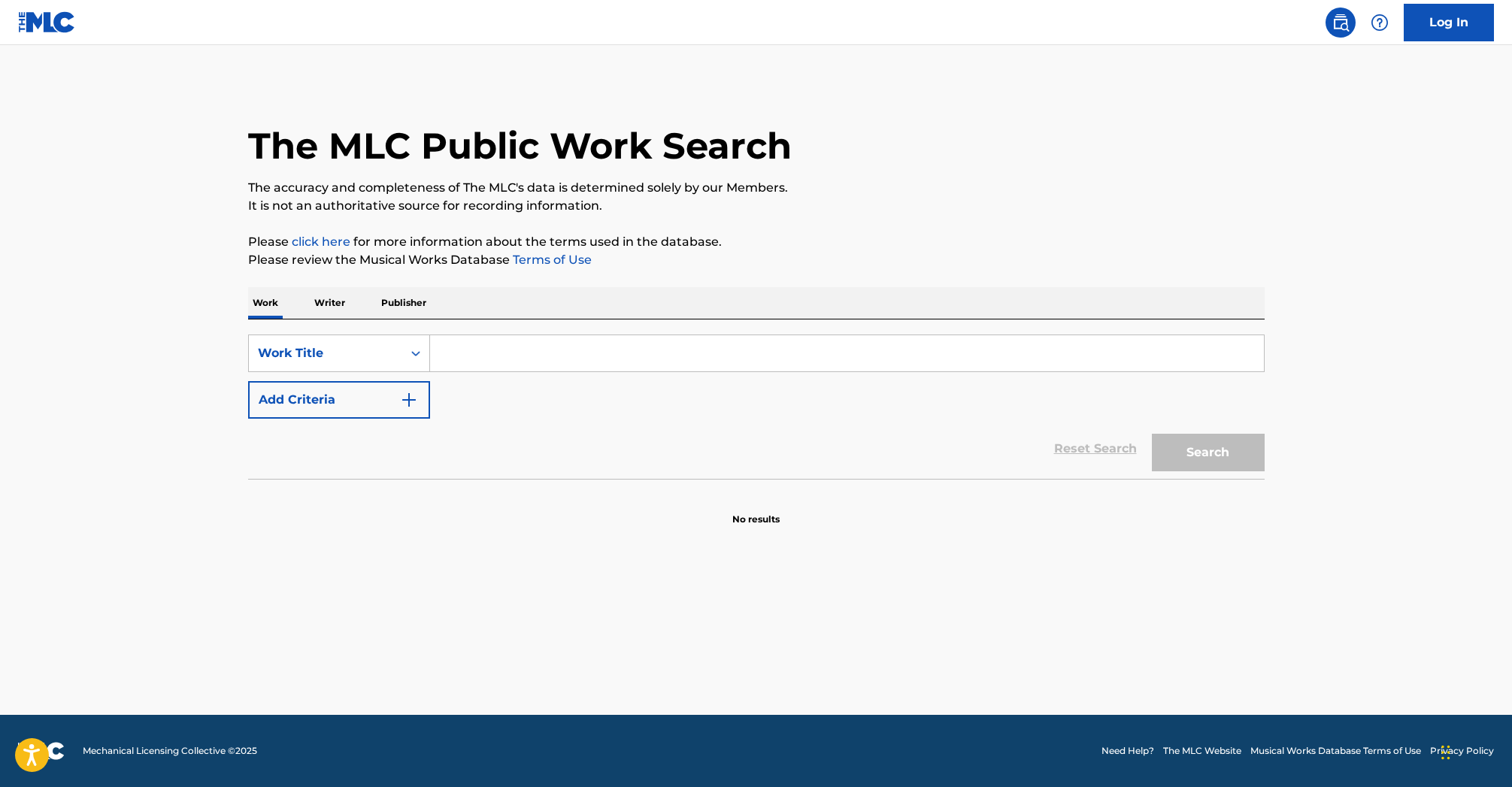
click at [442, 358] on input "Search Form" at bounding box center [847, 353] width 834 height 36
type input "DESPIERTA TE HERIDA"
click at [1223, 456] on button "Search" at bounding box center [1208, 453] width 113 height 38
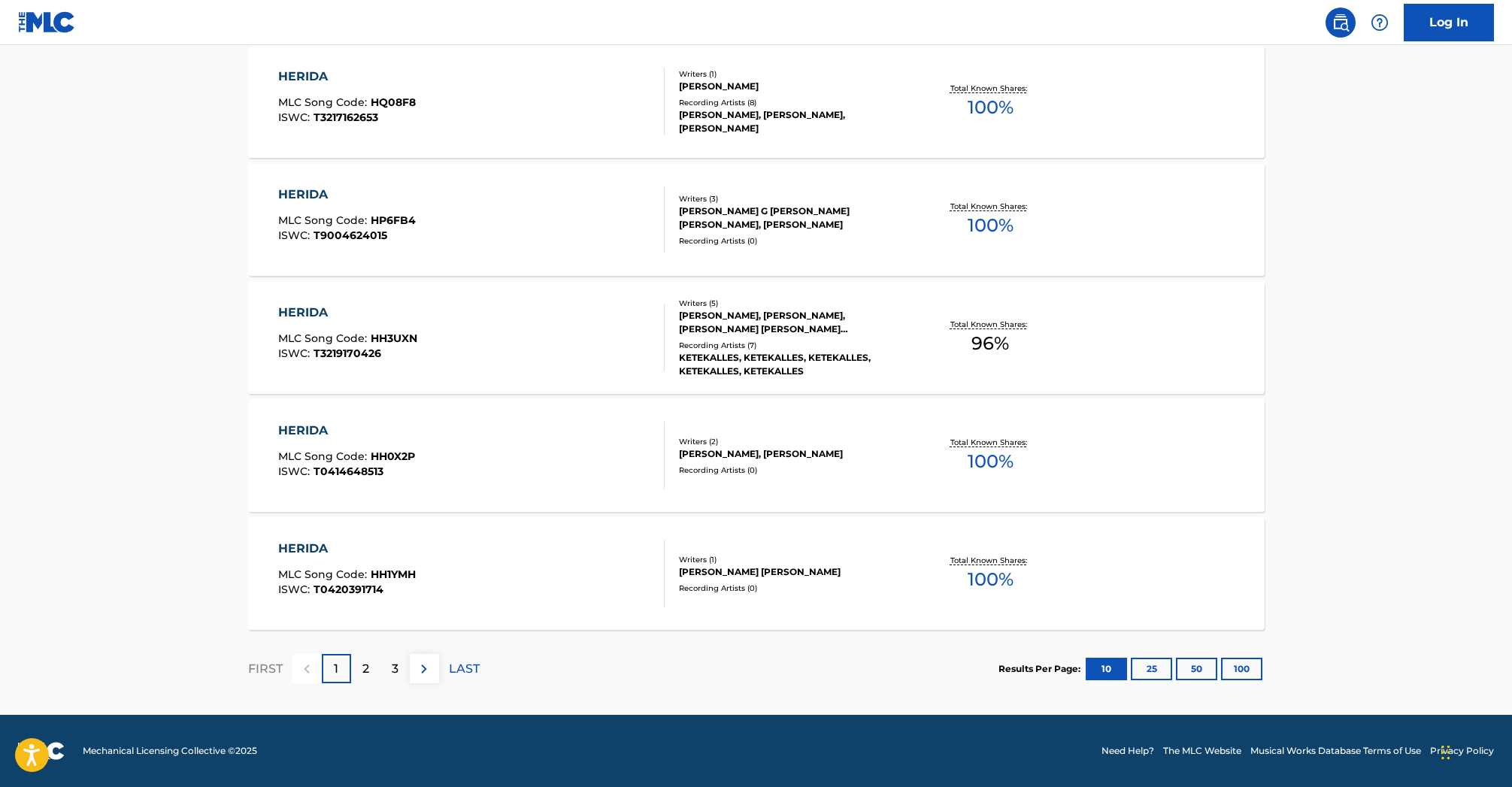
scroll to position [1053, 0]
click at [361, 663] on div "2" at bounding box center [365, 668] width 30 height 30
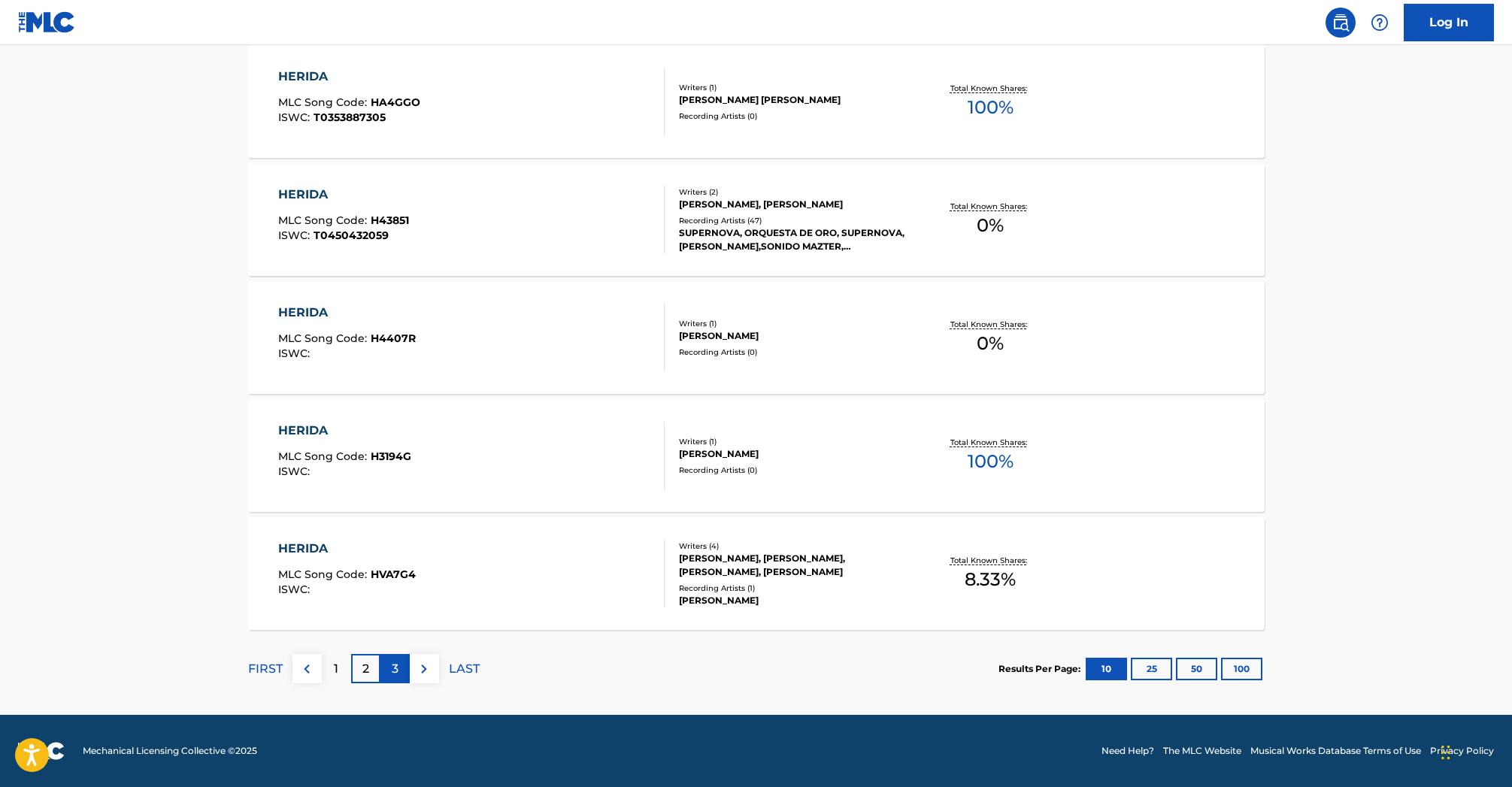
click at [400, 667] on div "3" at bounding box center [395, 668] width 30 height 30
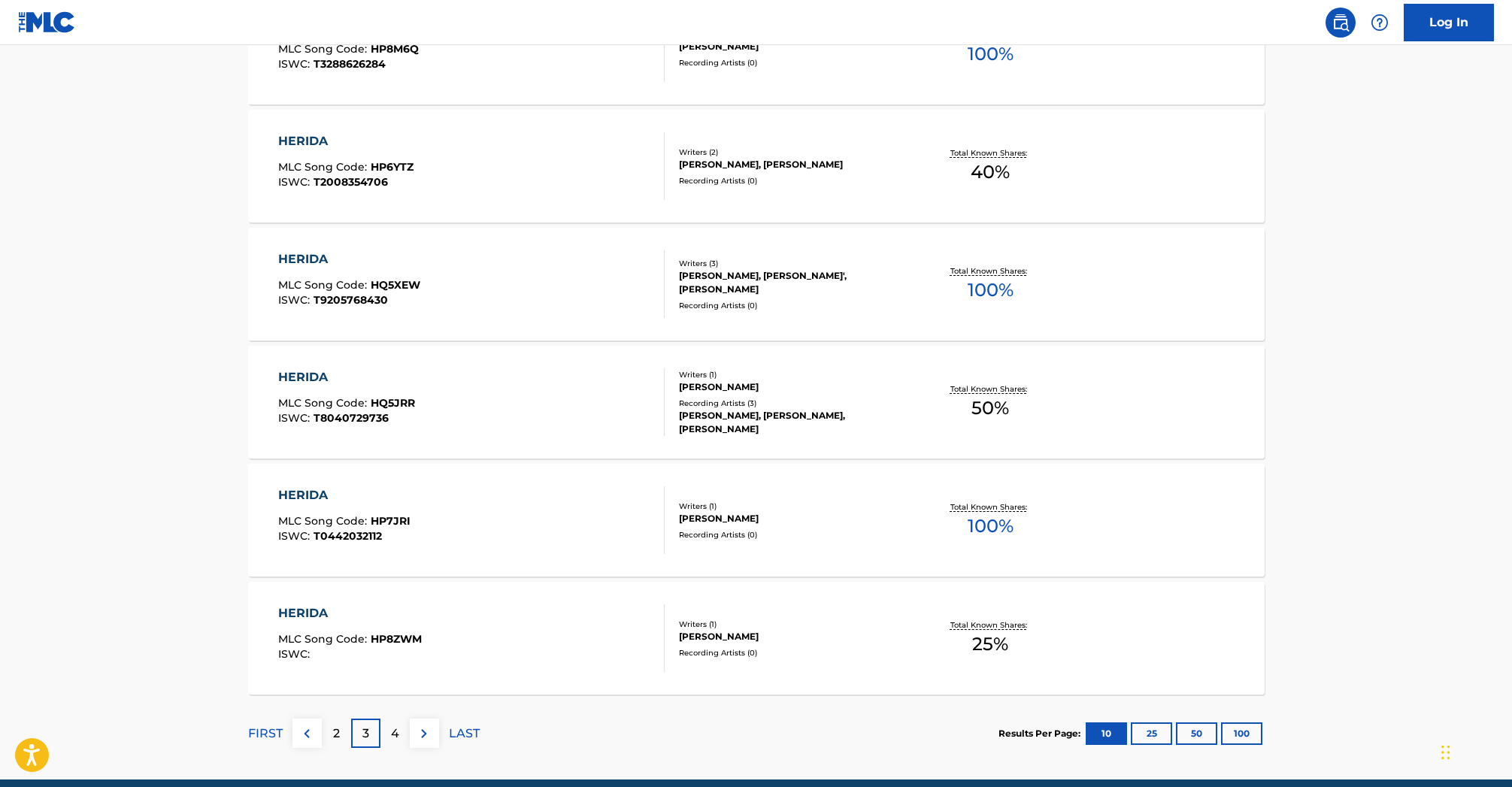
scroll to position [989, 0]
click at [396, 737] on p "4" at bounding box center [395, 734] width 8 height 18
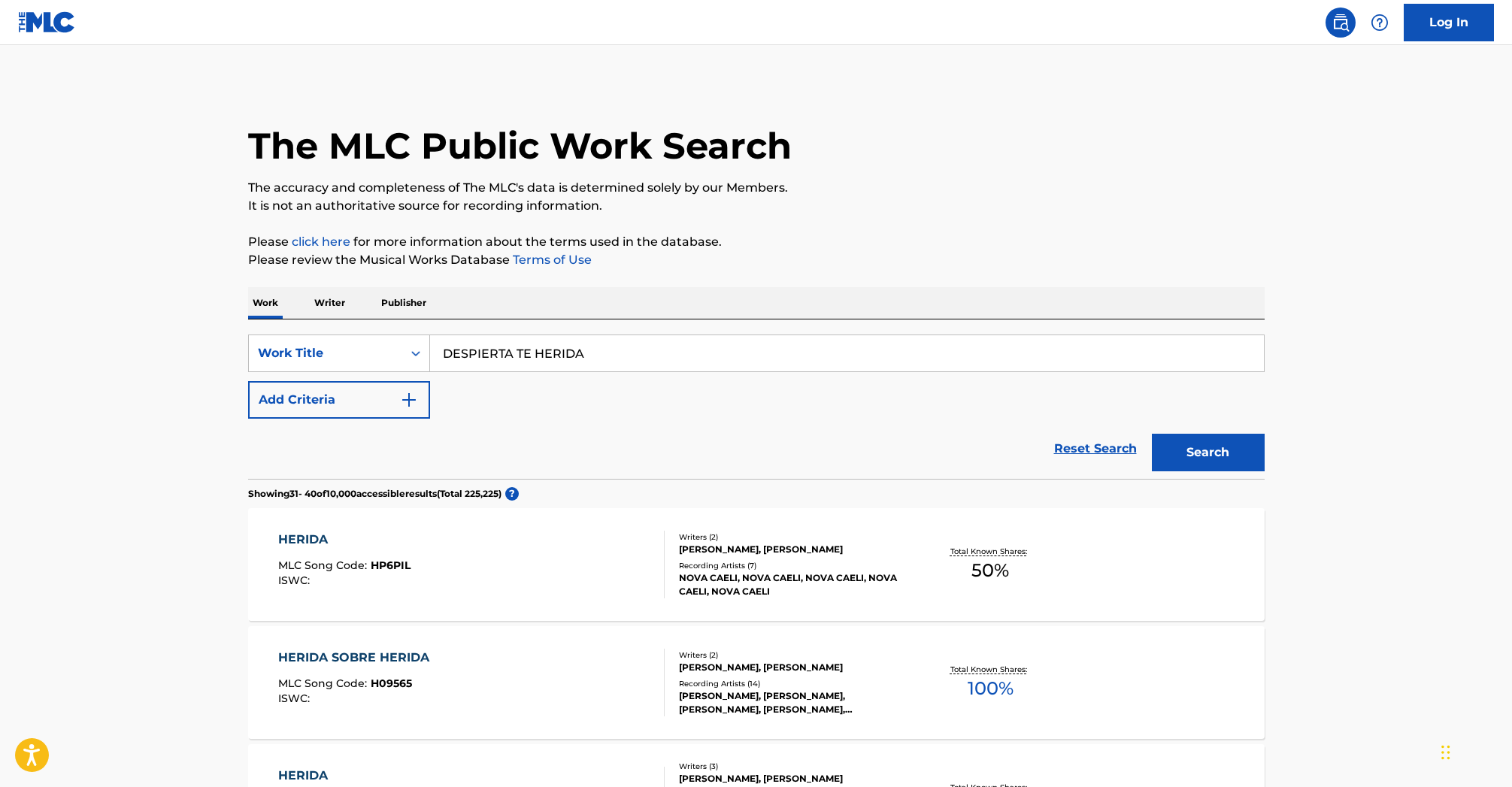
scroll to position [0, 0]
